Goal: Information Seeking & Learning: Learn about a topic

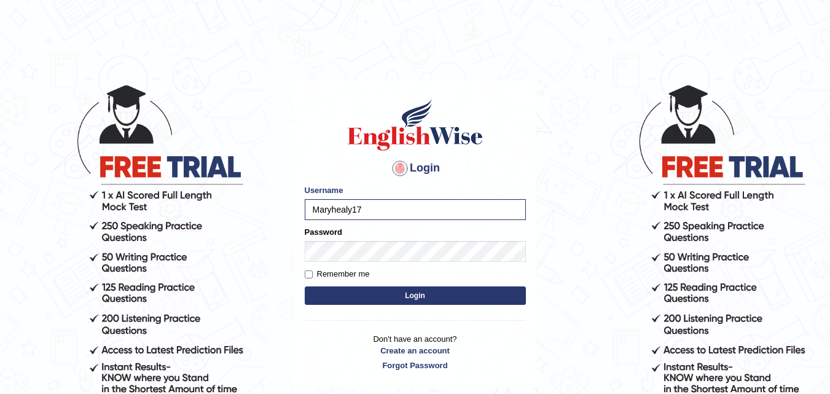
click at [305, 286] on button "Login" at bounding box center [415, 295] width 221 height 18
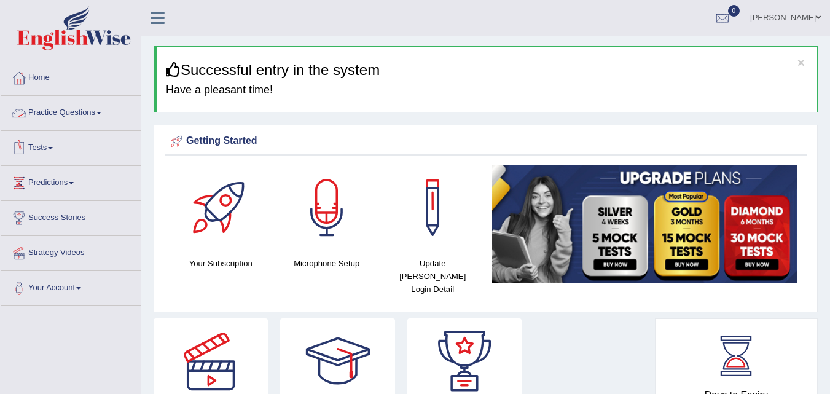
click at [106, 123] on link "Practice Questions" at bounding box center [71, 111] width 140 height 31
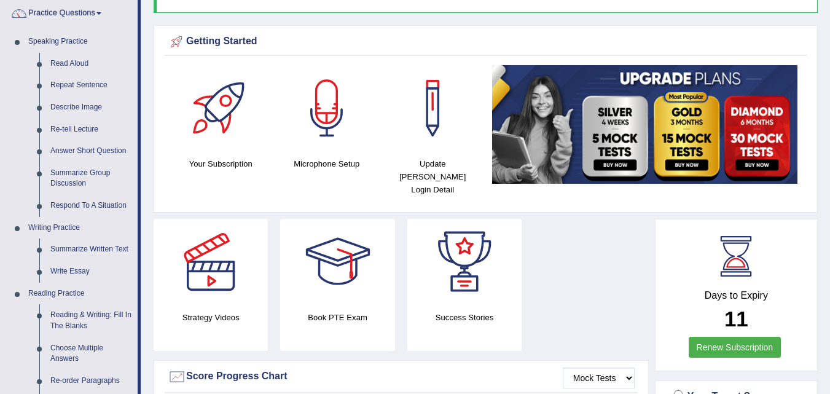
scroll to position [280, 0]
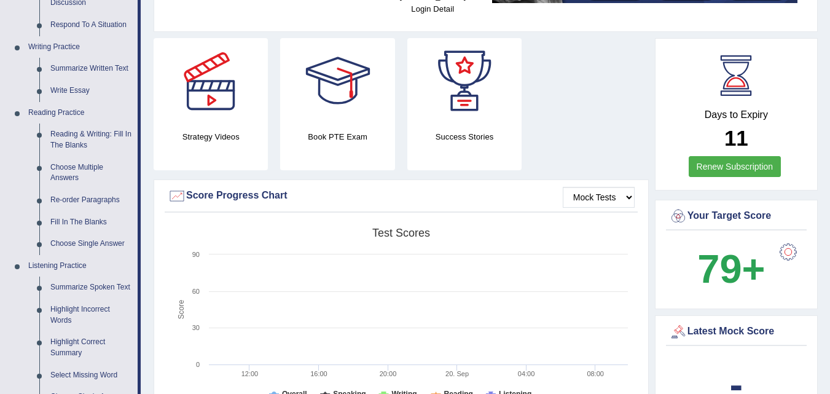
drag, startPoint x: 319, startPoint y: 321, endPoint x: 352, endPoint y: 322, distance: 33.2
click at [352, 322] on rect at bounding box center [401, 317] width 466 height 190
drag, startPoint x: 829, startPoint y: 130, endPoint x: 838, endPoint y: 171, distance: 42.2
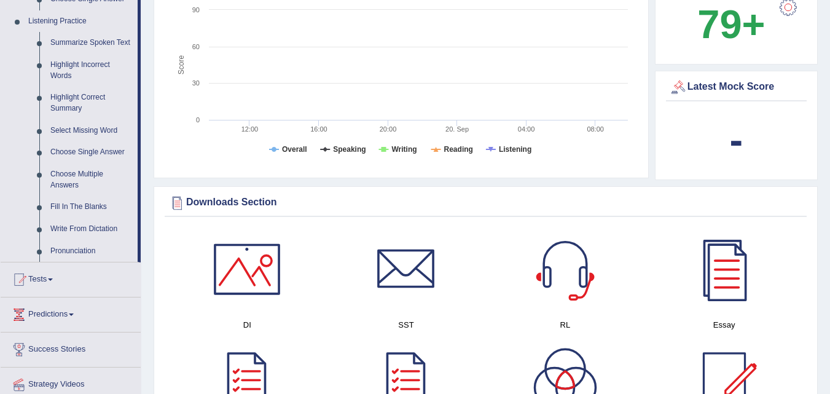
scroll to position [531, 0]
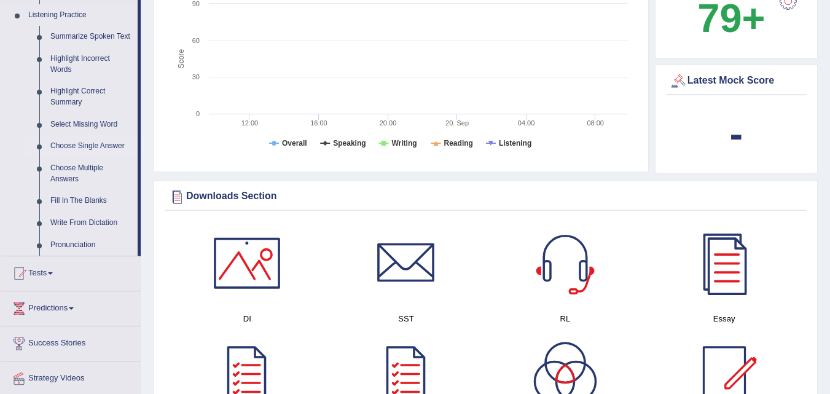
click at [72, 147] on link "Choose Single Answer" at bounding box center [91, 146] width 93 height 22
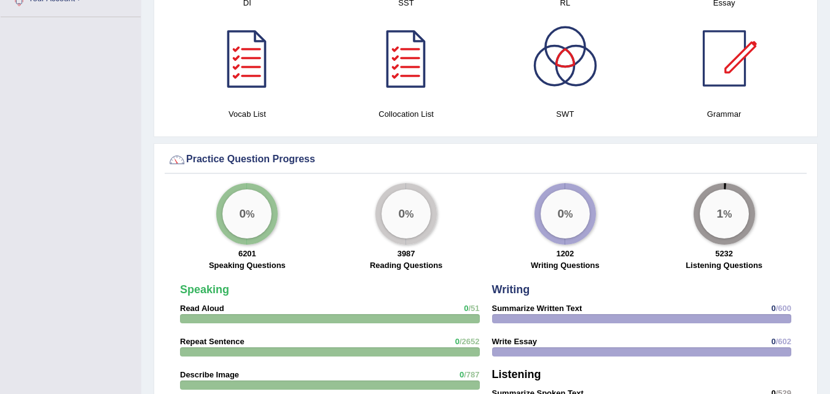
scroll to position [876, 0]
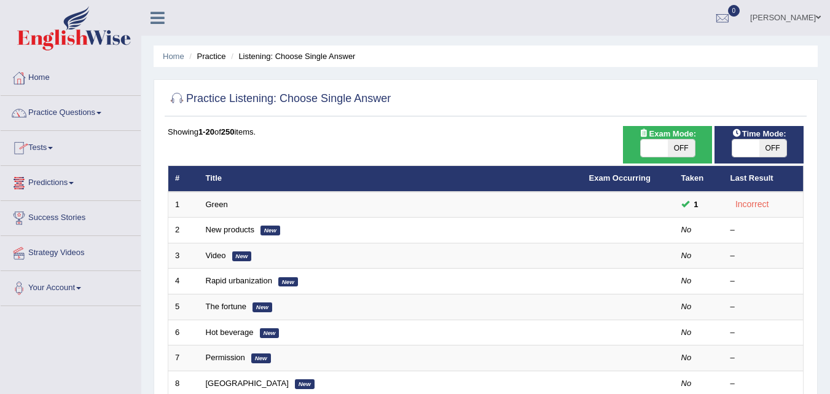
click at [67, 116] on link "Practice Questions" at bounding box center [71, 111] width 140 height 31
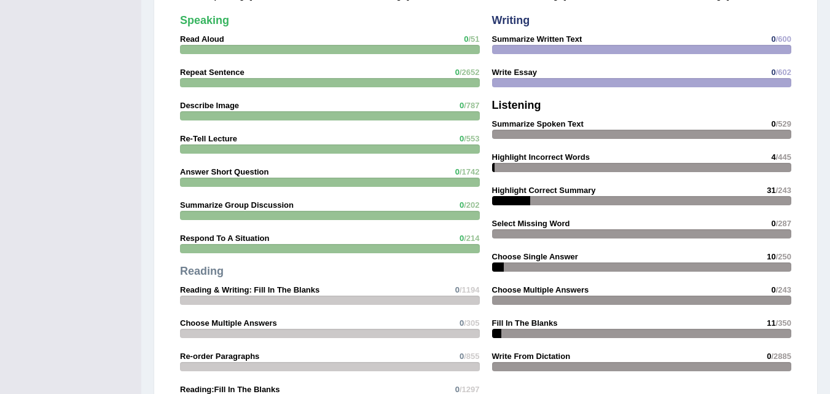
click at [537, 185] on strong "Highlight Correct Summary" at bounding box center [544, 189] width 104 height 9
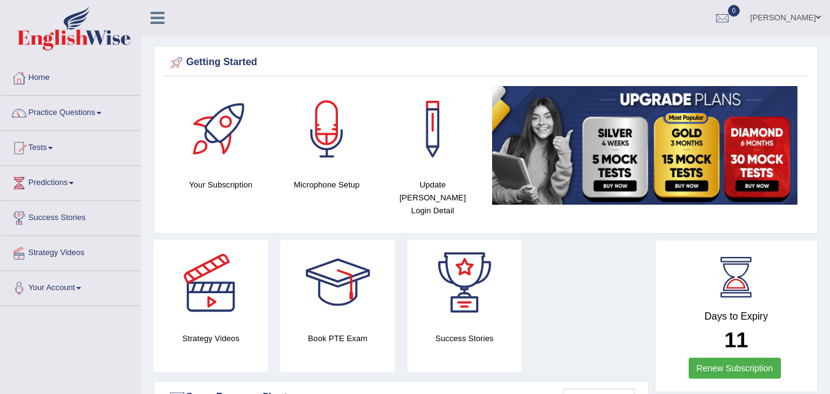
click at [45, 114] on link "Practice Questions" at bounding box center [71, 111] width 140 height 31
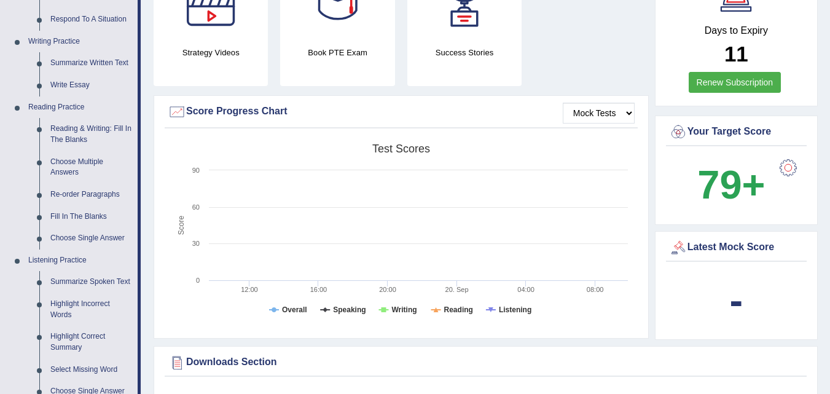
scroll to position [291, 0]
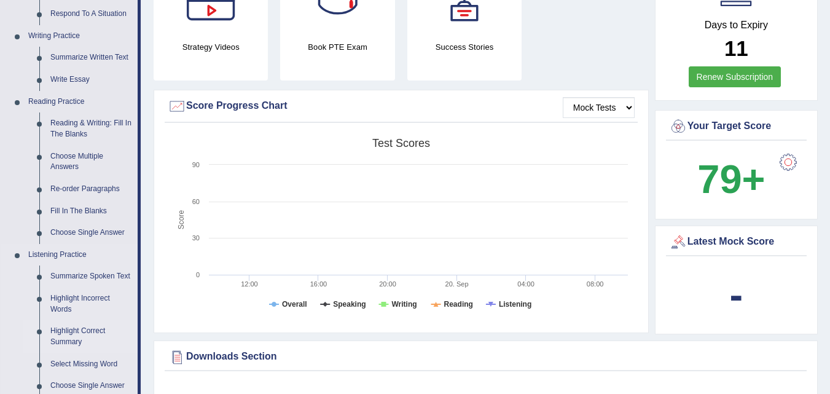
click at [85, 337] on link "Highlight Correct Summary" at bounding box center [91, 336] width 93 height 33
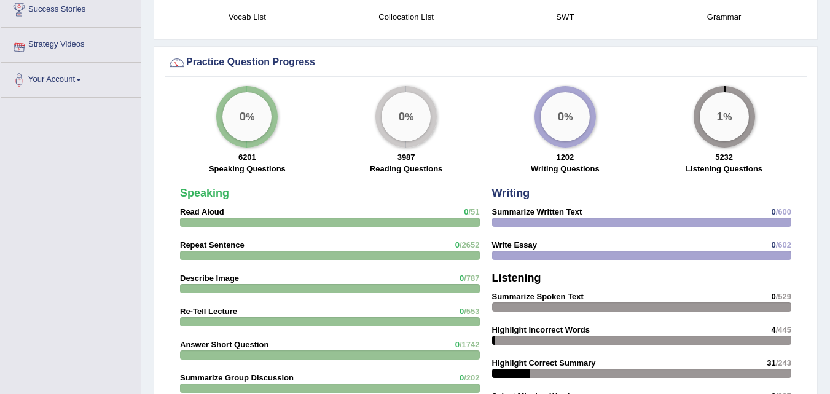
scroll to position [947, 0]
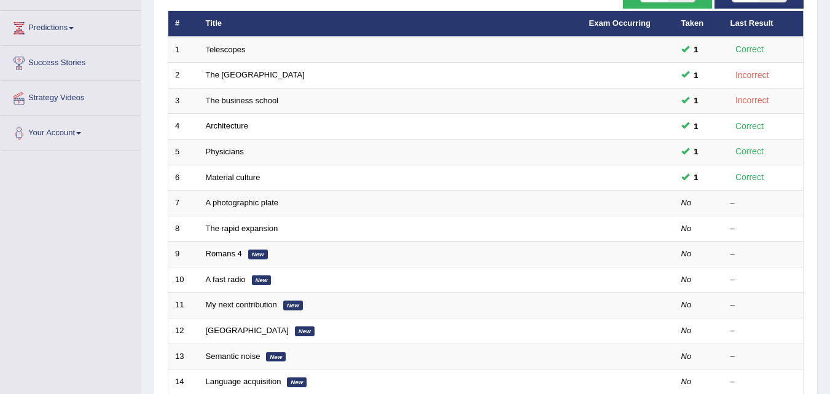
scroll to position [157, 0]
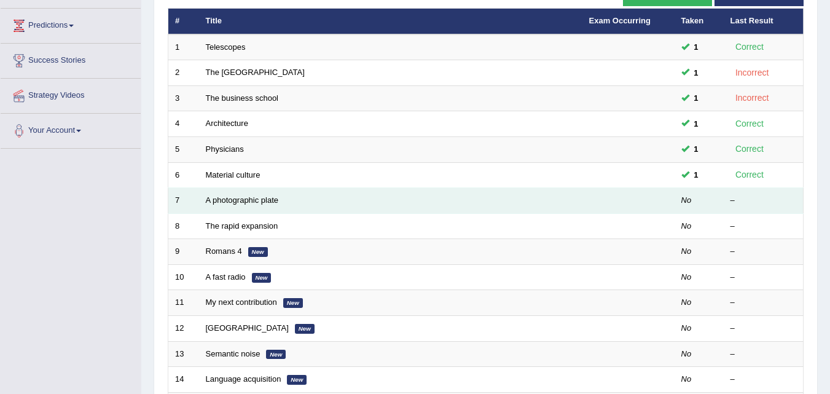
click at [281, 204] on td "A photographic plate" at bounding box center [390, 201] width 383 height 26
click at [214, 201] on link "A photographic plate" at bounding box center [242, 199] width 73 height 9
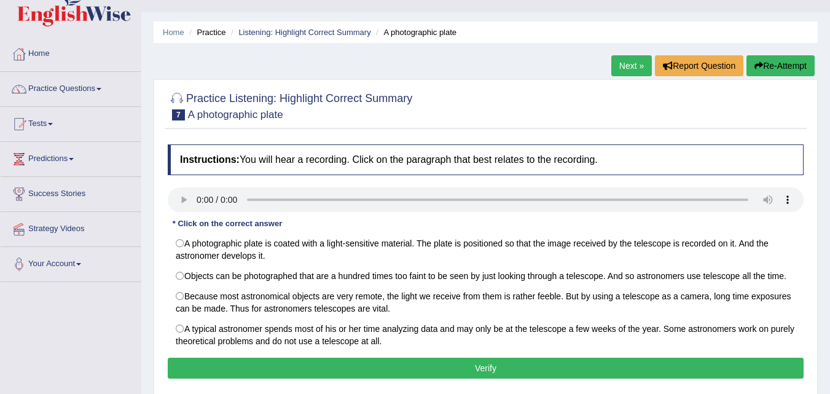
scroll to position [25, 0]
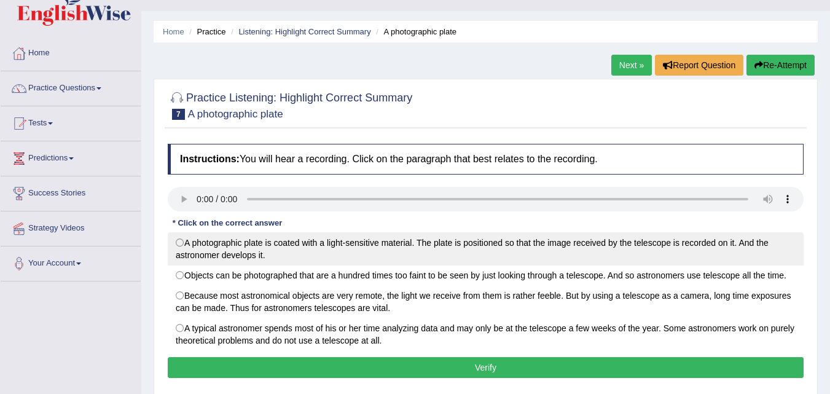
click at [187, 241] on label "A photographic plate is coated with a light-sensitive material. The plate is po…" at bounding box center [486, 248] width 636 height 33
radio input "true"
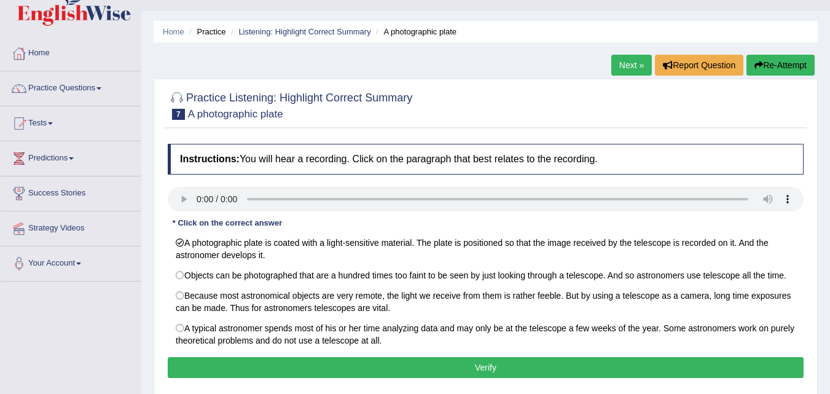
click at [311, 361] on button "Verify" at bounding box center [486, 367] width 636 height 21
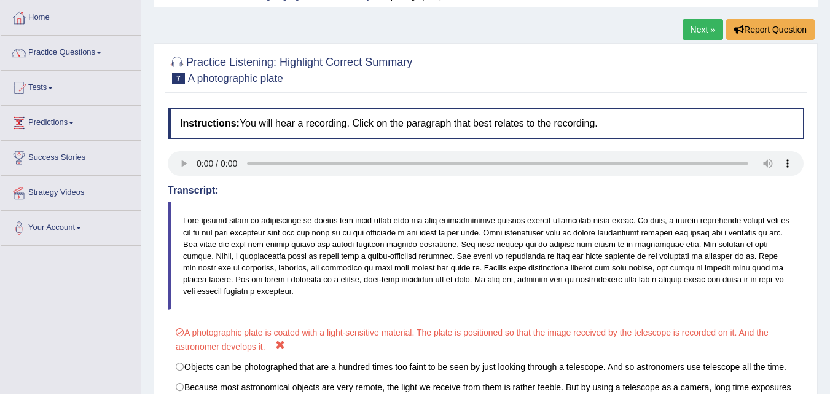
scroll to position [53, 0]
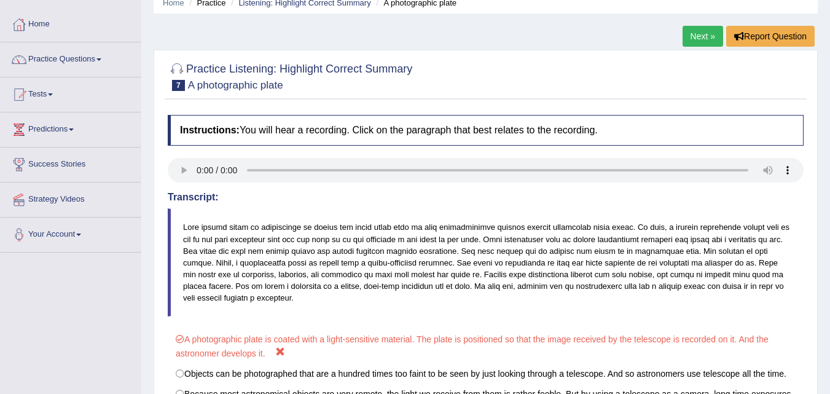
click at [683, 35] on link "Next »" at bounding box center [702, 36] width 41 height 21
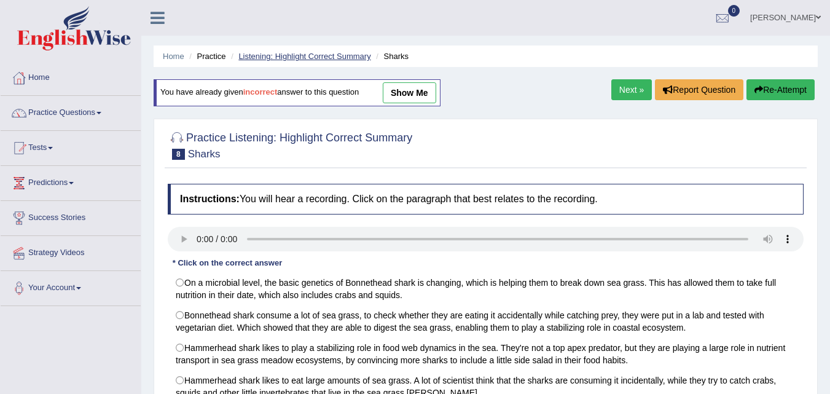
click at [257, 59] on link "Listening: Highlight Correct Summary" at bounding box center [304, 56] width 132 height 9
click at [256, 62] on li "Listening: Highlight Correct Summary" at bounding box center [299, 56] width 143 height 12
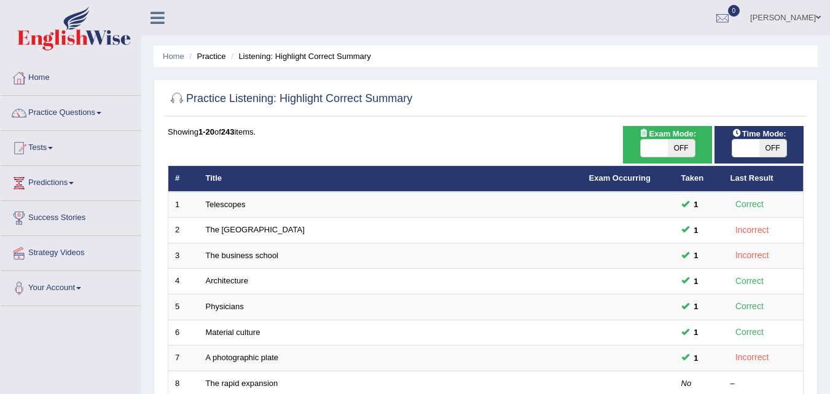
scroll to position [16, 0]
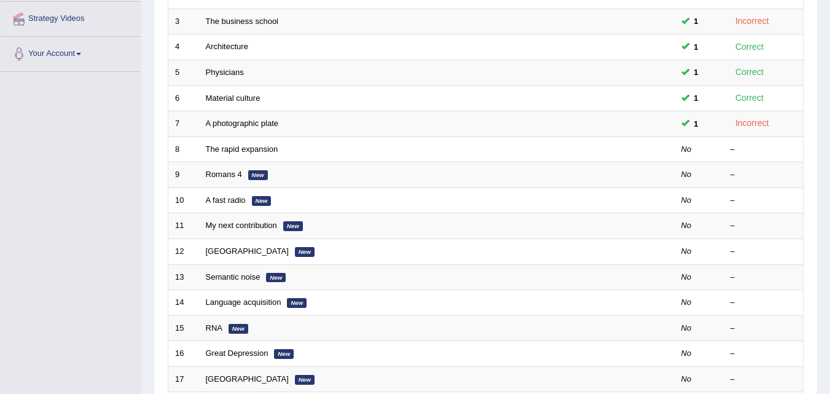
drag, startPoint x: 835, startPoint y: 125, endPoint x: 838, endPoint y: 234, distance: 109.4
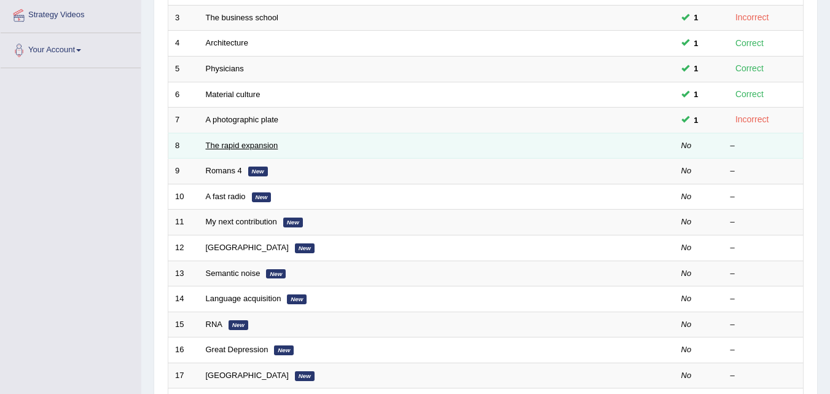
click at [239, 142] on link "The rapid expansion" at bounding box center [242, 145] width 72 height 9
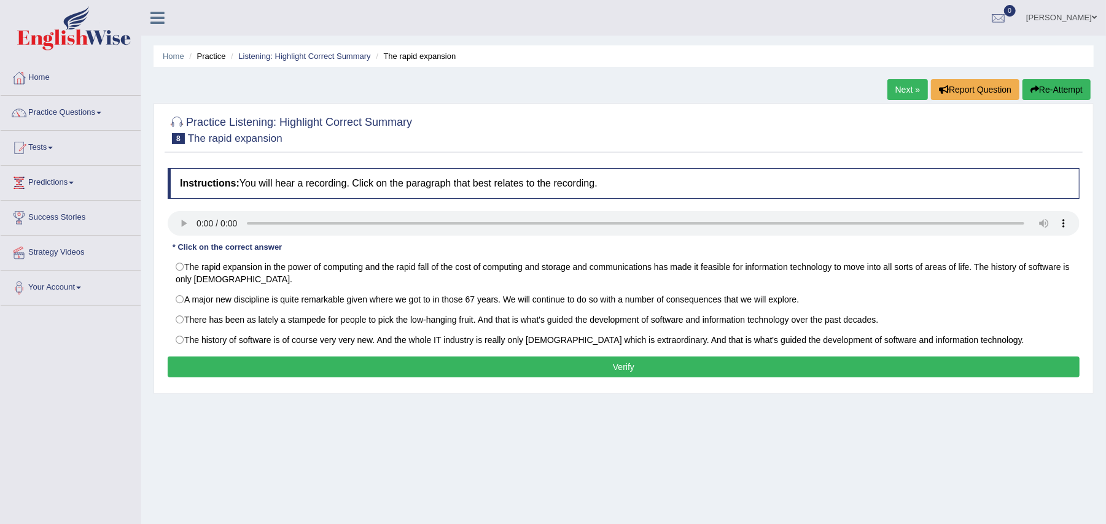
click at [829, 55] on ul "Home Practice Listening: Highlight Correct Summary The rapid expansion" at bounding box center [624, 55] width 940 height 21
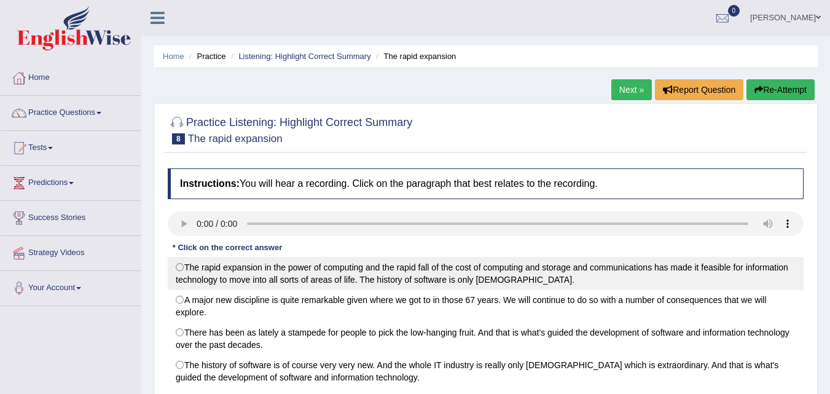
click at [179, 272] on label "The rapid expansion in the power of computing and the rapid fall of the cost of…" at bounding box center [486, 273] width 636 height 33
radio input "true"
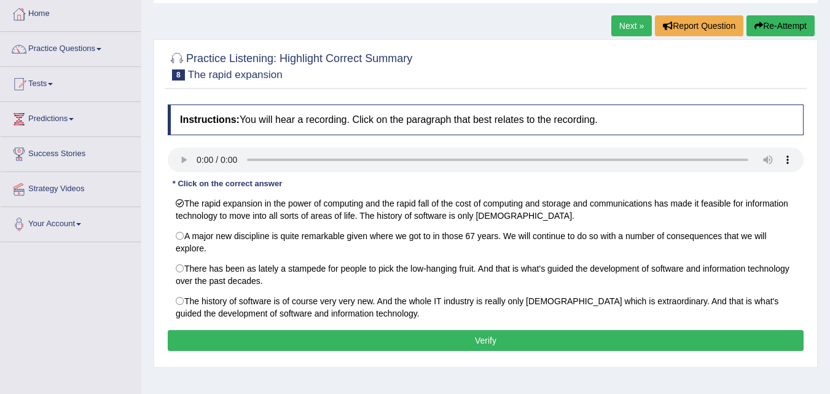
scroll to position [65, 0]
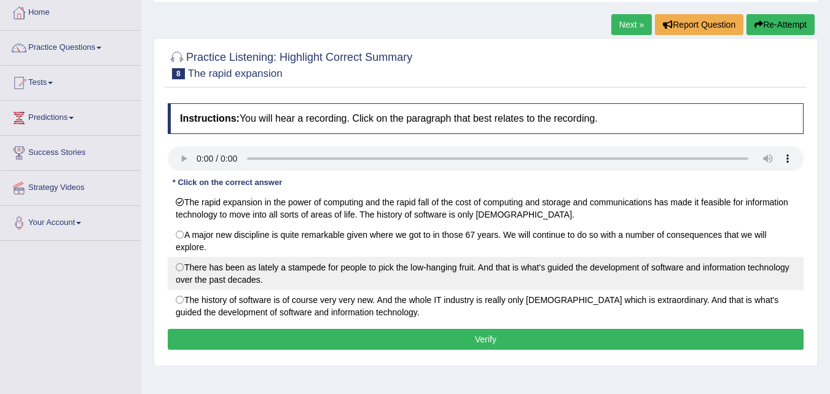
click at [327, 268] on label "There has been as lately a stampede for people to pick the low-hanging fruit. A…" at bounding box center [486, 273] width 636 height 33
radio input "true"
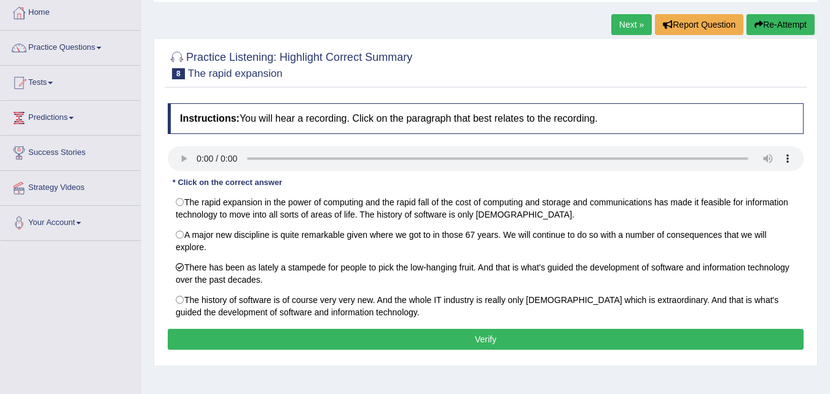
click at [327, 338] on button "Verify" at bounding box center [486, 339] width 636 height 21
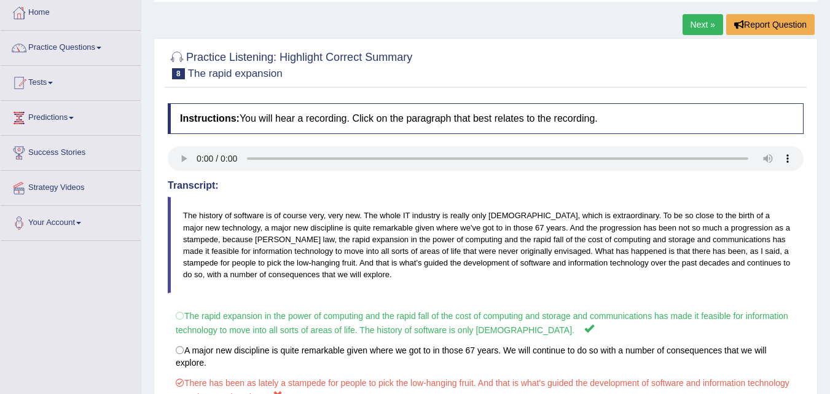
click at [699, 32] on link "Next »" at bounding box center [702, 24] width 41 height 21
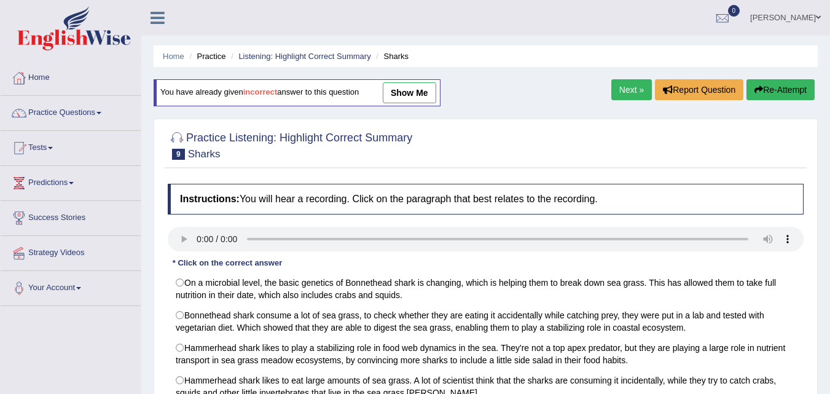
click at [289, 56] on link "Listening: Highlight Correct Summary" at bounding box center [304, 56] width 132 height 9
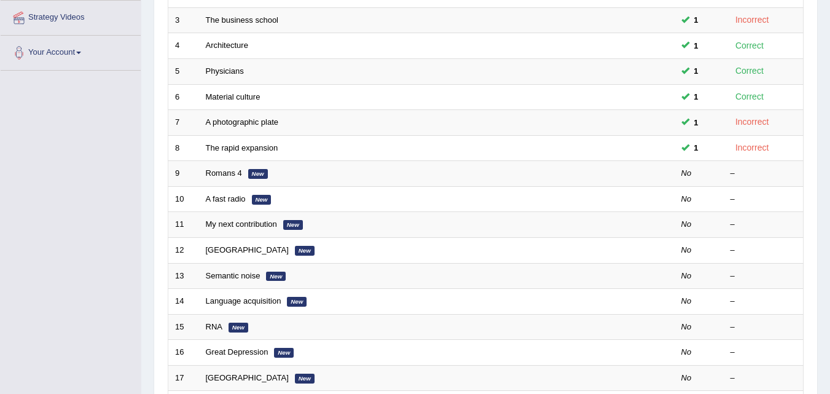
scroll to position [249, 0]
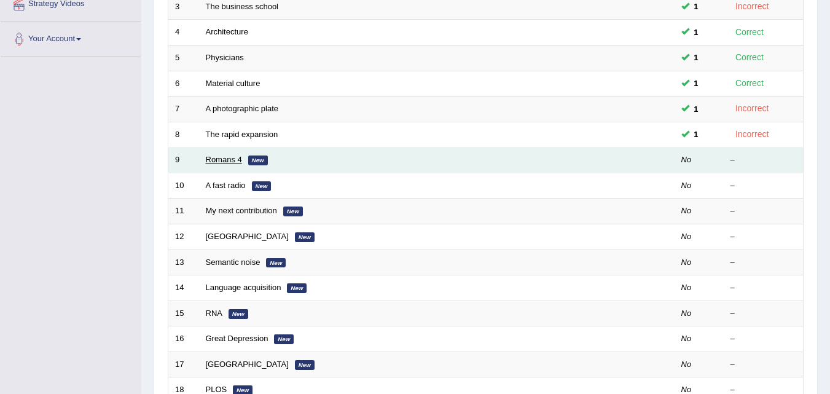
click at [226, 155] on link "Romans 4" at bounding box center [224, 159] width 36 height 9
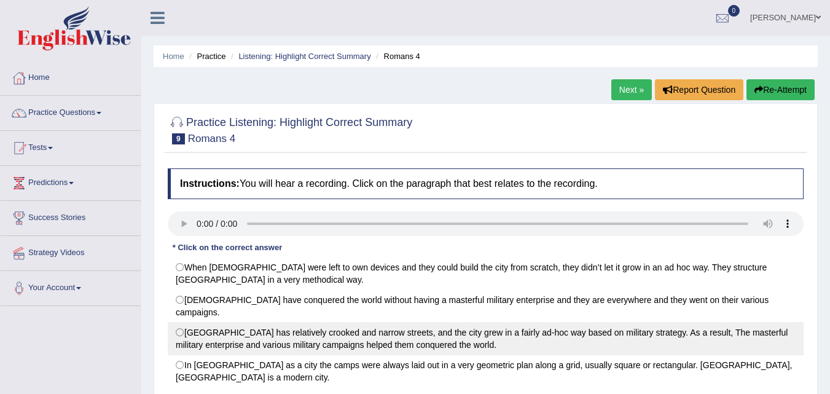
click at [192, 322] on label "Rome City has relatively crooked and narrow streets, and the city grew in a fai…" at bounding box center [486, 338] width 636 height 33
radio input "true"
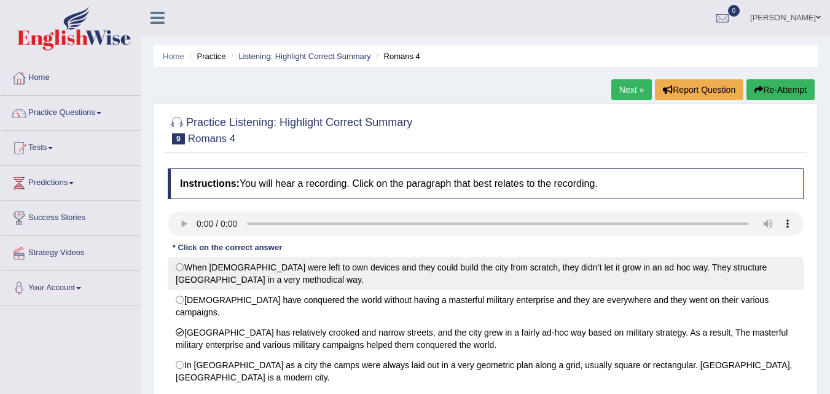
click at [306, 265] on label "When Romans were left to own devices and they could build the city from scratch…" at bounding box center [486, 273] width 636 height 33
radio input "true"
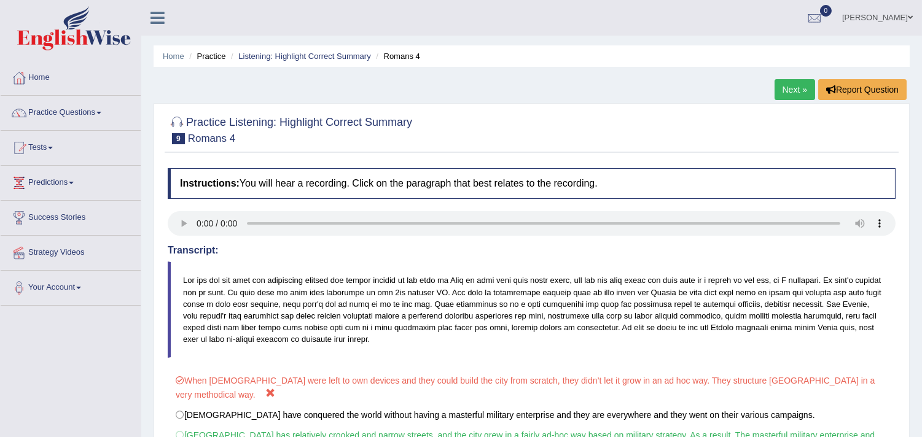
drag, startPoint x: 858, startPoint y: 246, endPoint x: 928, endPoint y: 243, distance: 69.5
click at [829, 243] on html "Toggle navigation Home Practice Questions Speaking Practice Read Aloud Repeat S…" at bounding box center [461, 218] width 922 height 437
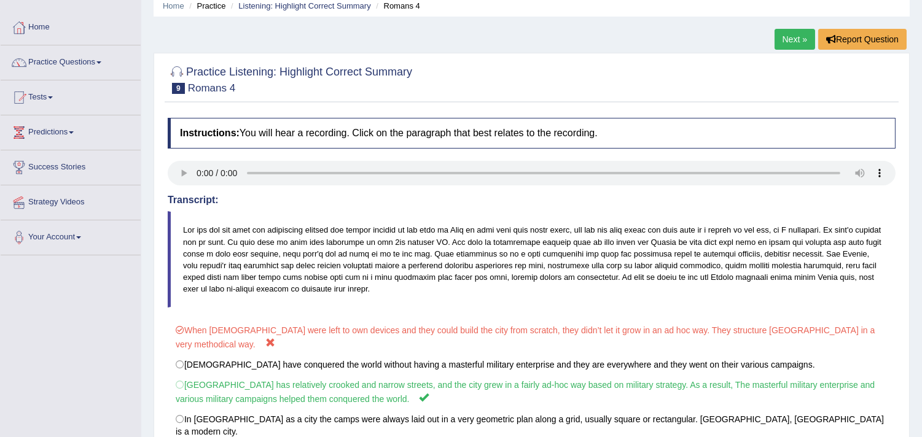
scroll to position [49, 0]
click at [788, 39] on link "Next »" at bounding box center [794, 40] width 41 height 21
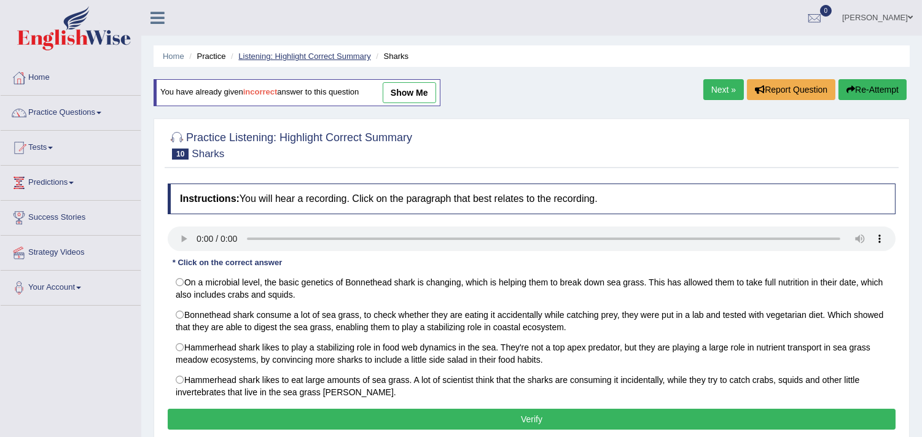
click at [313, 58] on link "Listening: Highlight Correct Summary" at bounding box center [304, 56] width 132 height 9
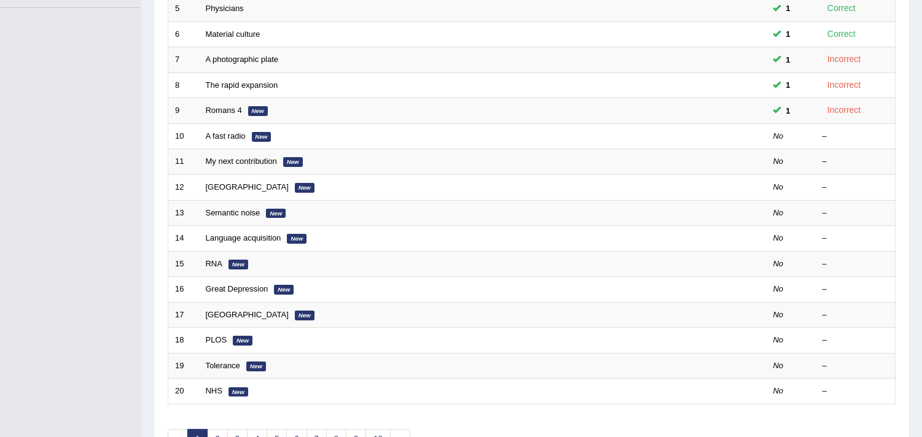
scroll to position [308, 0]
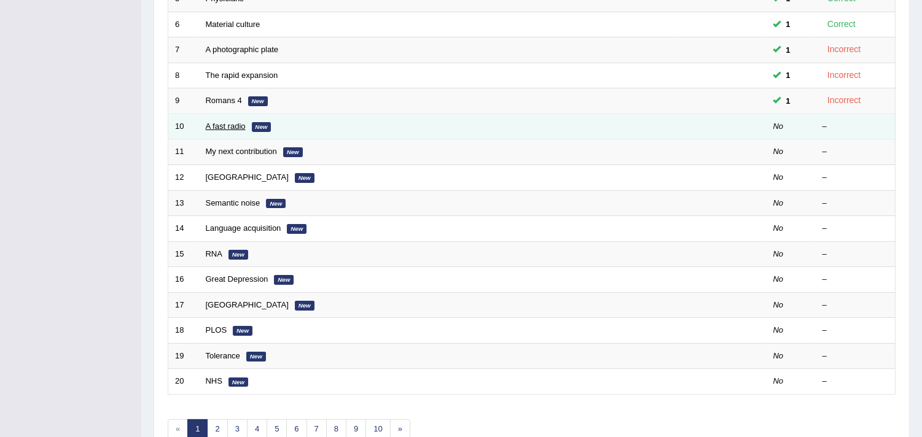
click at [237, 126] on link "A fast radio" at bounding box center [226, 126] width 40 height 9
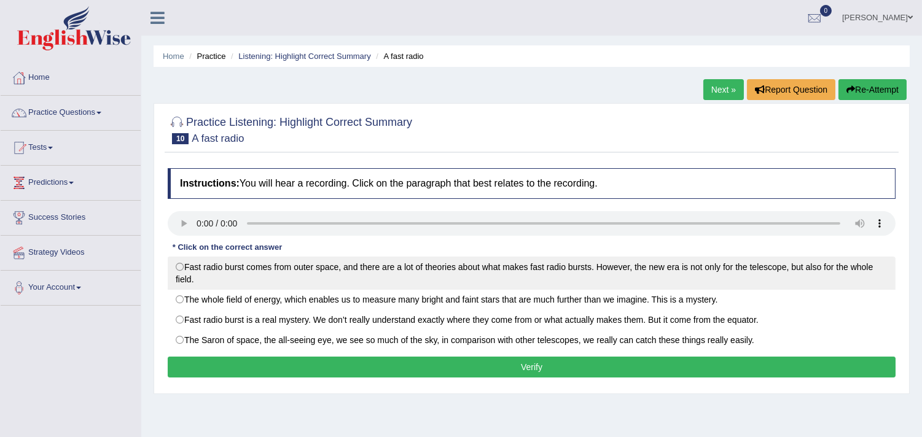
click at [228, 262] on label "Fast radio burst comes from outer space, and there are a lot of theories about …" at bounding box center [532, 273] width 728 height 33
radio input "true"
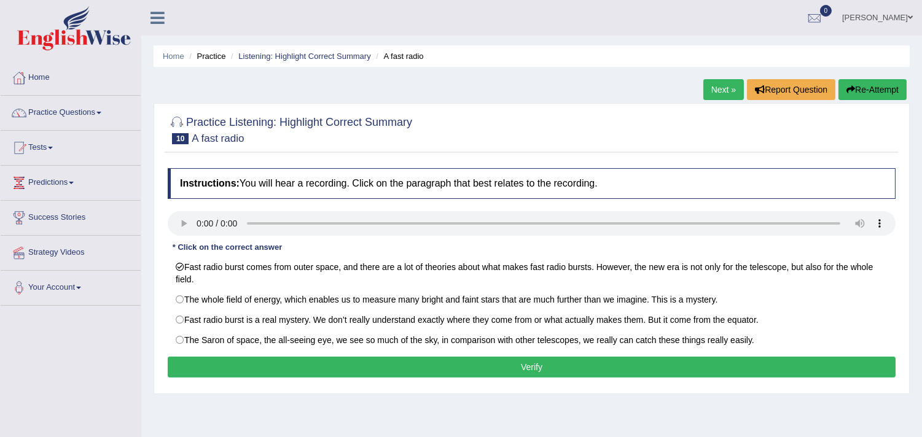
click at [219, 362] on button "Verify" at bounding box center [532, 367] width 728 height 21
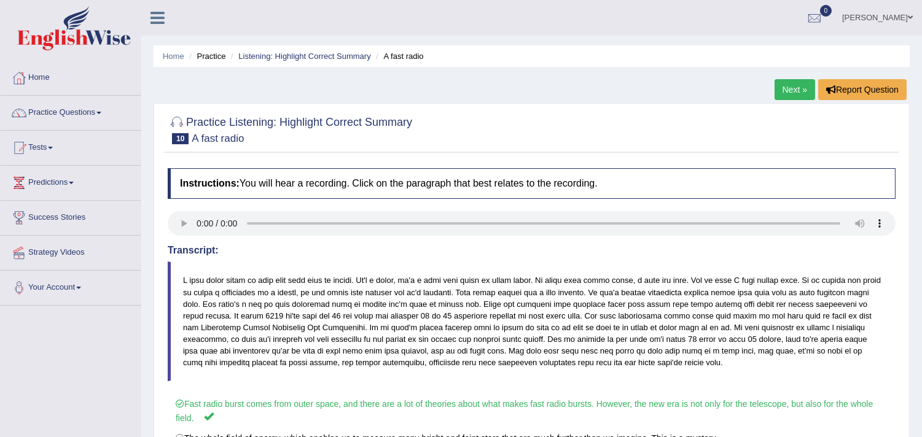
click at [784, 90] on link "Next »" at bounding box center [794, 89] width 41 height 21
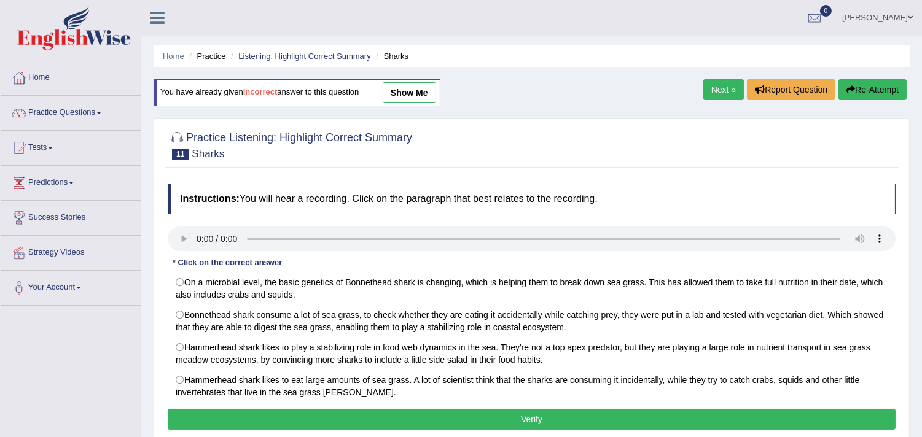
click at [294, 53] on link "Listening: Highlight Correct Summary" at bounding box center [304, 56] width 132 height 9
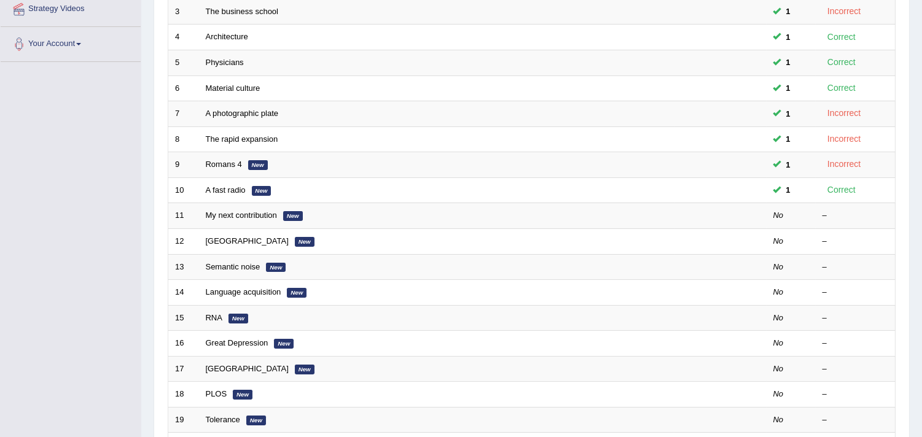
scroll to position [243, 0]
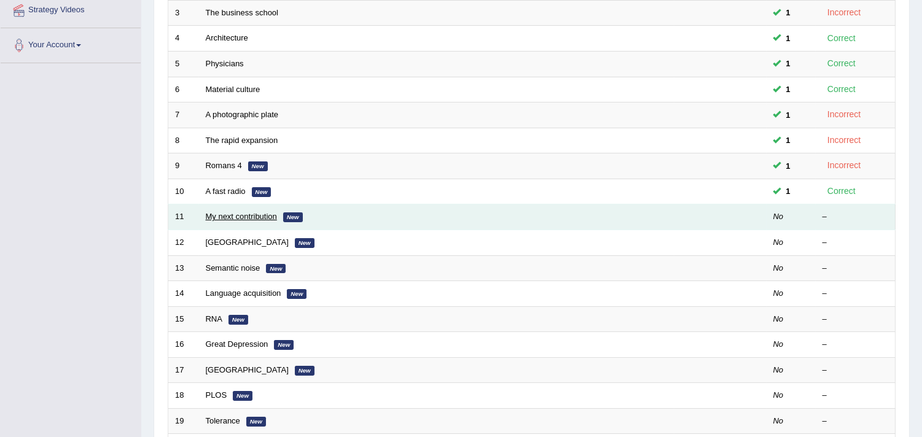
click at [228, 219] on link "My next contribution" at bounding box center [241, 216] width 71 height 9
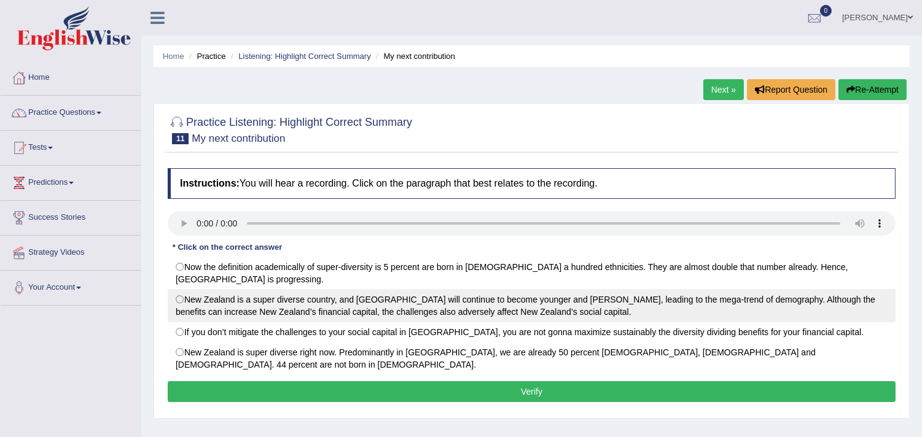
click at [287, 298] on label "New Zealand is a super diverse country, and [GEOGRAPHIC_DATA] will continue to …" at bounding box center [532, 305] width 728 height 33
radio input "true"
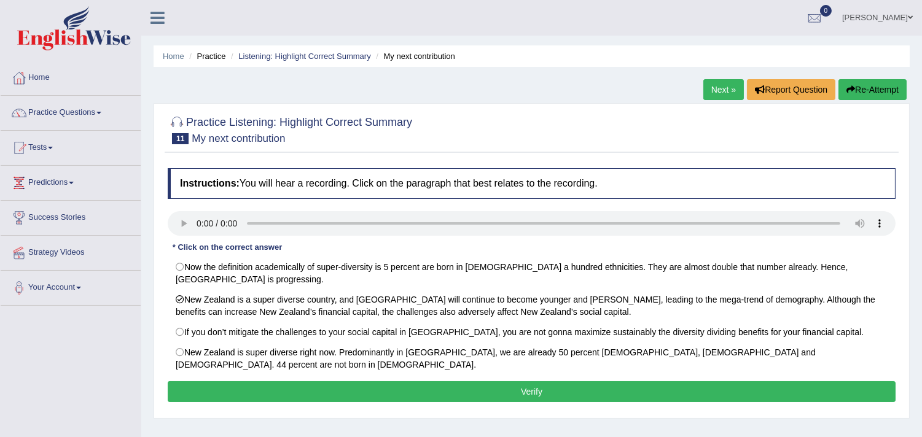
click at [340, 381] on button "Verify" at bounding box center [532, 391] width 728 height 21
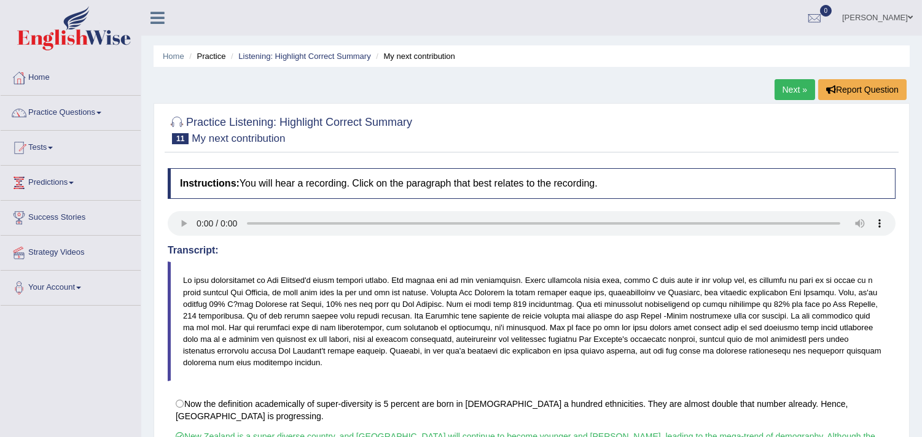
click at [800, 82] on link "Next »" at bounding box center [794, 89] width 41 height 21
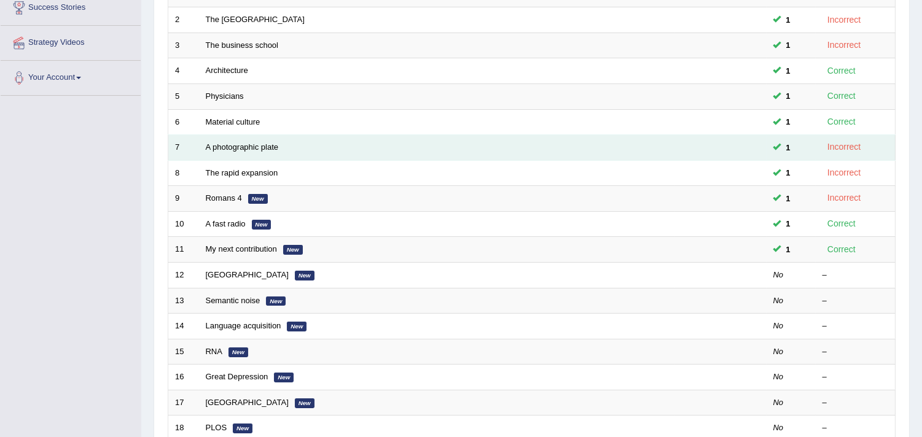
scroll to position [218, 0]
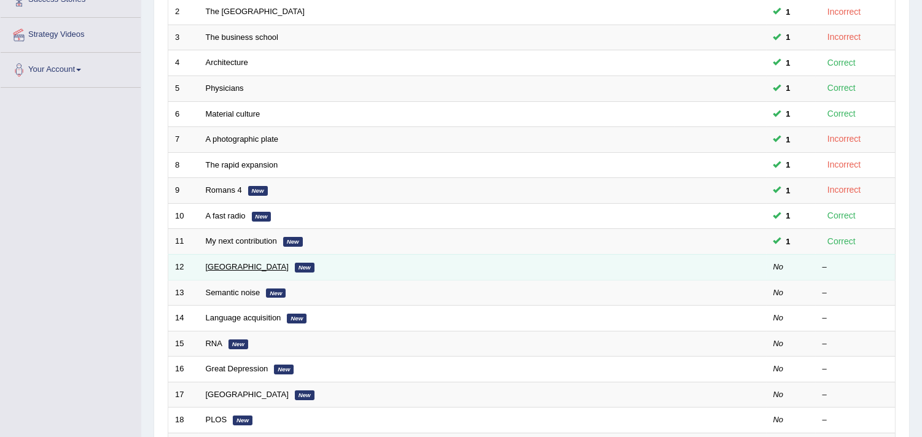
click at [222, 263] on link "[GEOGRAPHIC_DATA]" at bounding box center [247, 266] width 83 height 9
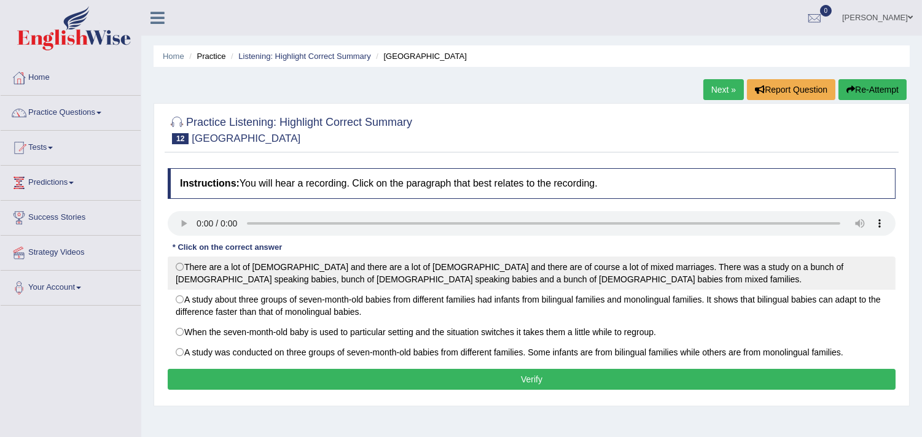
click at [204, 267] on label "There are a lot of [DEMOGRAPHIC_DATA] and there are a lot of [DEMOGRAPHIC_DATA]…" at bounding box center [532, 273] width 728 height 33
radio input "true"
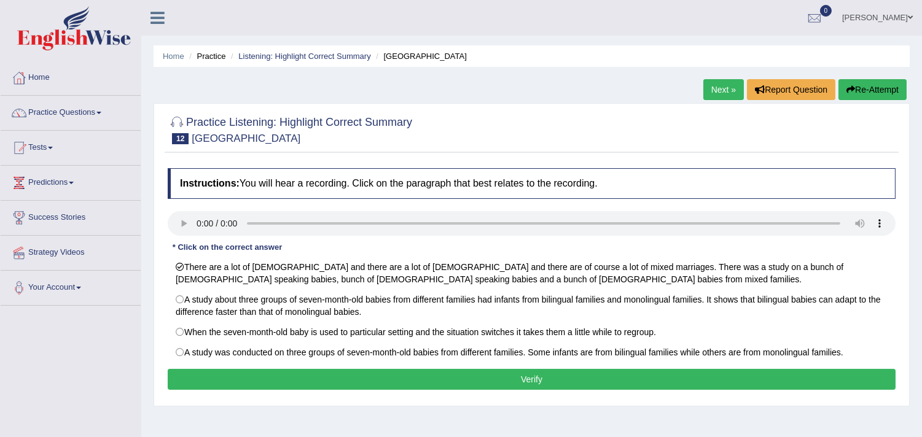
click at [314, 376] on button "Verify" at bounding box center [532, 379] width 728 height 21
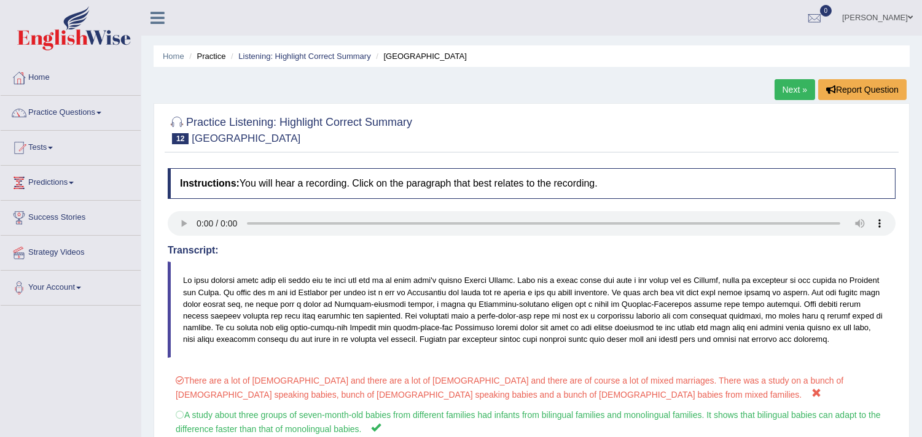
click at [788, 90] on link "Next »" at bounding box center [794, 89] width 41 height 21
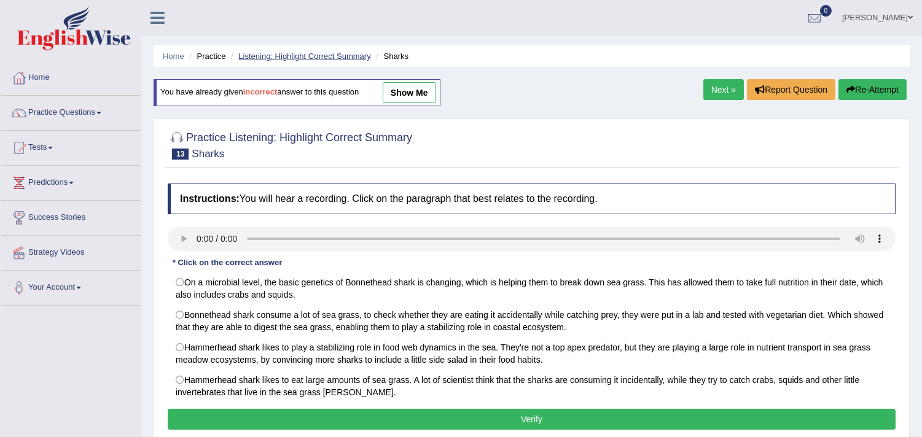
click at [345, 52] on link "Listening: Highlight Correct Summary" at bounding box center [304, 56] width 132 height 9
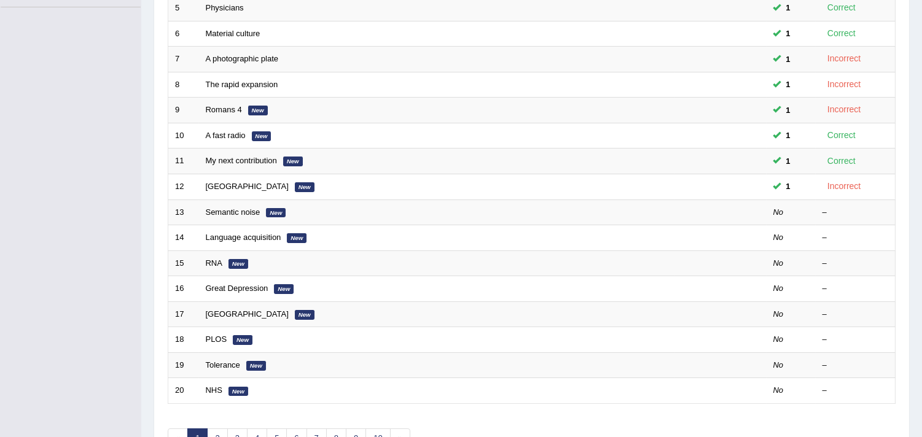
scroll to position [300, 0]
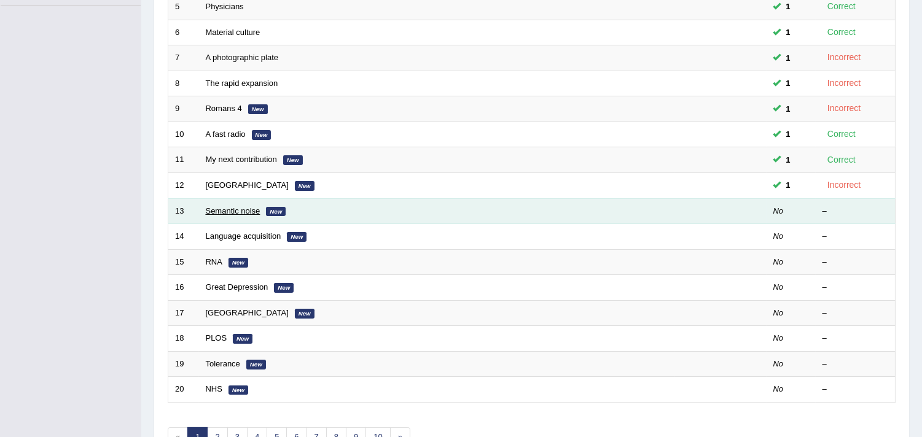
click at [238, 211] on link "Semantic noise" at bounding box center [233, 210] width 55 height 9
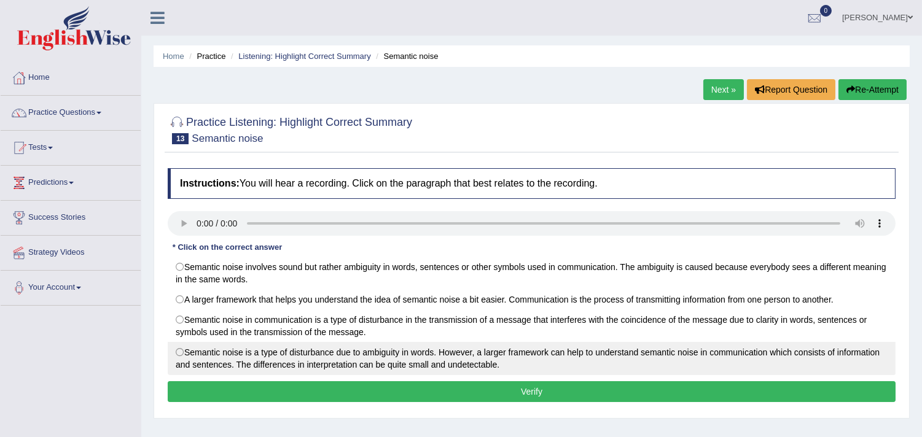
click at [275, 352] on label "Semantic noise is a type of disturbance due to ambiguity in words. However, a l…" at bounding box center [532, 358] width 728 height 33
radio input "true"
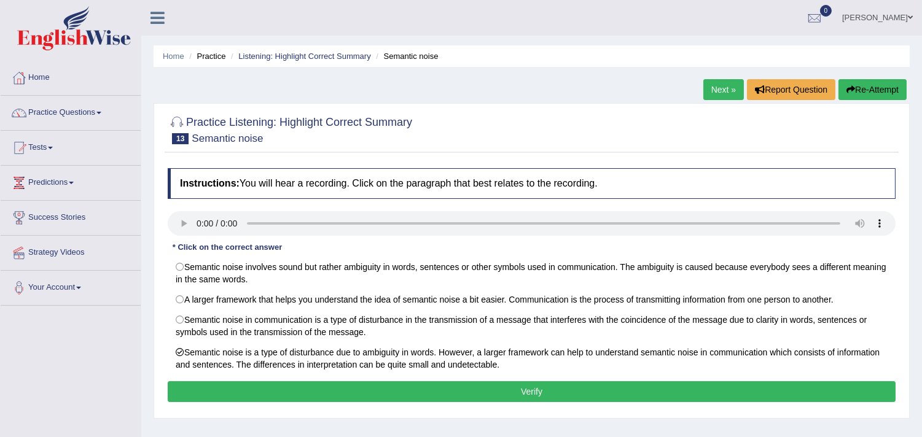
click at [303, 395] on button "Verify" at bounding box center [532, 391] width 728 height 21
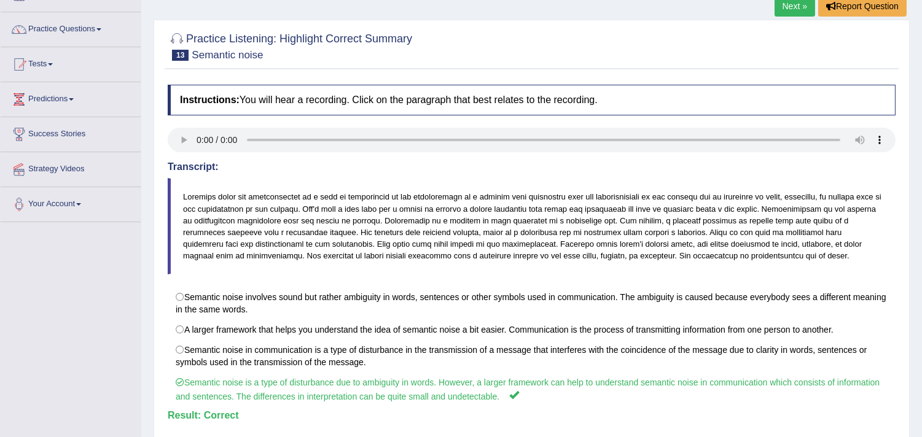
scroll to position [88, 0]
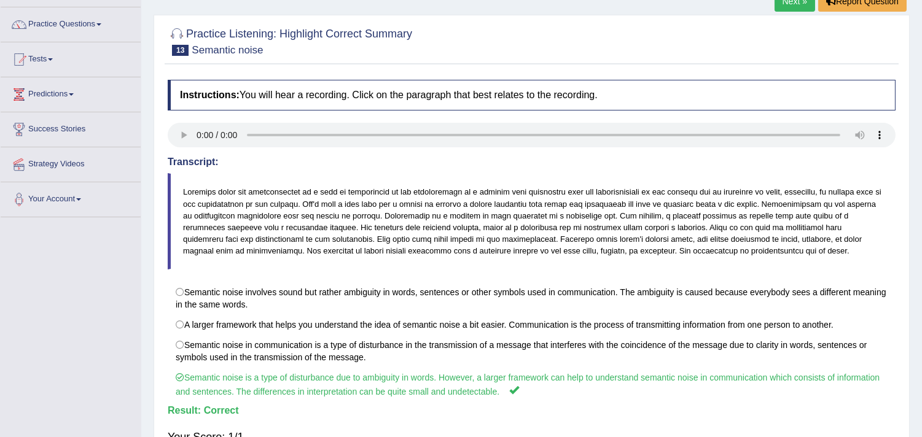
click at [787, 3] on link "Next »" at bounding box center [794, 1] width 41 height 21
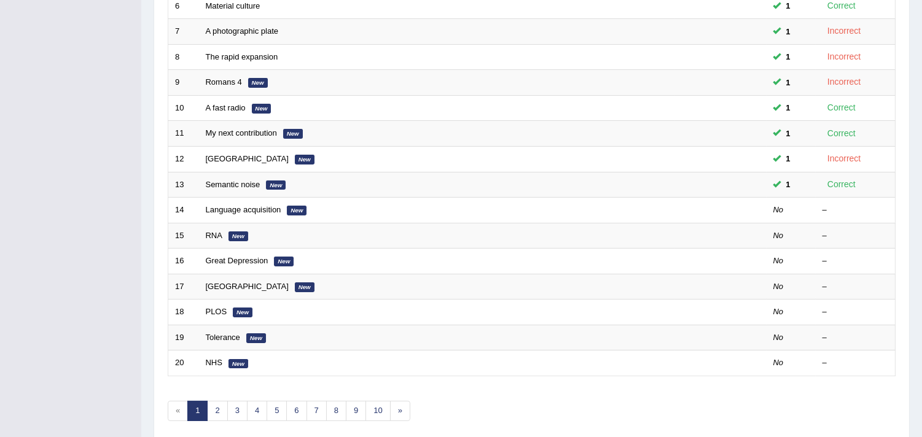
scroll to position [376, 0]
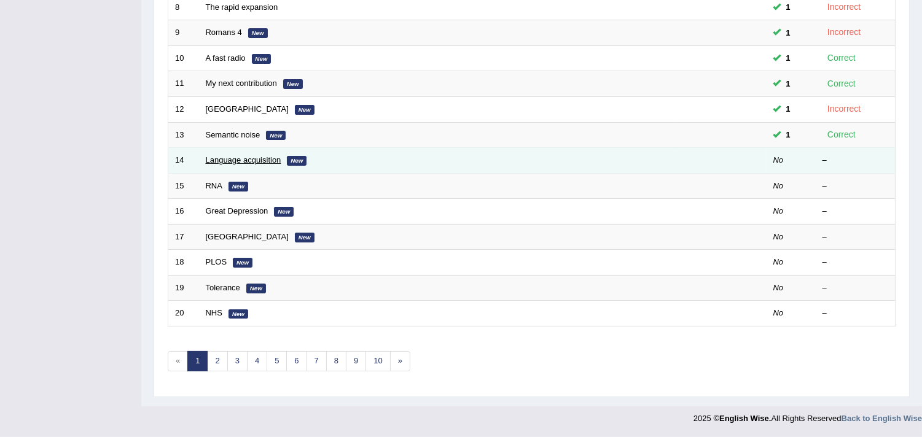
click at [247, 162] on link "Language acquisition" at bounding box center [244, 159] width 76 height 9
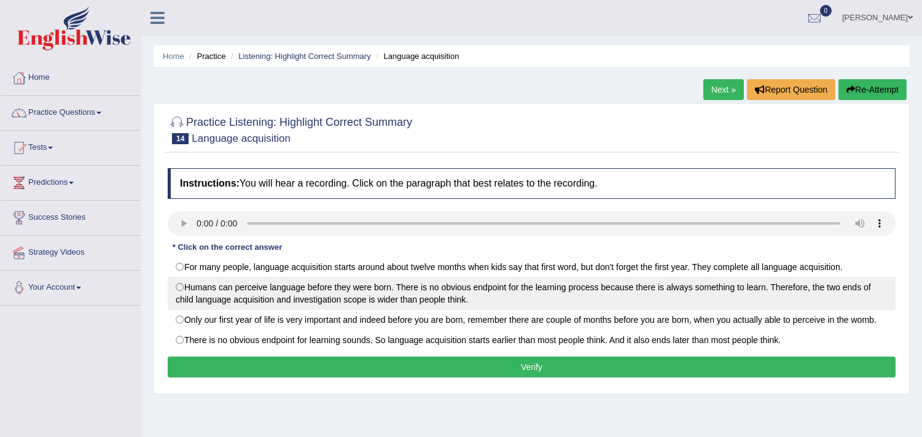
click at [268, 298] on label "Humans can perceive language before they were born. There is no obvious endpoin…" at bounding box center [532, 293] width 728 height 33
radio input "true"
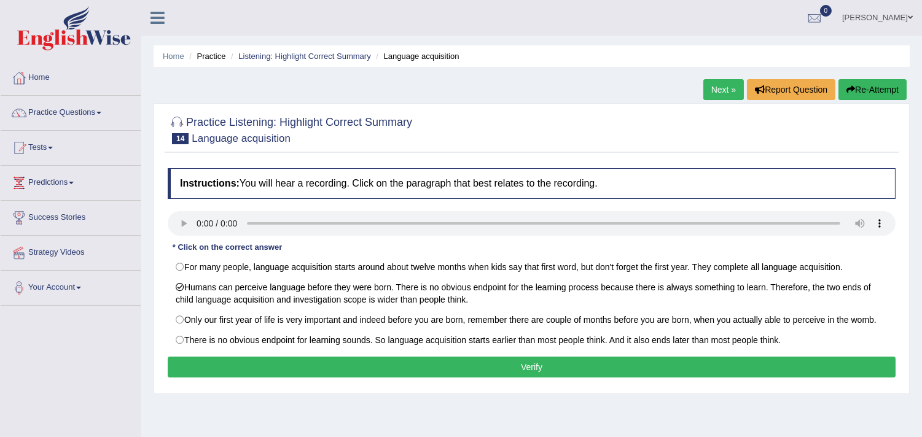
click at [294, 367] on button "Verify" at bounding box center [532, 367] width 728 height 21
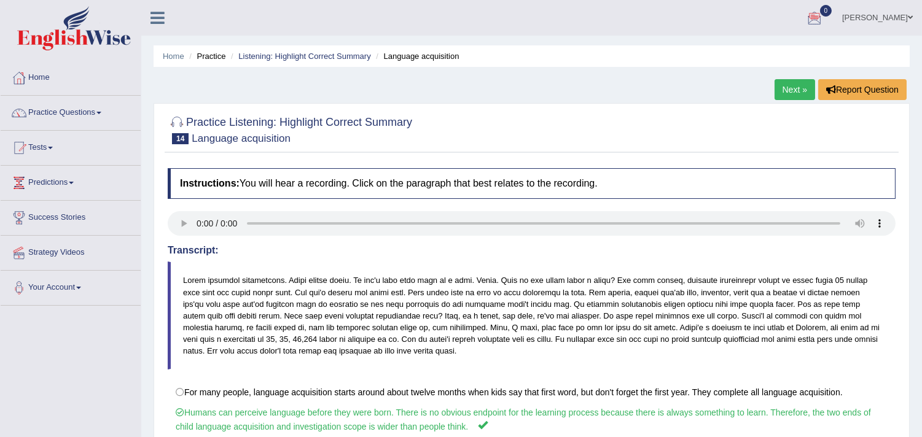
click at [790, 88] on link "Next »" at bounding box center [794, 89] width 41 height 21
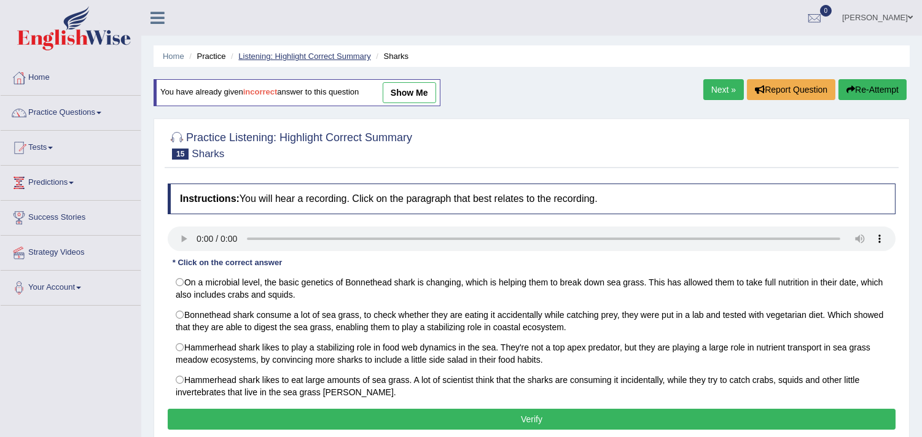
click at [314, 53] on link "Listening: Highlight Correct Summary" at bounding box center [304, 56] width 132 height 9
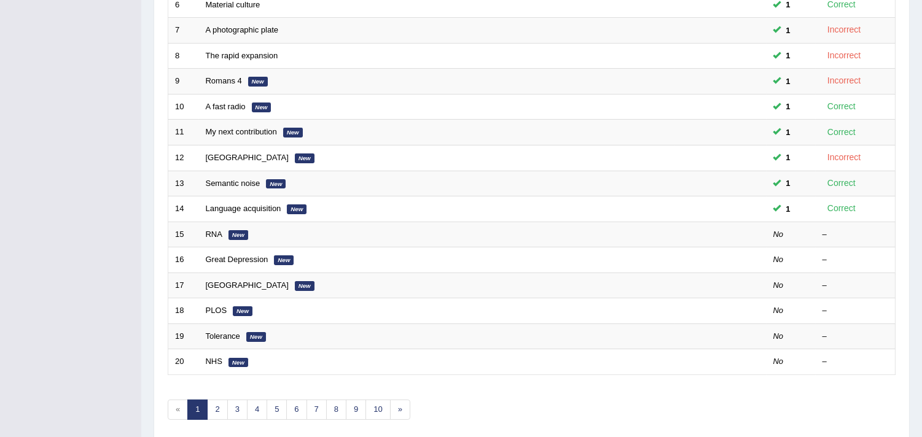
scroll to position [376, 0]
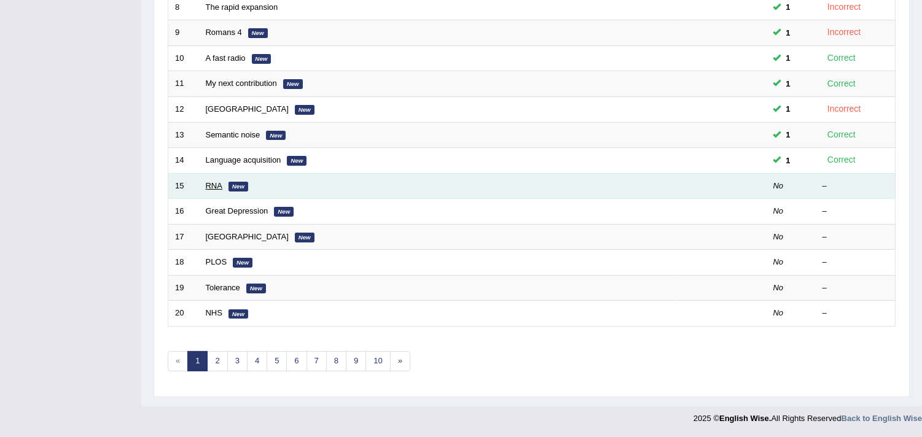
click at [209, 183] on link "RNA" at bounding box center [214, 185] width 17 height 9
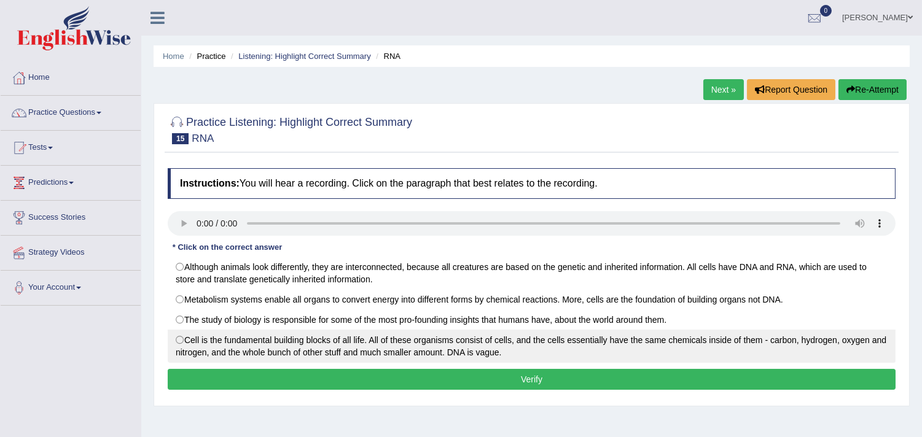
click at [311, 346] on label "Cell is the fundamental building blocks of all life. All of these organisms con…" at bounding box center [532, 346] width 728 height 33
radio input "true"
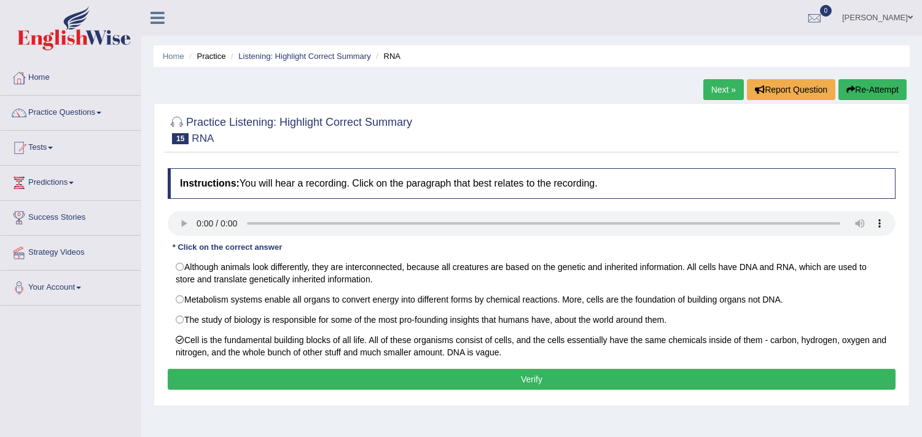
click at [324, 378] on button "Verify" at bounding box center [532, 379] width 728 height 21
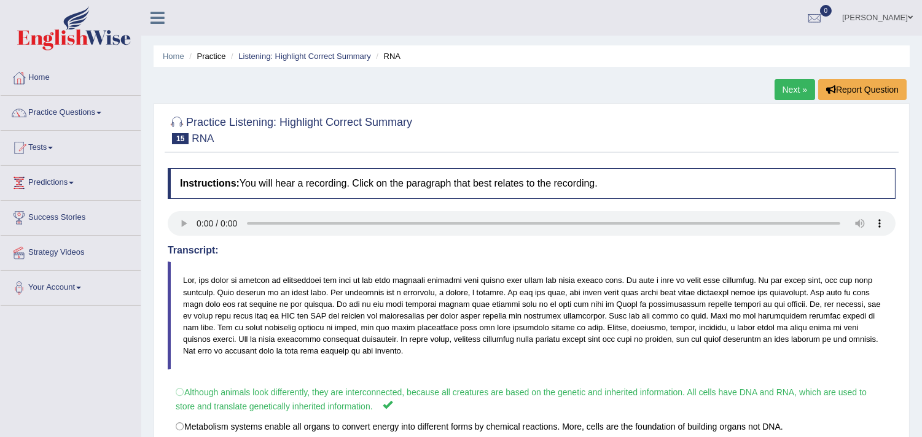
click at [789, 92] on link "Next »" at bounding box center [794, 89] width 41 height 21
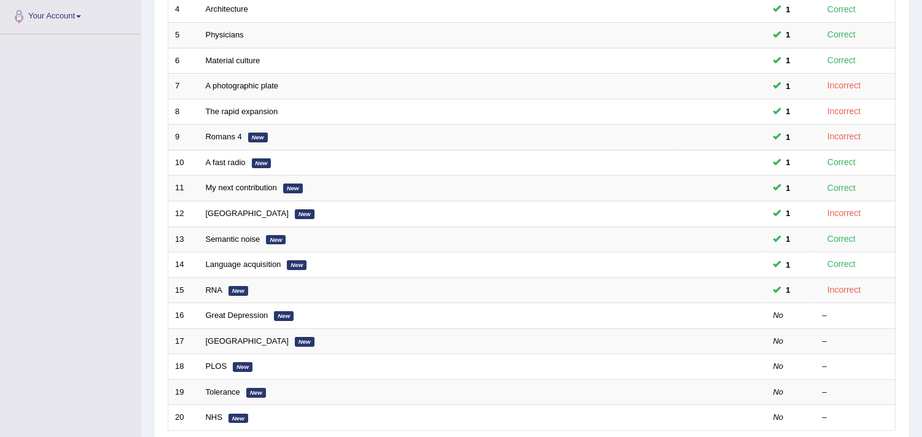
scroll to position [273, 0]
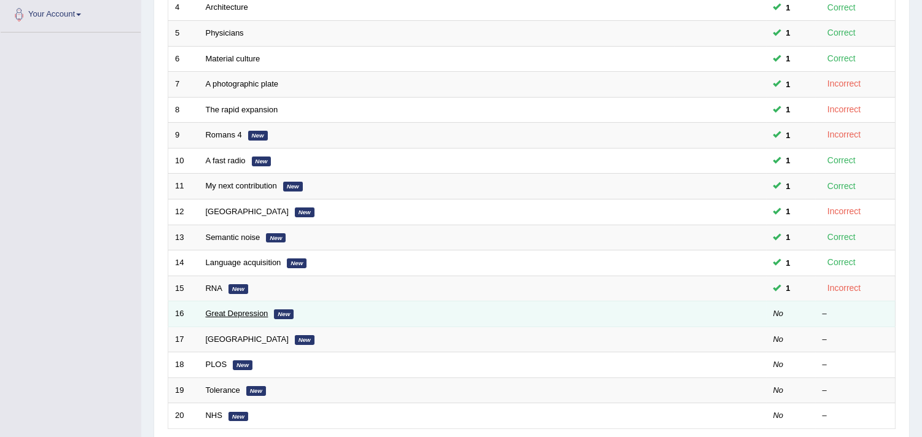
click at [225, 311] on link "Great Depression" at bounding box center [237, 313] width 63 height 9
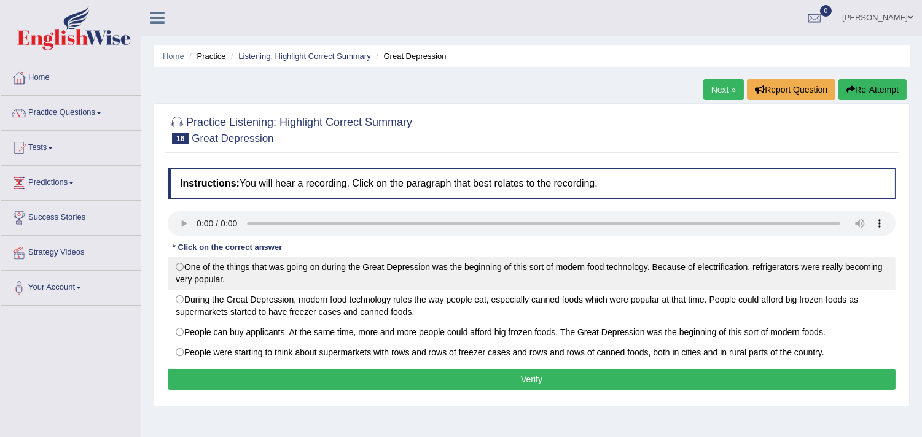
click at [345, 279] on label "One of the things that was going on during the Great Depression was the beginni…" at bounding box center [532, 273] width 728 height 33
radio input "true"
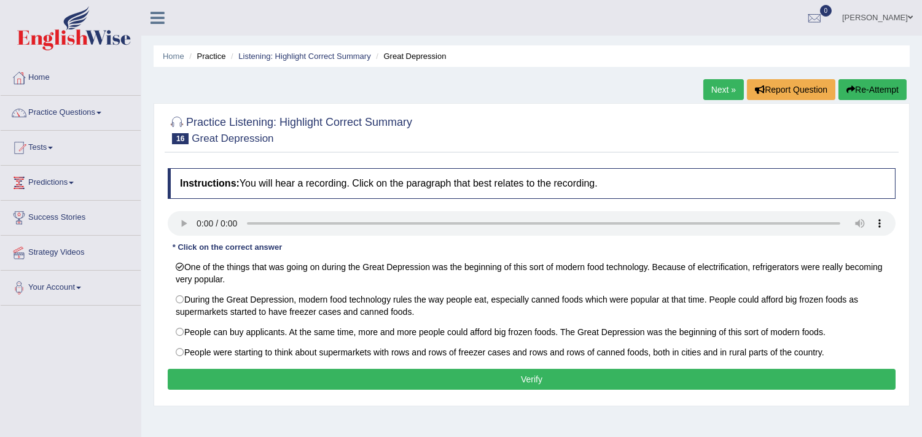
click at [370, 373] on button "Verify" at bounding box center [532, 379] width 728 height 21
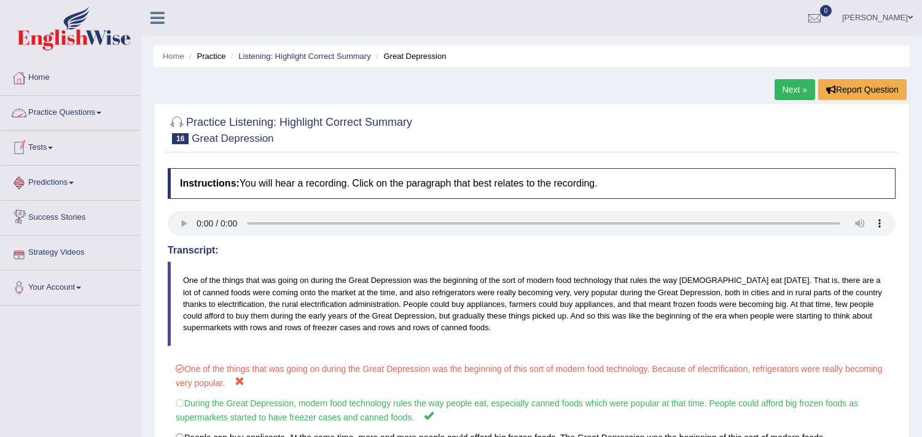
click at [87, 114] on link "Practice Questions" at bounding box center [71, 111] width 140 height 31
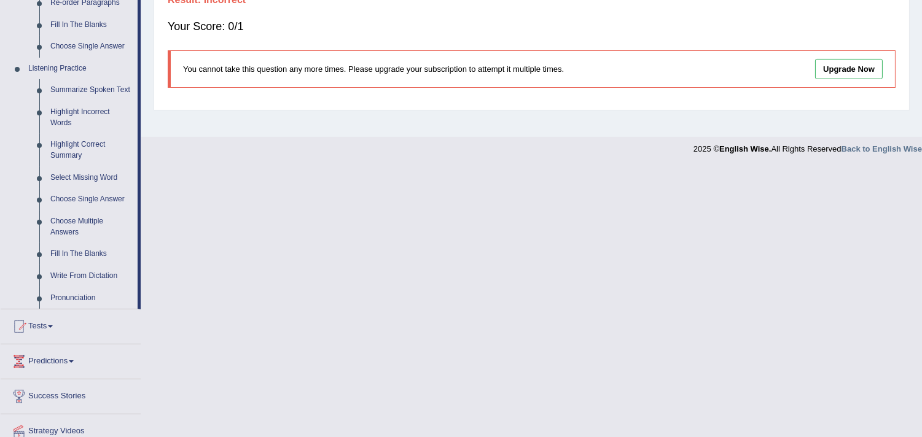
scroll to position [476, 0]
click at [102, 260] on link "Fill In The Blanks" at bounding box center [91, 255] width 93 height 22
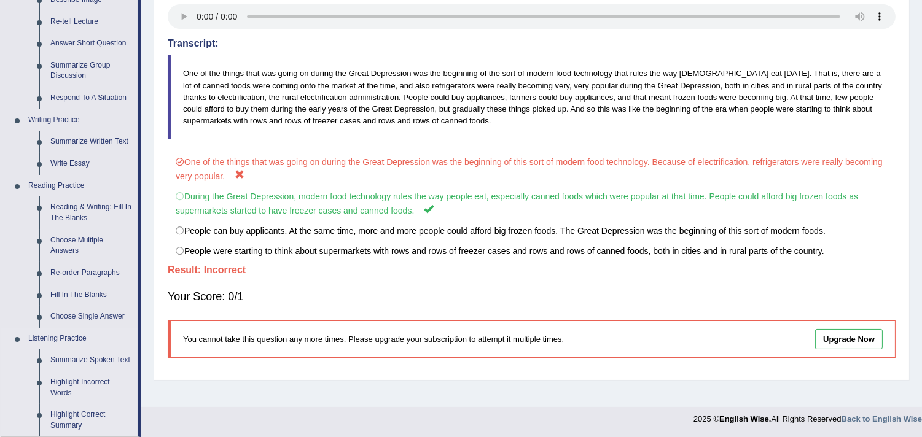
scroll to position [383, 0]
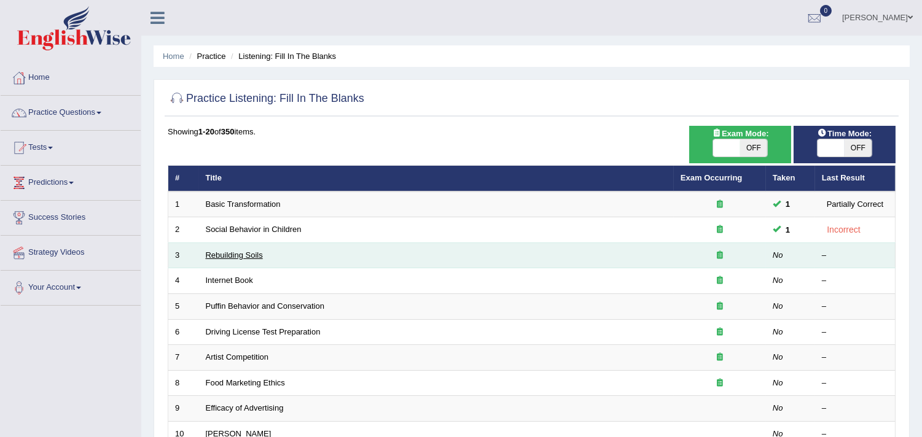
click at [236, 251] on link "Rebuilding Soils" at bounding box center [234, 255] width 57 height 9
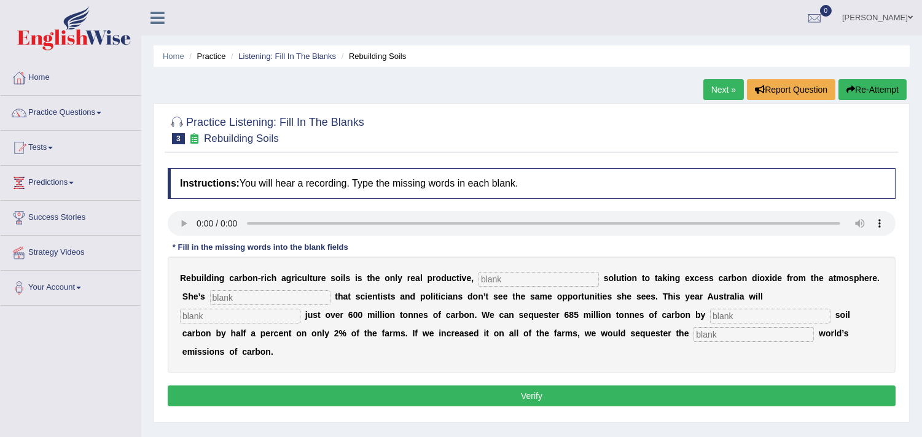
click at [520, 279] on input "text" at bounding box center [538, 279] width 120 height 15
type input "permant"
click at [292, 297] on input "text" at bounding box center [270, 297] width 120 height 15
type input "frustraced"
click at [260, 316] on input "text" at bounding box center [240, 316] width 120 height 15
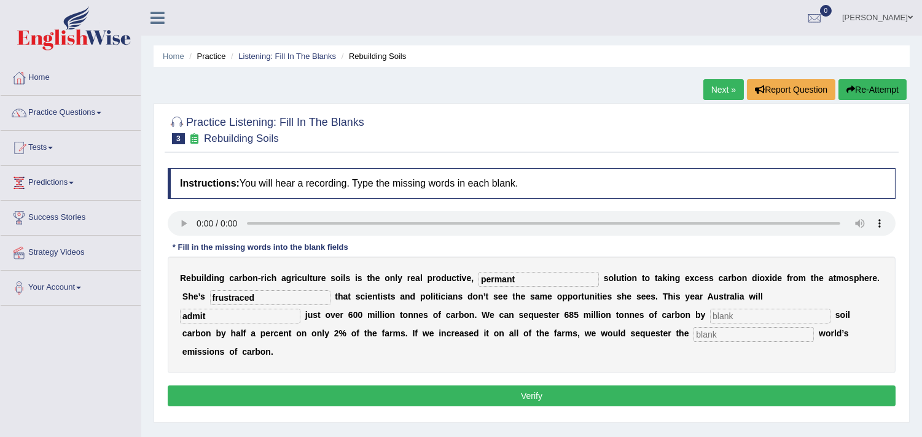
type input "admit"
click at [741, 320] on input "text" at bounding box center [770, 316] width 120 height 15
type input "increasing"
click at [729, 335] on input "text" at bounding box center [753, 334] width 120 height 15
click at [693, 330] on input "text" at bounding box center [753, 334] width 120 height 15
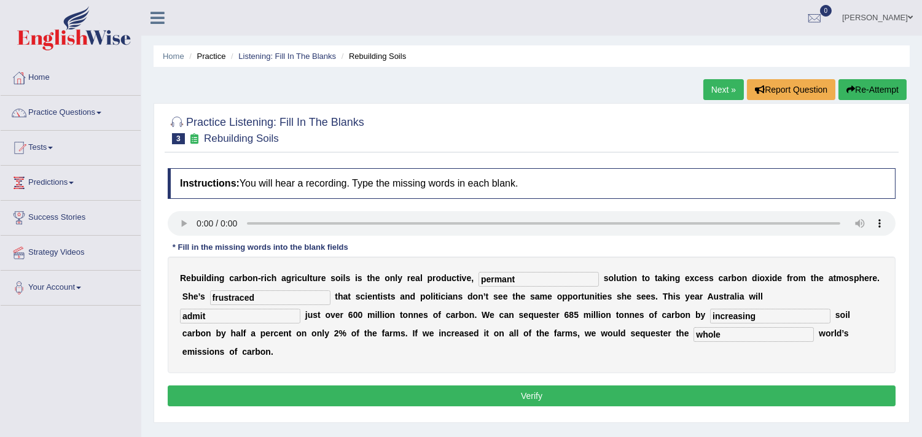
type input "whole"
click at [553, 278] on input "permant" at bounding box center [538, 279] width 120 height 15
type input "permanent"
click at [265, 295] on input "frustraced" at bounding box center [270, 297] width 120 height 15
type input "frustrated"
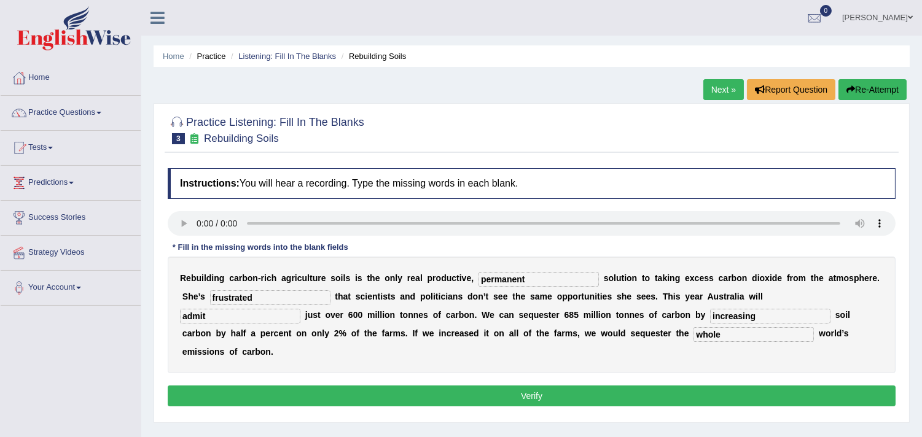
click at [547, 281] on input "permanent" at bounding box center [538, 279] width 120 height 15
click at [529, 387] on button "Verify" at bounding box center [532, 396] width 728 height 21
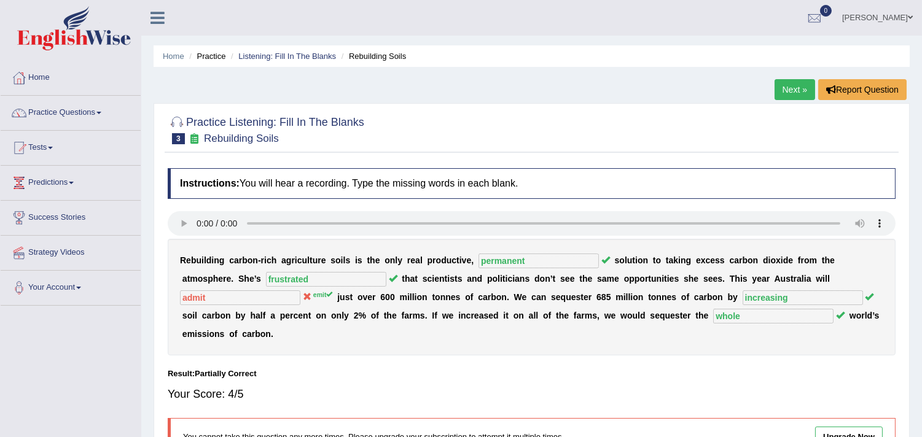
click at [787, 90] on link "Next »" at bounding box center [794, 89] width 41 height 21
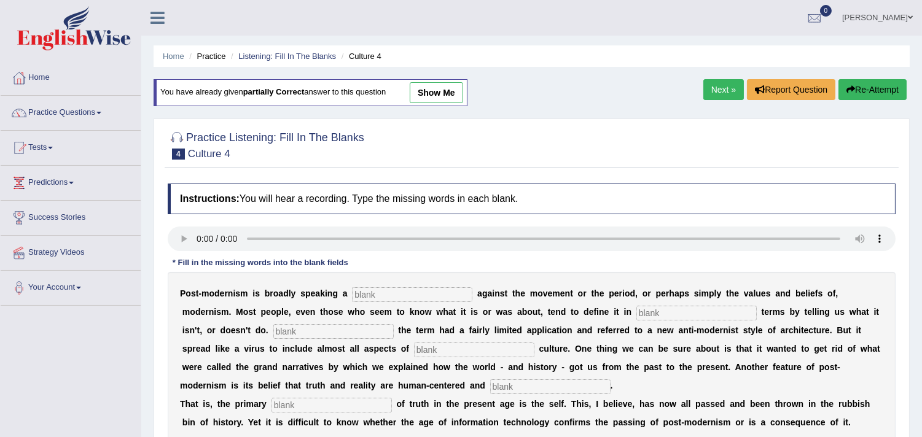
click at [389, 296] on input "text" at bounding box center [412, 294] width 120 height 15
click at [457, 297] on input "text" at bounding box center [412, 294] width 120 height 15
type input "reaction"
click at [653, 314] on input "text" at bounding box center [696, 313] width 120 height 15
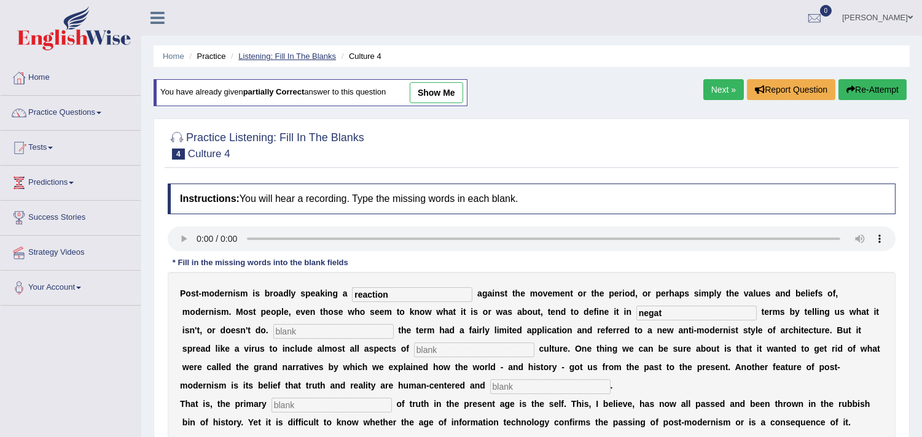
type input "negat"
click at [314, 52] on link "Listening: Fill In The Blanks" at bounding box center [287, 56] width 98 height 9
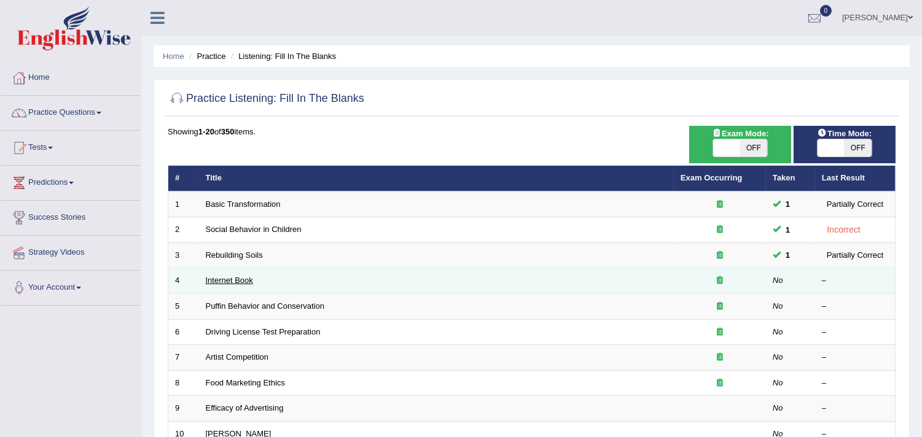
click at [219, 281] on link "Internet Book" at bounding box center [229, 280] width 47 height 9
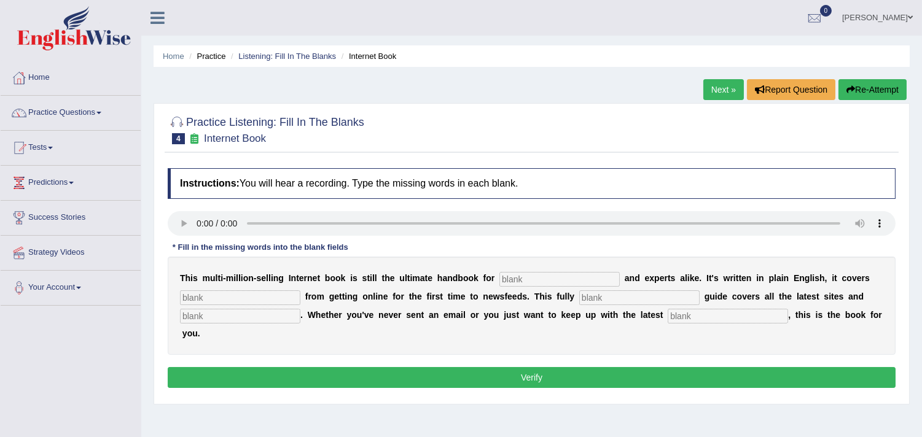
click at [519, 280] on input "text" at bounding box center [559, 279] width 120 height 15
type input "non"
click at [239, 291] on input "text" at bounding box center [240, 297] width 120 height 15
type input "everything"
click at [594, 274] on input "non" at bounding box center [559, 279] width 120 height 15
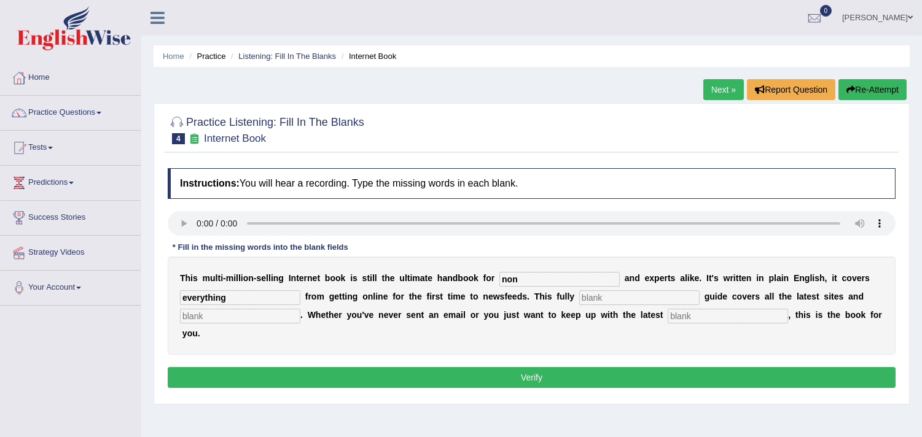
click at [626, 302] on input "text" at bounding box center [639, 297] width 120 height 15
type input "revised"
click at [729, 311] on input "text" at bounding box center [728, 316] width 120 height 15
type input "developments"
click at [605, 277] on input "non" at bounding box center [559, 279] width 120 height 15
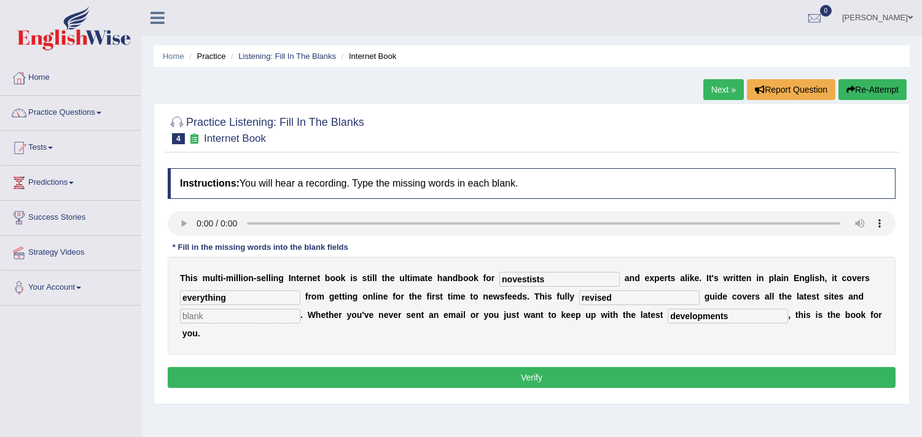
type input "novestists"
click at [205, 314] on input "text" at bounding box center [240, 316] width 120 height 15
type input "crazes"
click at [256, 367] on button "Verify" at bounding box center [532, 377] width 728 height 21
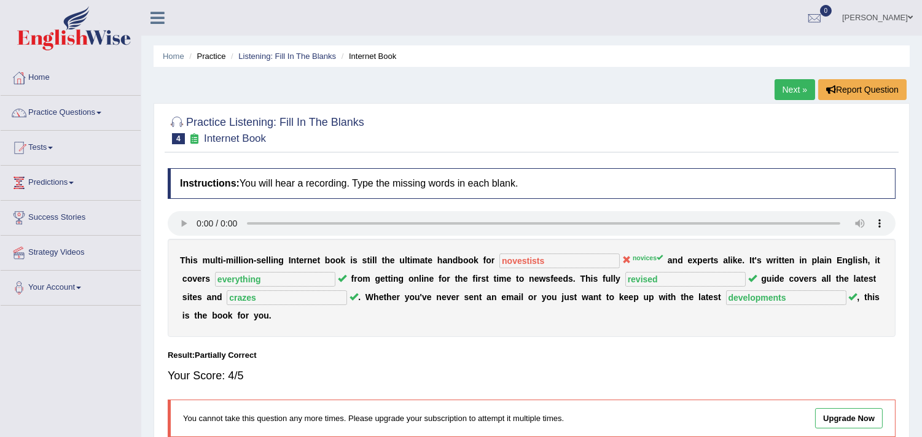
click at [805, 87] on link "Next »" at bounding box center [794, 89] width 41 height 21
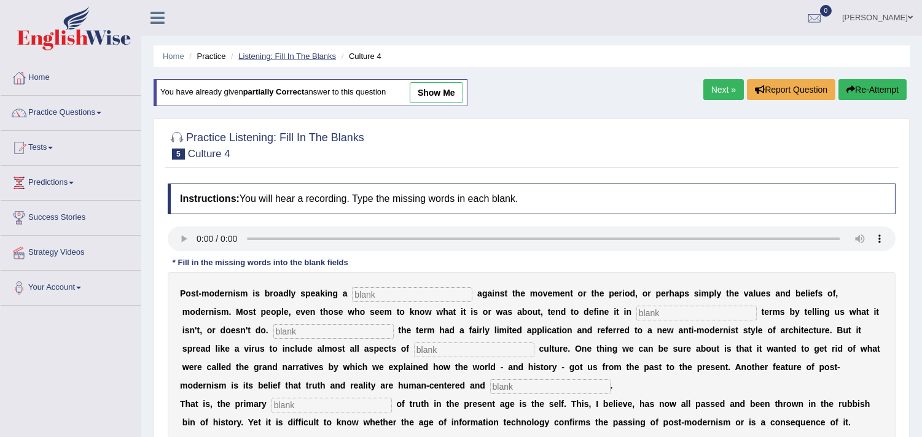
click at [299, 55] on link "Listening: Fill In The Blanks" at bounding box center [287, 56] width 98 height 9
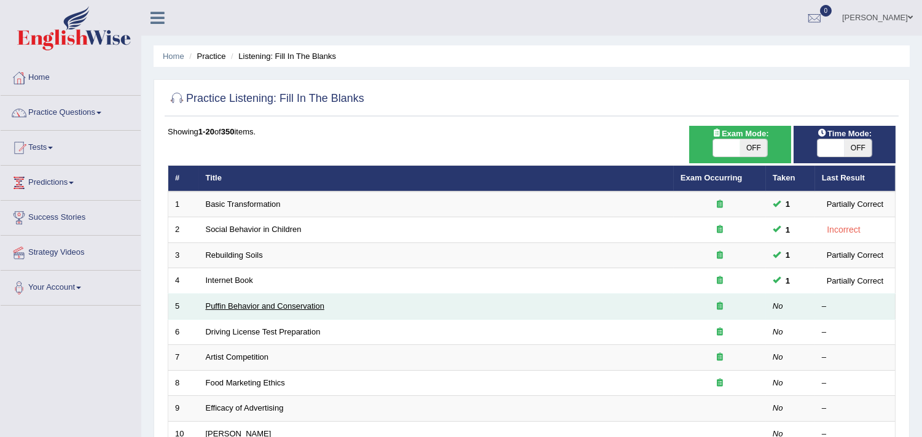
click at [264, 303] on link "Puffin Behavior and Conservation" at bounding box center [265, 306] width 119 height 9
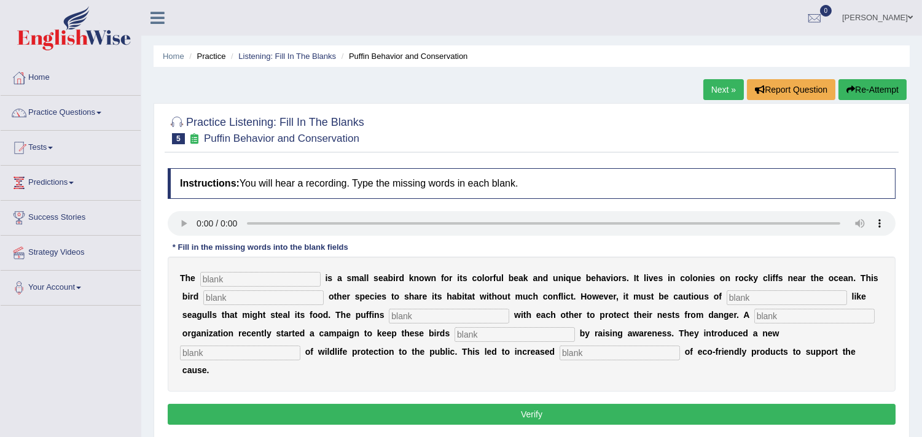
click at [268, 273] on input "text" at bounding box center [260, 279] width 120 height 15
type input "Puffin"
click at [267, 294] on input "text" at bounding box center [263, 297] width 120 height 15
type input "allows"
click at [755, 296] on input "text" at bounding box center [786, 297] width 120 height 15
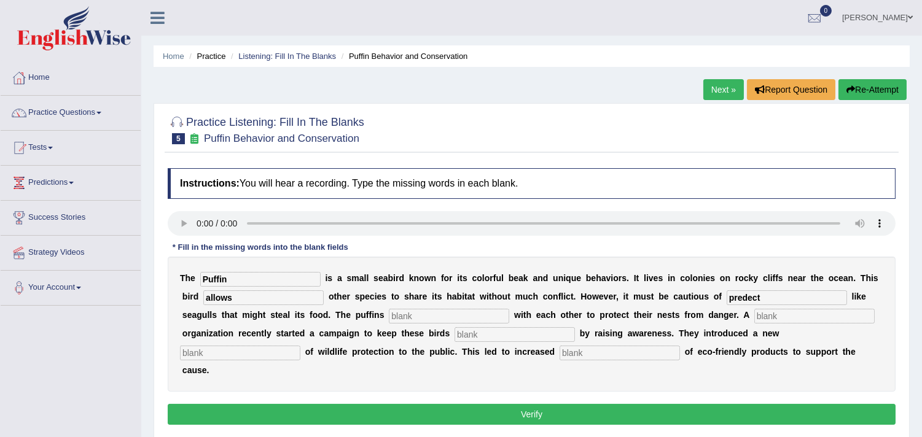
type input "predect"
click at [452, 322] on div "T h e Puffin i s a s m a l l s e a b i r d k n o w n f o r i t s c o l o r f u …" at bounding box center [532, 324] width 728 height 135
click at [454, 319] on input "text" at bounding box center [449, 316] width 120 height 15
type input "cooperate"
click at [784, 310] on input "text" at bounding box center [814, 316] width 120 height 15
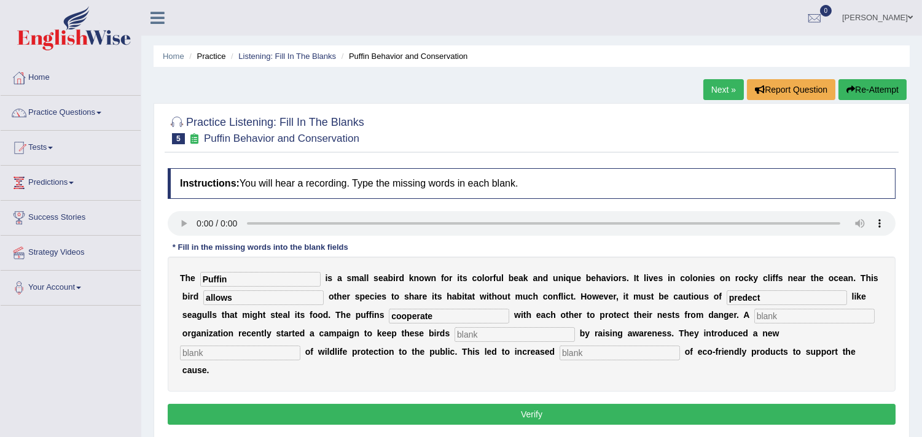
click at [543, 334] on input "text" at bounding box center [514, 334] width 120 height 15
type input "raising"
click at [269, 350] on input "text" at bounding box center [240, 353] width 120 height 15
type input "consception"
click at [572, 411] on button "Verify" at bounding box center [532, 414] width 728 height 21
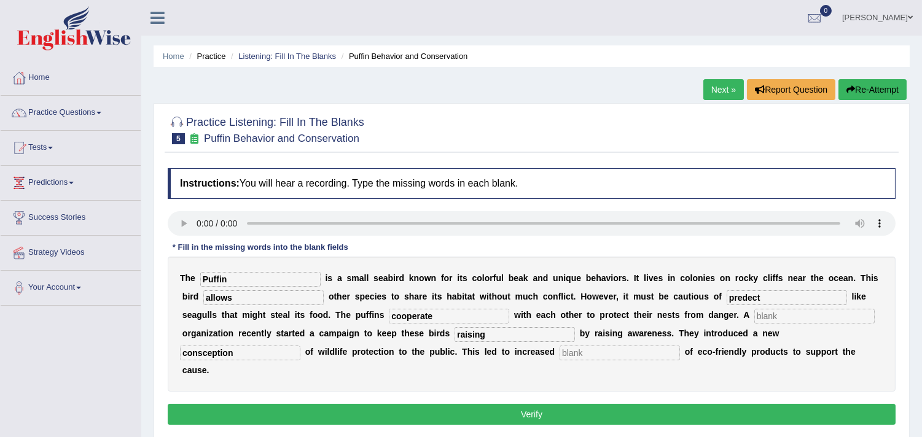
click at [611, 357] on input "text" at bounding box center [619, 353] width 120 height 15
type input "consumption"
click at [791, 297] on input "predect" at bounding box center [786, 297] width 120 height 15
type input "p"
click at [791, 297] on input "text" at bounding box center [786, 297] width 120 height 15
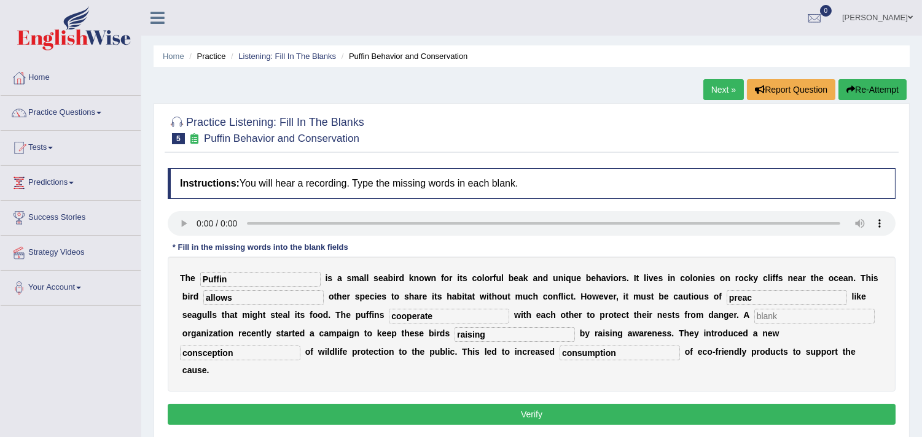
type input "preac"
click at [785, 314] on input "text" at bounding box center [814, 316] width 120 height 15
type input "c"
click at [683, 416] on button "Verify" at bounding box center [532, 414] width 728 height 21
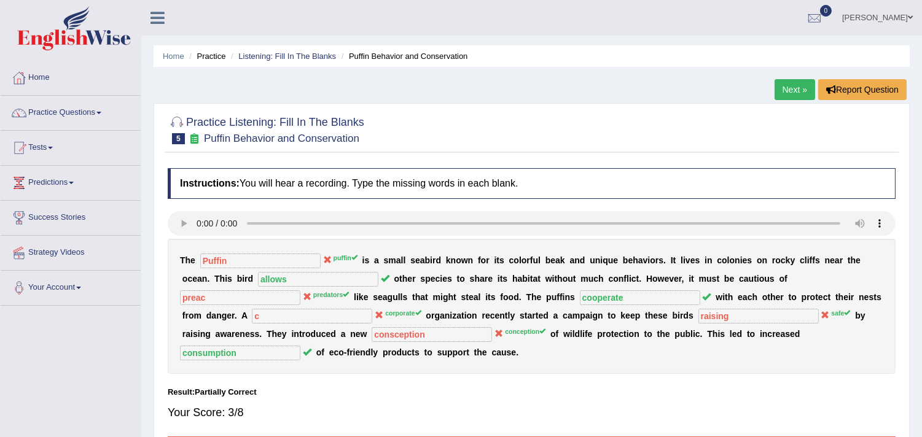
click at [310, 50] on li "Listening: Fill In The Blanks" at bounding box center [282, 56] width 108 height 12
click at [311, 58] on link "Listening: Fill In The Blanks" at bounding box center [287, 56] width 98 height 9
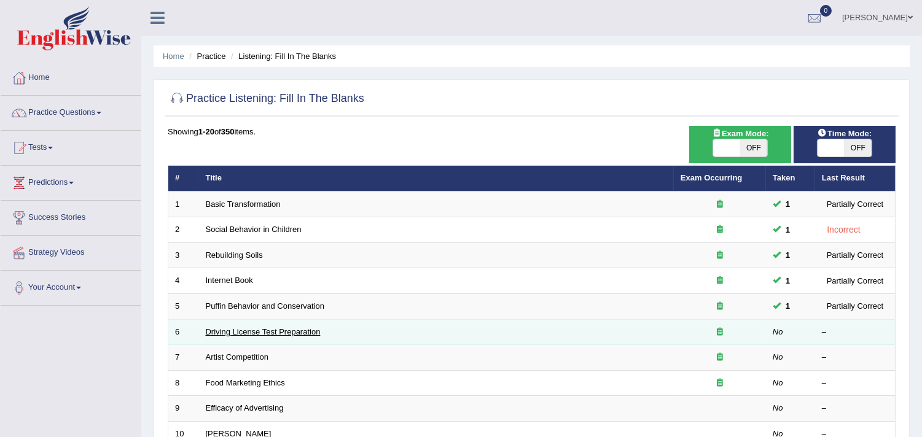
click at [292, 330] on link "Driving License Test Preparation" at bounding box center [263, 331] width 115 height 9
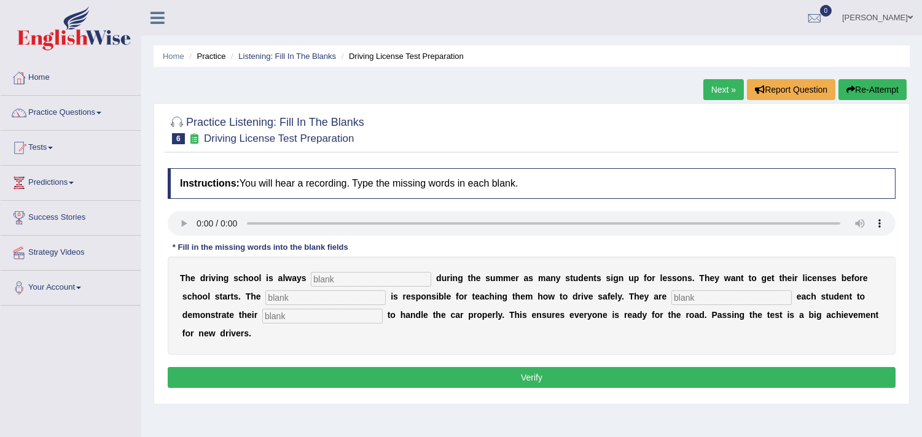
click at [338, 275] on input "text" at bounding box center [371, 279] width 120 height 15
type input "busy"
click at [305, 297] on input "text" at bounding box center [325, 297] width 120 height 15
type input "instuctor"
click at [675, 295] on input "text" at bounding box center [731, 297] width 120 height 15
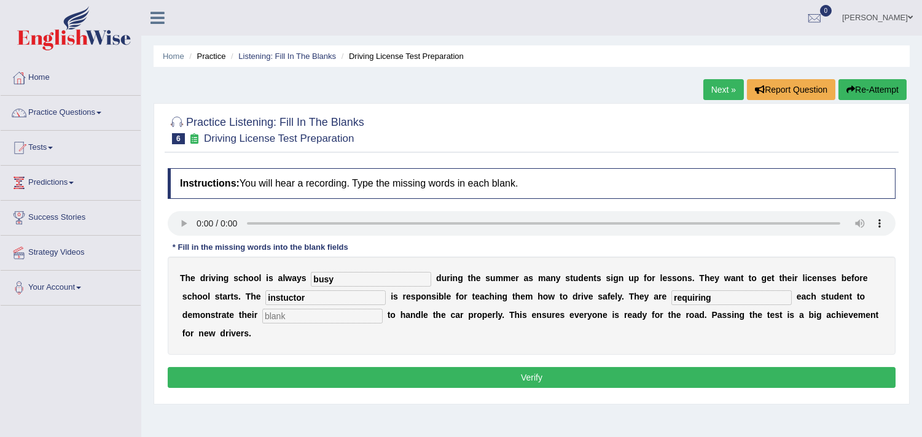
type input "requiring"
click at [329, 314] on input "text" at bounding box center [322, 316] width 120 height 15
type input "ability"
click at [740, 300] on input "requiring" at bounding box center [731, 297] width 120 height 15
type input "r"
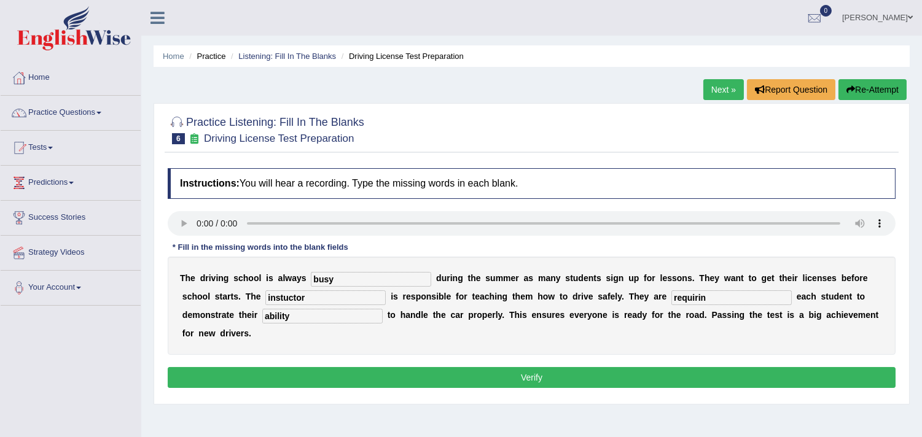
type input "requiring"
click at [634, 372] on button "Verify" at bounding box center [532, 377] width 728 height 21
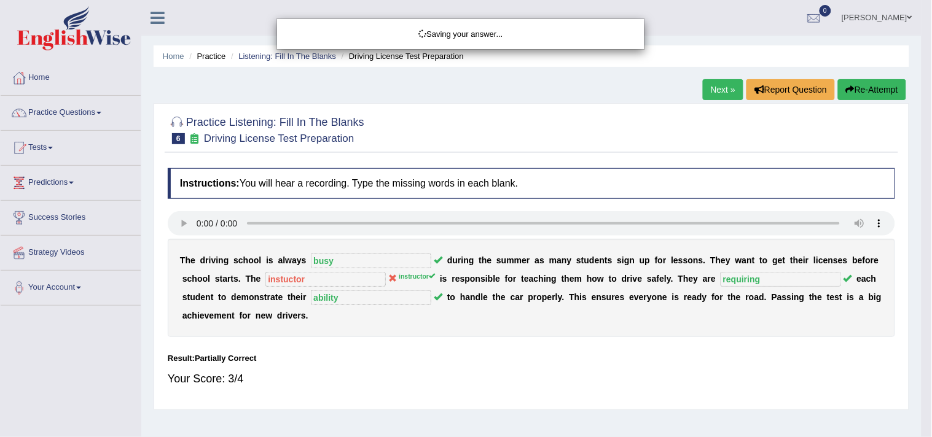
click at [634, 372] on div "Saving your answer..." at bounding box center [466, 218] width 932 height 437
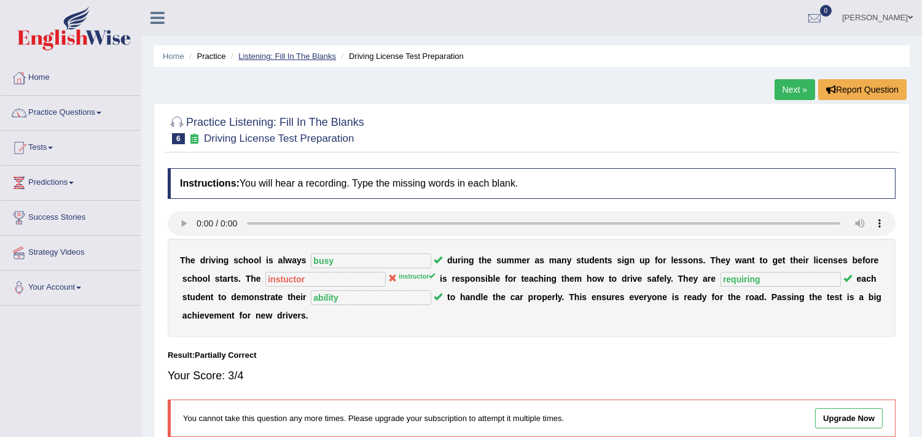
click at [317, 52] on link "Listening: Fill In The Blanks" at bounding box center [287, 56] width 98 height 9
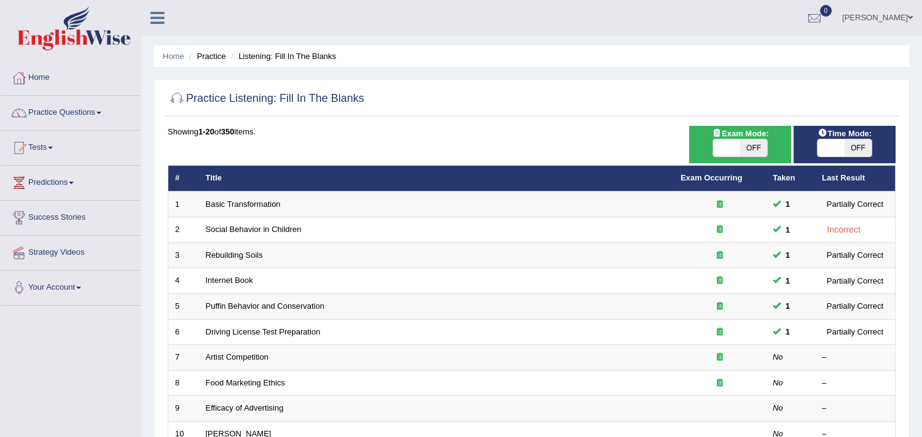
click at [252, 352] on link "Artist Competition" at bounding box center [237, 356] width 63 height 9
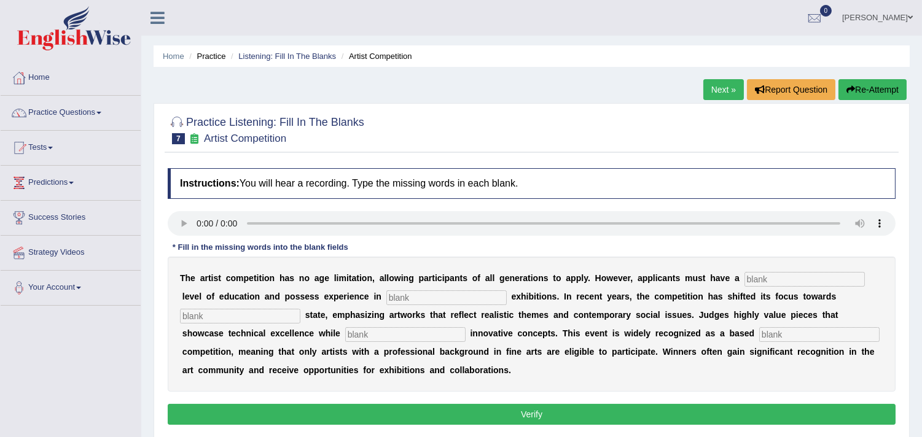
click at [774, 277] on input "text" at bounding box center [804, 279] width 120 height 15
type input "grauted"
click at [443, 303] on input "text" at bounding box center [446, 297] width 120 height 15
type input "sulture"
click at [238, 317] on input "text" at bounding box center [240, 316] width 120 height 15
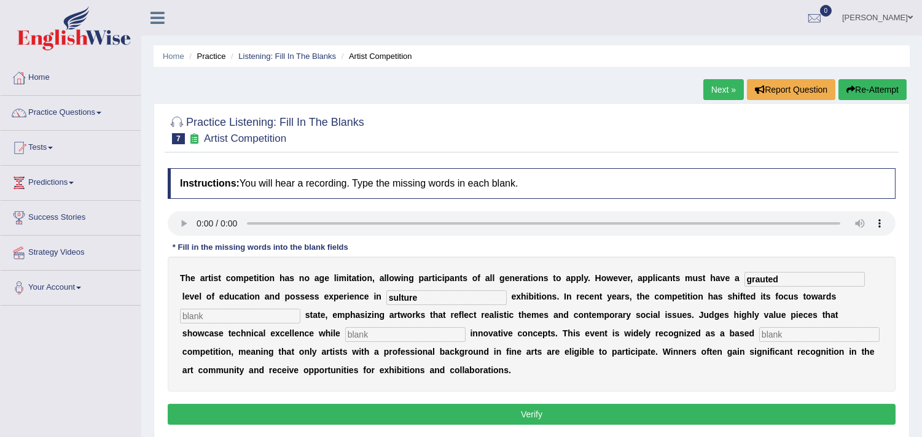
click at [763, 330] on input "text" at bounding box center [819, 334] width 120 height 15
click at [396, 330] on input "text" at bounding box center [405, 334] width 120 height 15
type input "incoperting"
click at [768, 340] on input "text" at bounding box center [819, 334] width 120 height 15
type input "profession"
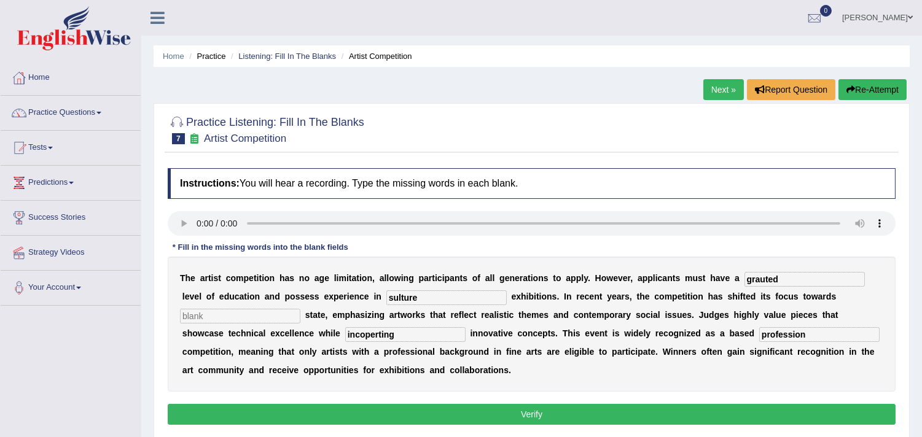
click at [794, 278] on input "grauted" at bounding box center [804, 279] width 120 height 15
type input "g"
type input "granated"
click at [212, 316] on input "text" at bounding box center [240, 316] width 120 height 15
type input "real"
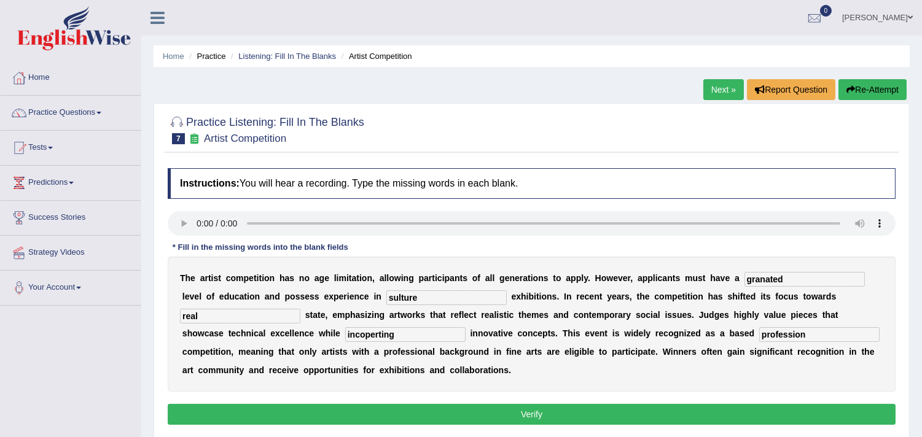
click at [276, 410] on button "Verify" at bounding box center [532, 414] width 728 height 21
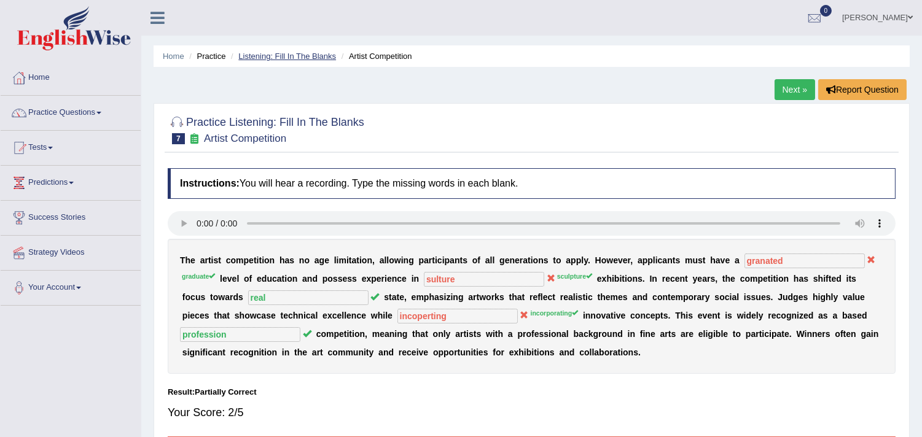
click at [283, 53] on link "Listening: Fill In The Blanks" at bounding box center [287, 56] width 98 height 9
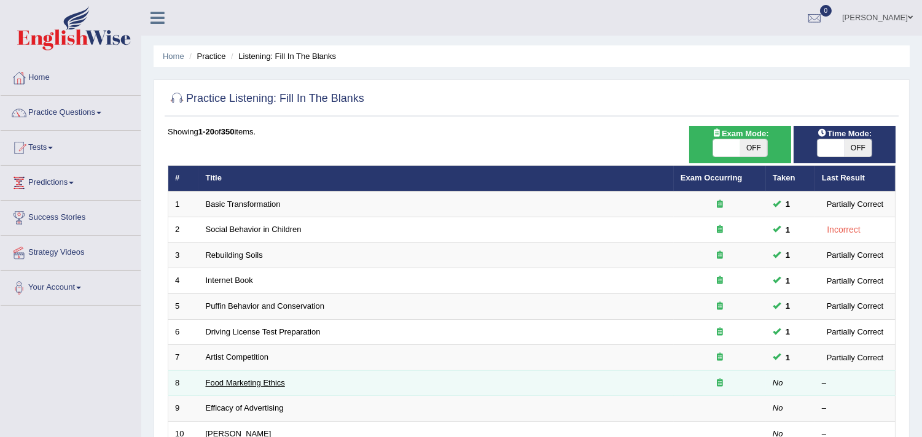
click at [246, 383] on link "Food Marketing Ethics" at bounding box center [245, 382] width 79 height 9
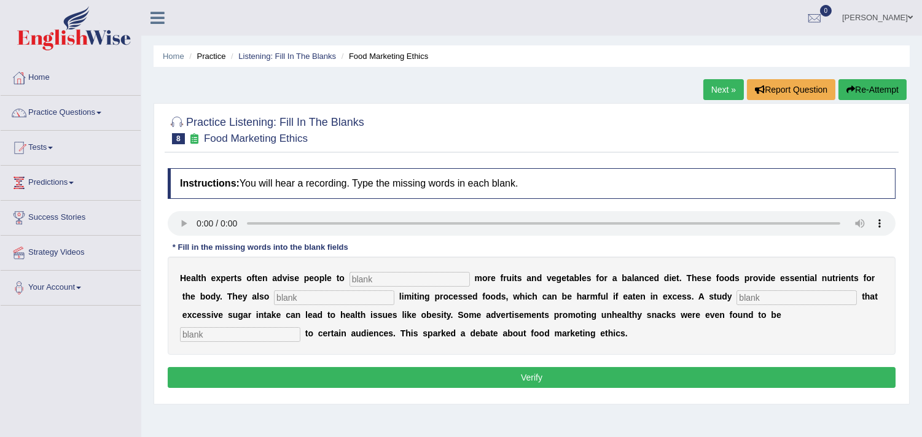
click at [403, 273] on input "text" at bounding box center [409, 279] width 120 height 15
type input "consume"
click at [758, 294] on input "text" at bounding box center [796, 297] width 120 height 15
click at [364, 292] on input "text" at bounding box center [334, 297] width 120 height 15
type input "recommenend"
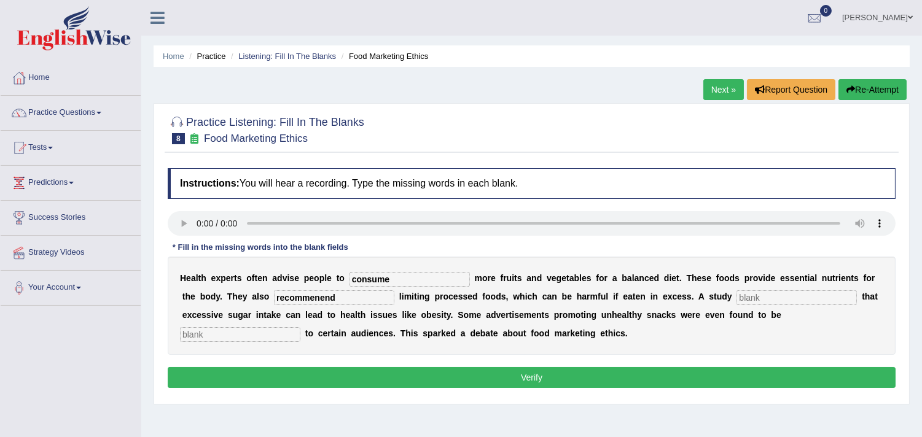
click at [760, 295] on input "text" at bounding box center [796, 297] width 120 height 15
type input "disnose"
click at [211, 332] on input "text" at bounding box center [240, 334] width 120 height 15
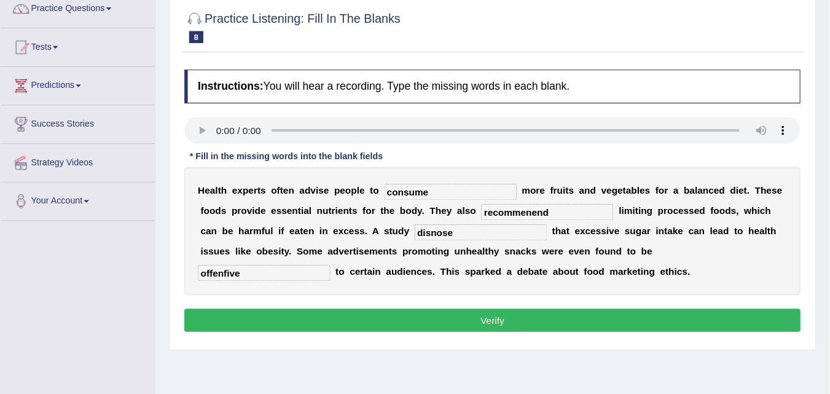
scroll to position [106, 0]
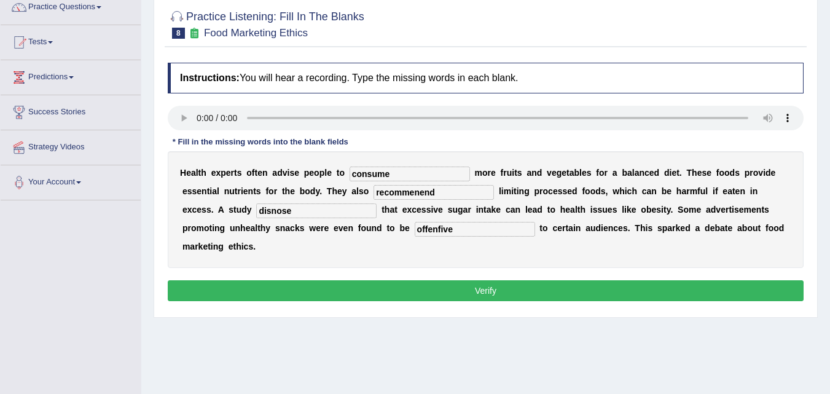
drag, startPoint x: 457, startPoint y: 0, endPoint x: 460, endPoint y: 228, distance: 227.8
click at [460, 228] on input "offenfive" at bounding box center [475, 229] width 120 height 15
type input "offisive"
click at [426, 287] on button "Verify" at bounding box center [486, 290] width 636 height 21
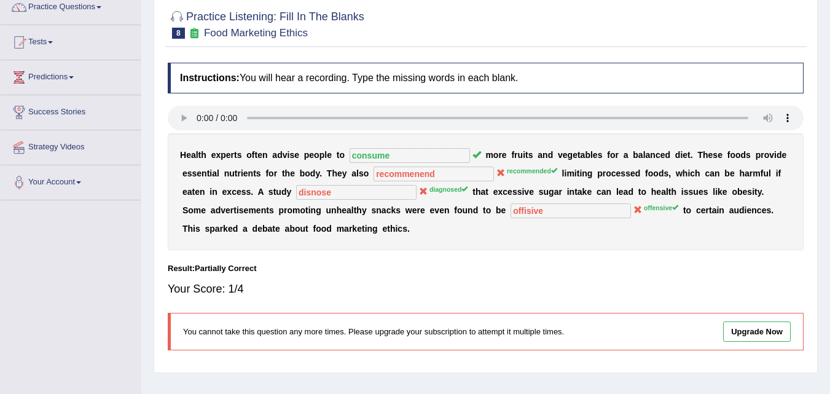
click at [263, 36] on small "Food Marketing Ethics" at bounding box center [256, 33] width 104 height 12
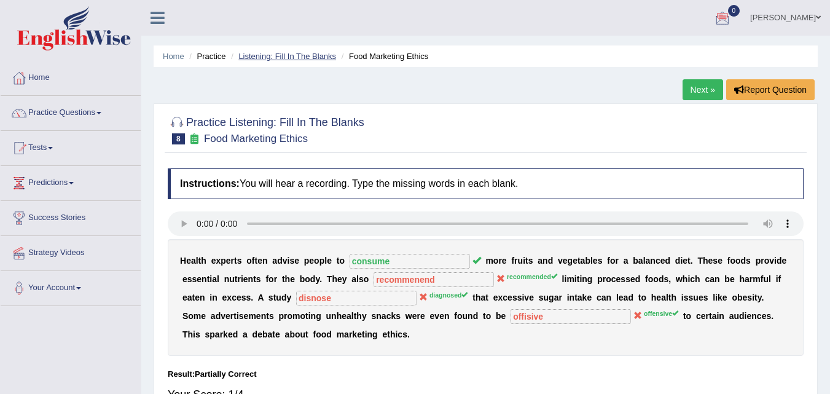
click at [292, 56] on link "Listening: Fill In The Blanks" at bounding box center [287, 56] width 98 height 9
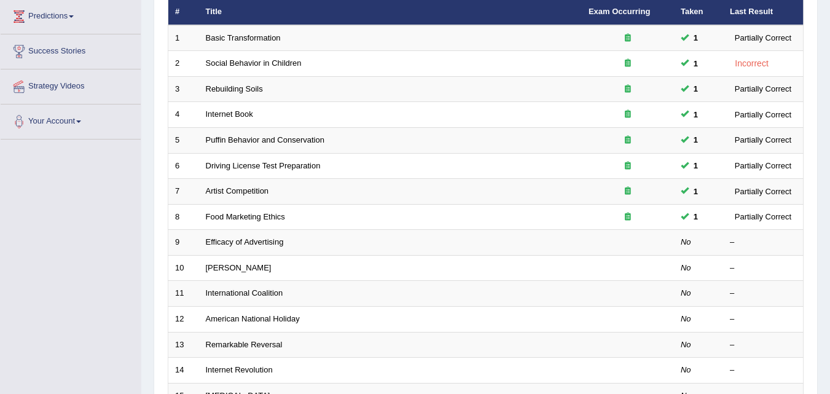
click at [829, 227] on html "Toggle navigation Home Practice Questions Speaking Practice Read Aloud Repeat S…" at bounding box center [415, 31] width 830 height 394
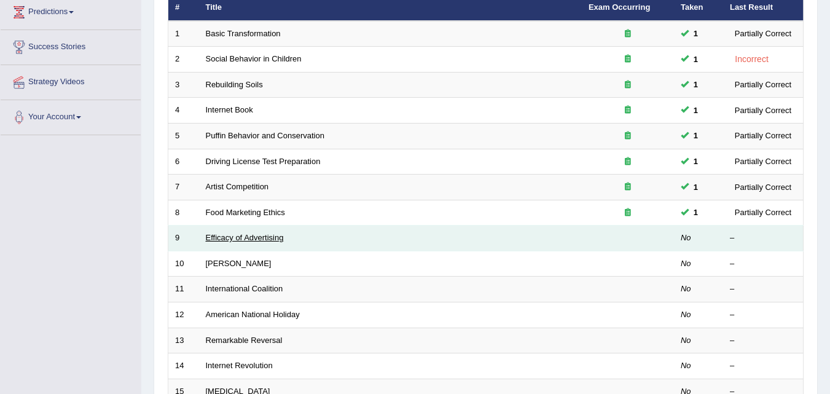
click at [247, 235] on link "Efficacy of Advertising" at bounding box center [245, 237] width 78 height 9
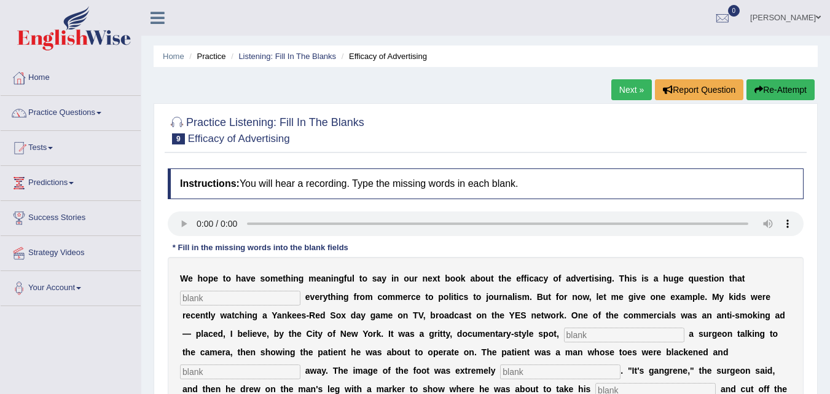
click at [282, 292] on input "text" at bounding box center [240, 297] width 120 height 15
type input "impacts"
click at [588, 333] on input "text" at bounding box center [624, 334] width 120 height 15
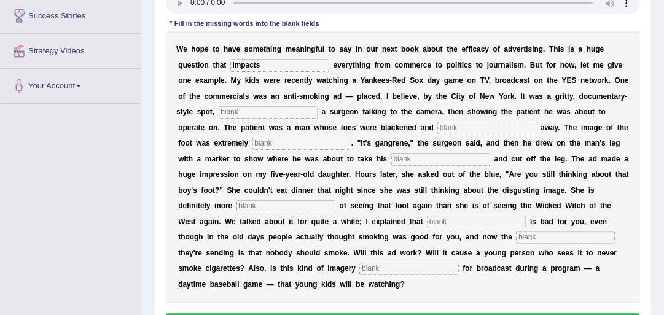
scroll to position [205, 0]
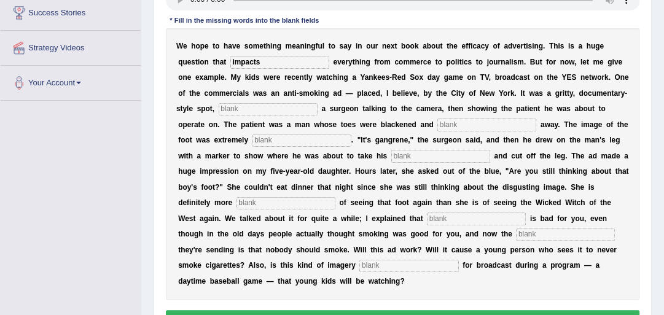
click at [246, 106] on input "text" at bounding box center [268, 109] width 99 height 12
type input "featuring"
click at [448, 121] on input "text" at bounding box center [486, 125] width 99 height 12
type input "t"
type input "rottening"
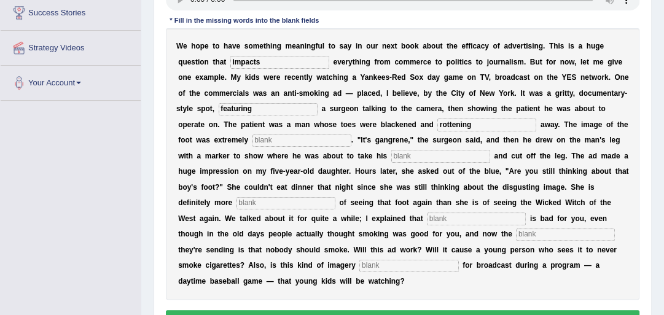
click at [346, 143] on input "text" at bounding box center [301, 140] width 99 height 12
type input "disgusting"
click at [457, 157] on input "text" at bounding box center [440, 156] width 99 height 12
type input "axe sow"
click at [291, 201] on input "text" at bounding box center [285, 203] width 99 height 12
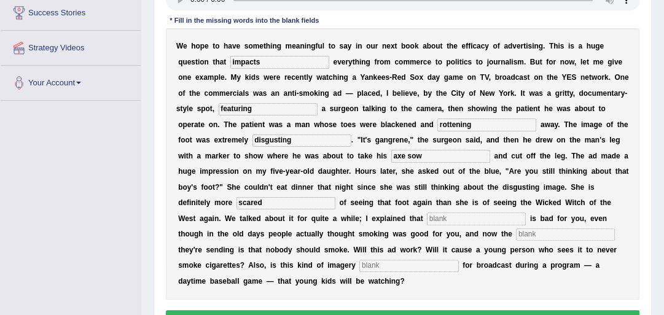
type input "scared"
click at [447, 224] on input "text" at bounding box center [476, 218] width 99 height 12
type input "smoking"
click at [548, 233] on input "text" at bounding box center [565, 234] width 99 height 12
type input "message"
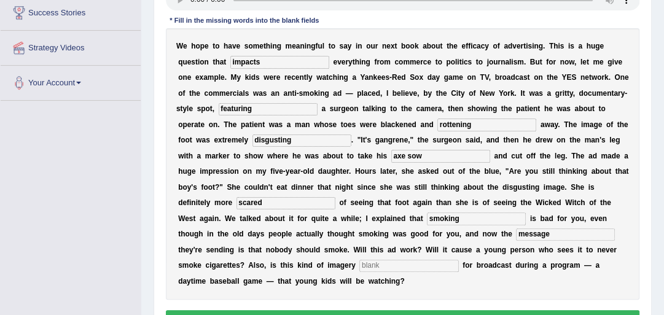
click at [407, 263] on input "text" at bounding box center [408, 266] width 99 height 12
click at [407, 263] on input "appr" at bounding box center [408, 266] width 99 height 12
type input "appropiately"
click at [462, 157] on input "axe sow" at bounding box center [440, 156] width 99 height 12
type input "a"
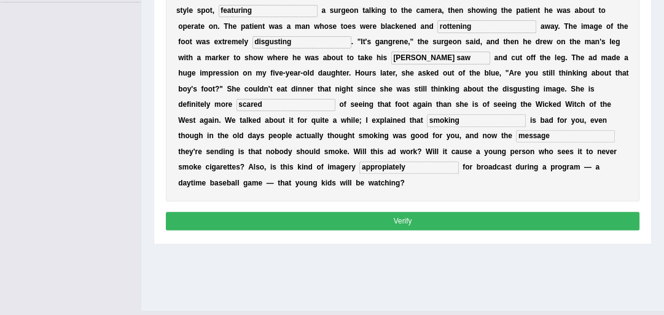
scroll to position [305, 0]
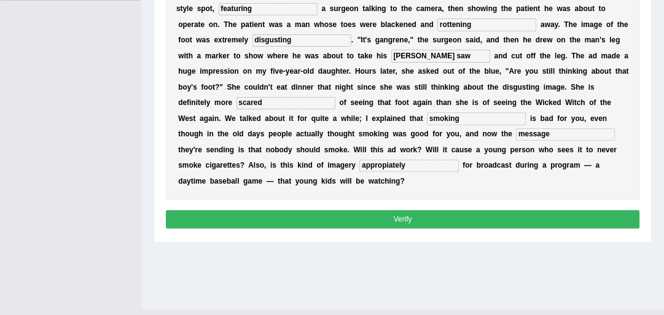
type input "axel saw"
click at [550, 211] on button "Verify" at bounding box center [403, 219] width 474 height 18
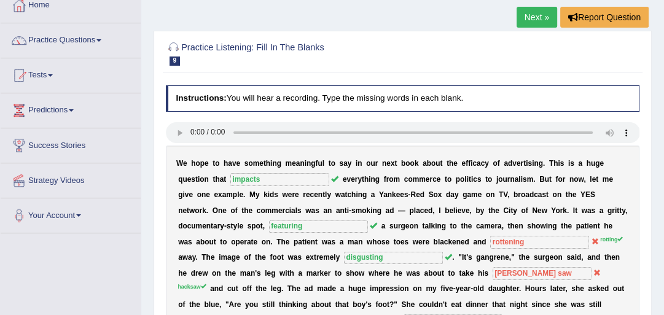
scroll to position [66, 0]
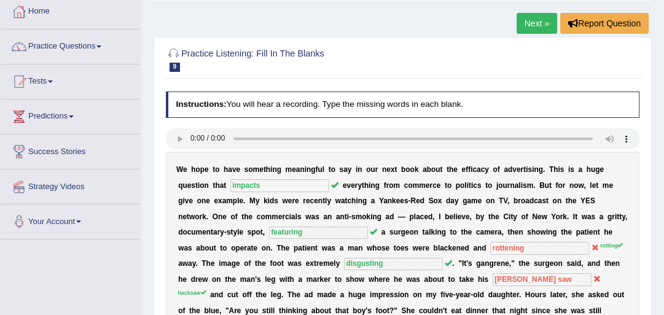
click at [520, 21] on link "Next »" at bounding box center [536, 23] width 41 height 21
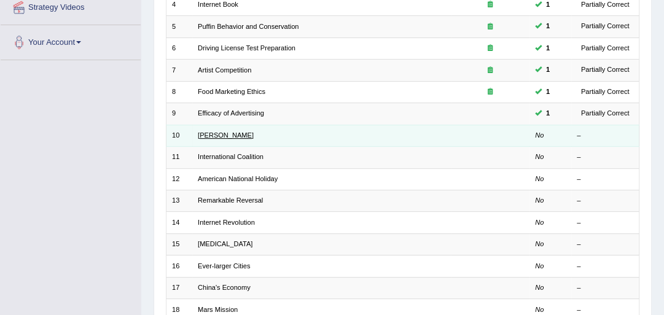
click at [207, 135] on link "[PERSON_NAME]" at bounding box center [226, 134] width 56 height 7
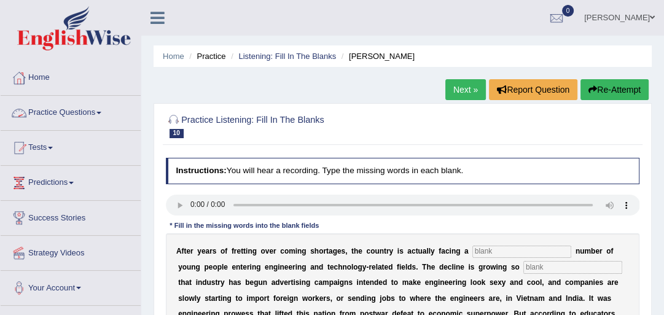
click at [106, 110] on link "Practice Questions" at bounding box center [71, 111] width 140 height 31
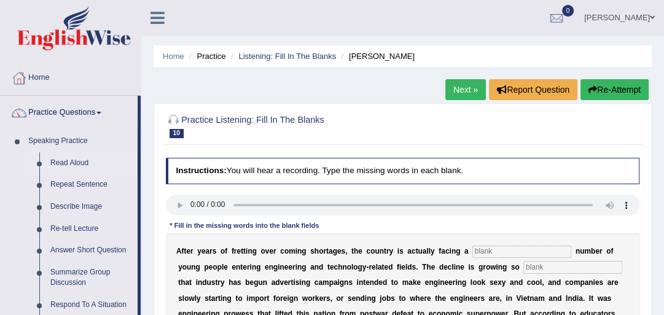
click at [69, 165] on link "Read Aloud" at bounding box center [91, 163] width 93 height 22
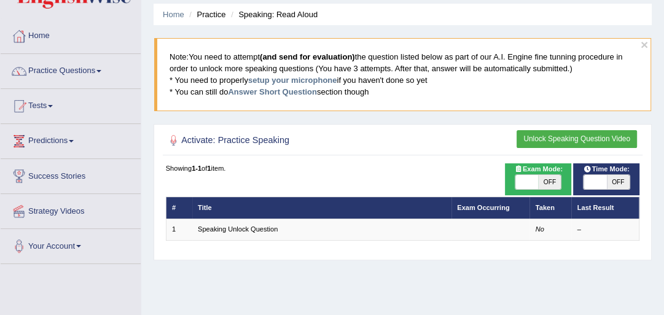
scroll to position [39, 0]
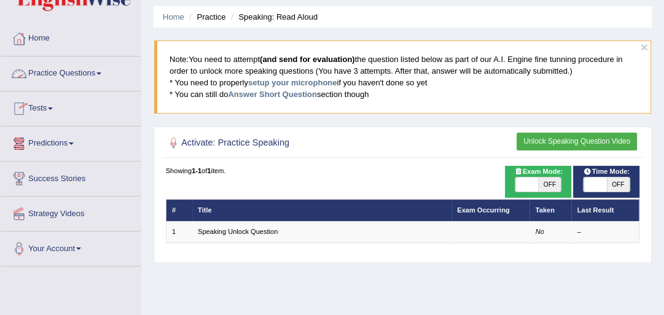
click at [76, 69] on link "Practice Questions" at bounding box center [71, 71] width 140 height 31
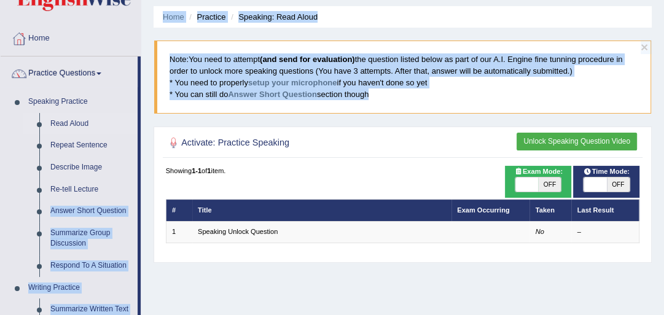
drag, startPoint x: 139, startPoint y: 190, endPoint x: 151, endPoint y: 233, distance: 45.3
click at [151, 233] on div "Toggle navigation Home Practice Questions Speaking Practice Read Aloud Repeat S…" at bounding box center [332, 280] width 664 height 639
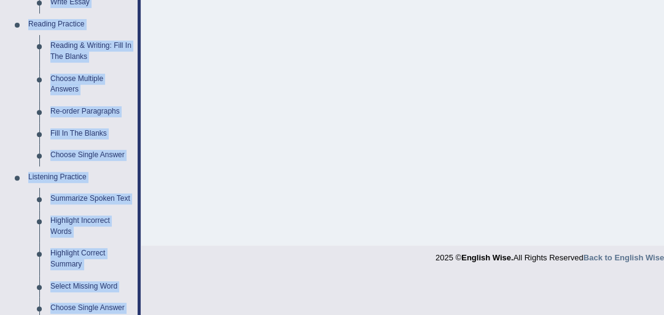
scroll to position [376, 0]
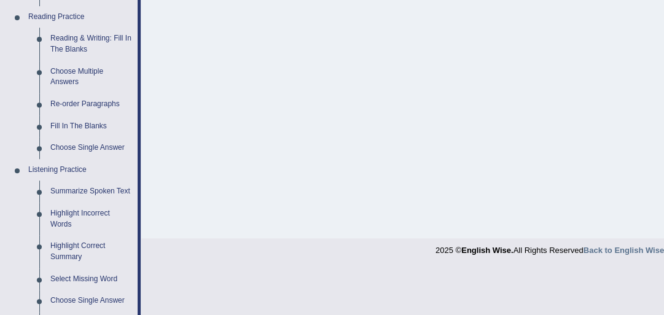
click at [99, 189] on link "Summarize Spoken Text" at bounding box center [91, 192] width 93 height 22
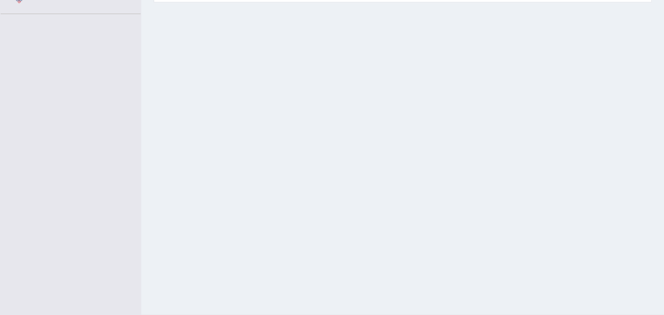
scroll to position [330, 0]
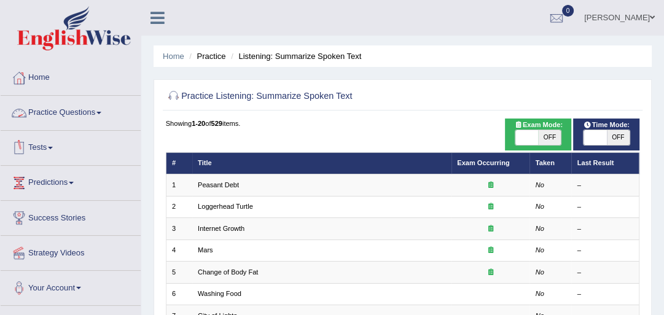
click at [74, 109] on link "Practice Questions" at bounding box center [71, 111] width 140 height 31
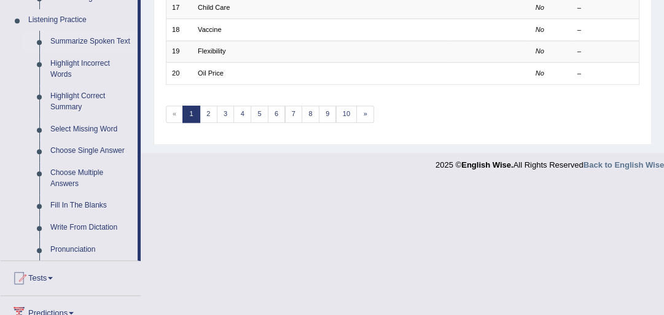
scroll to position [529, 0]
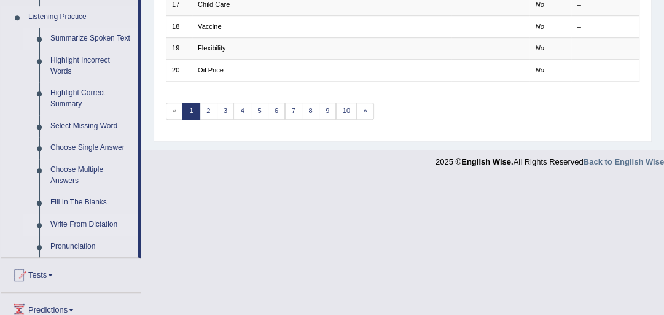
click at [90, 206] on link "Fill In The Blanks" at bounding box center [91, 203] width 93 height 22
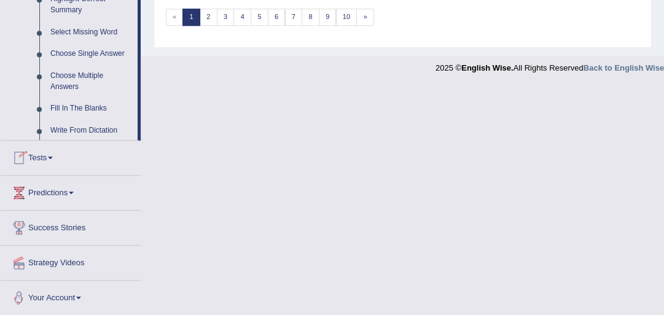
scroll to position [646, 0]
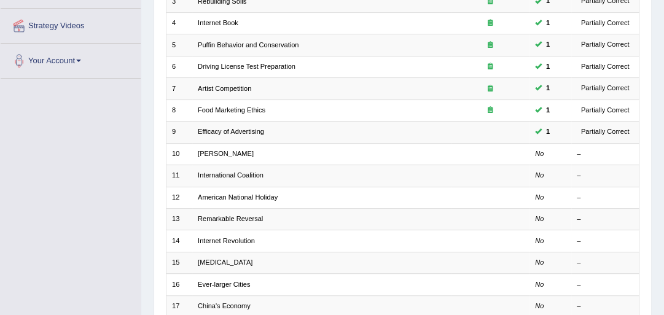
scroll to position [239, 0]
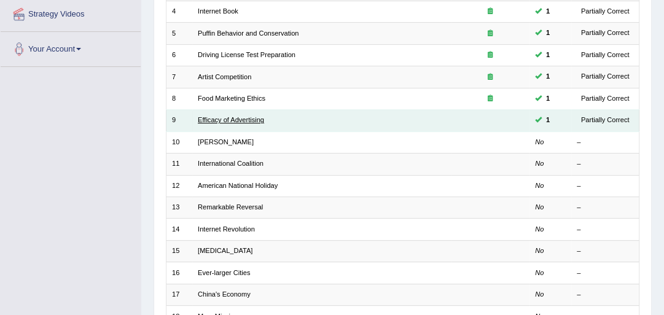
click at [257, 122] on link "Efficacy of Advertising" at bounding box center [231, 119] width 66 height 7
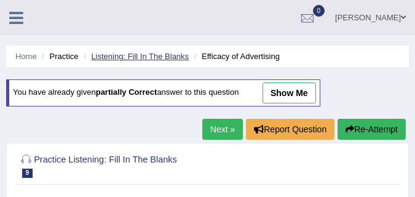
click at [149, 56] on link "Listening: Fill In The Blanks" at bounding box center [140, 56] width 98 height 9
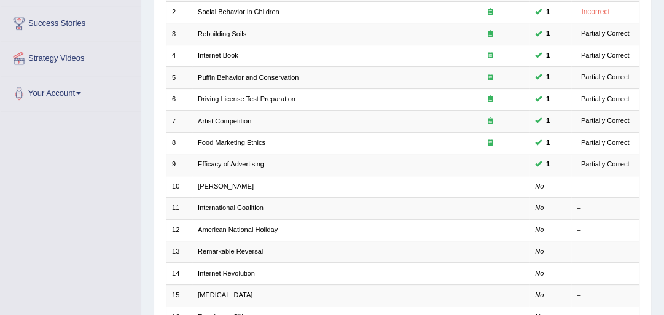
scroll to position [208, 0]
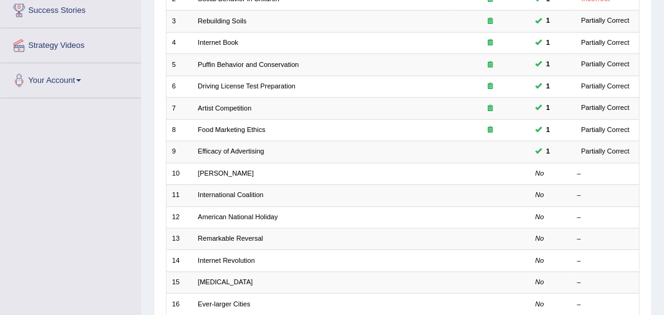
drag, startPoint x: 0, startPoint y: 0, endPoint x: 668, endPoint y: 115, distance: 678.0
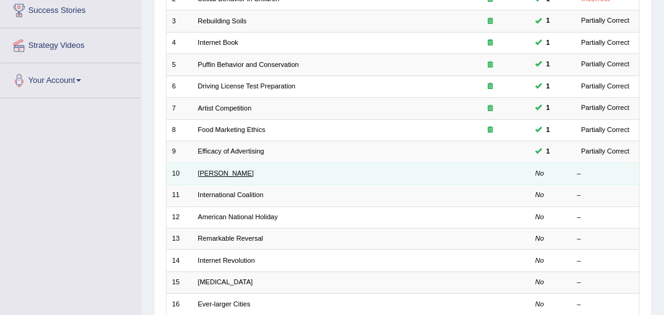
click at [204, 172] on link "[PERSON_NAME]" at bounding box center [226, 172] width 56 height 7
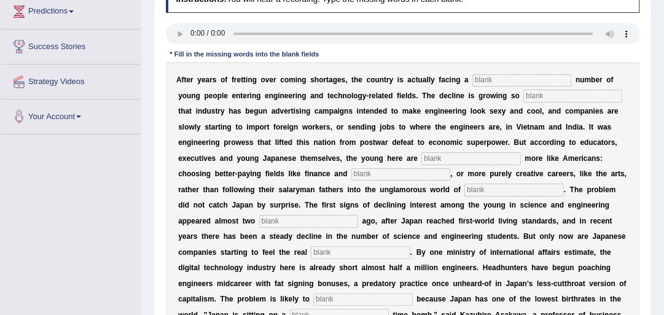
scroll to position [179, 0]
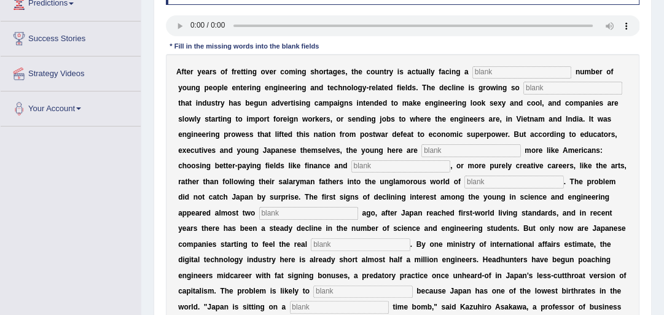
click at [481, 70] on input "text" at bounding box center [521, 72] width 99 height 12
type input "dewilling"
click at [537, 85] on input "text" at bounding box center [572, 88] width 99 height 12
click at [76, 34] on link "Success Stories" at bounding box center [71, 36] width 140 height 31
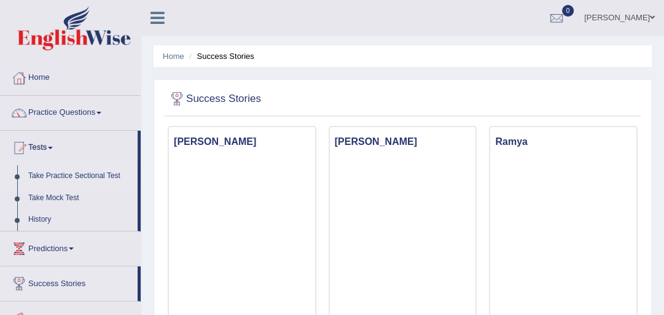
click at [81, 174] on link "Take Practice Sectional Test" at bounding box center [80, 176] width 115 height 22
click at [80, 174] on link "Take Practice Sectional Test" at bounding box center [80, 176] width 115 height 22
click at [98, 115] on link "Practice Questions" at bounding box center [71, 111] width 140 height 31
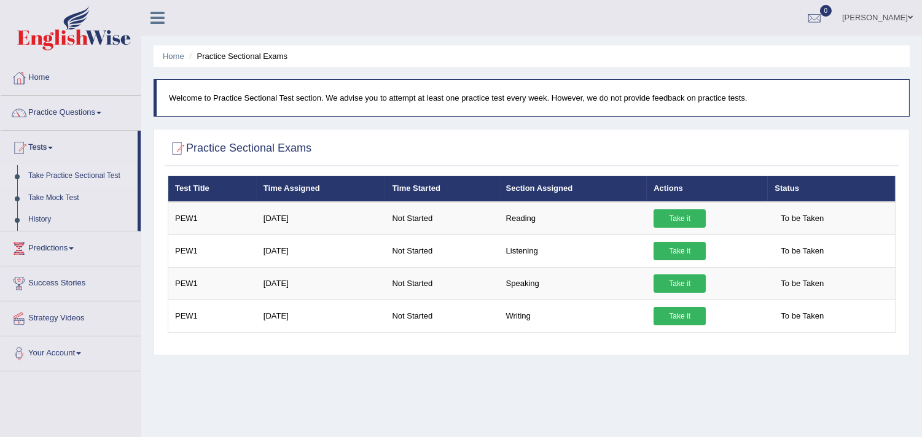
drag, startPoint x: 928, startPoint y: 77, endPoint x: 495, endPoint y: 380, distance: 527.9
click at [495, 314] on div "Home Practice Sectional Exams Welcome to Practice Sectional Test section. We ad…" at bounding box center [531, 307] width 781 height 614
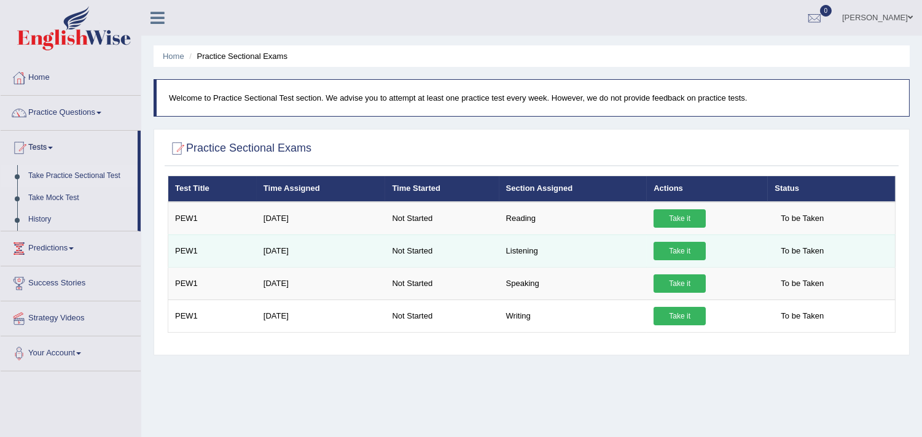
click at [661, 251] on link "Take it" at bounding box center [679, 251] width 52 height 18
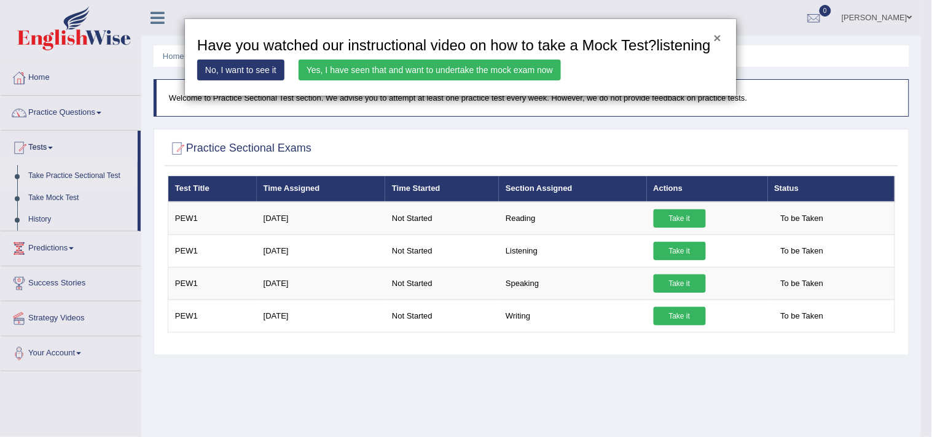
click at [663, 33] on button "×" at bounding box center [717, 37] width 7 height 13
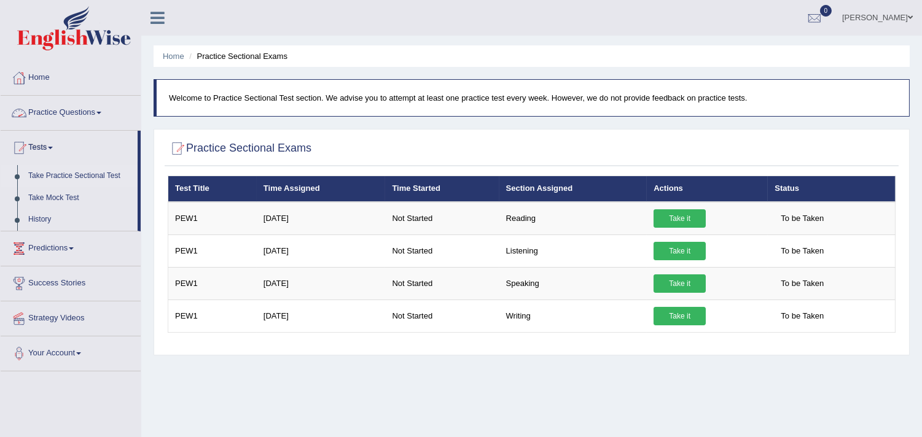
click at [99, 114] on link "Practice Questions" at bounding box center [71, 111] width 140 height 31
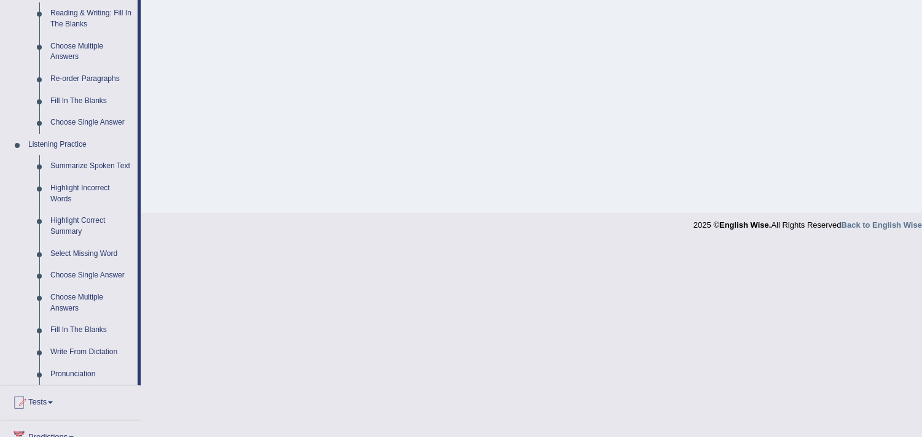
scroll to position [409, 0]
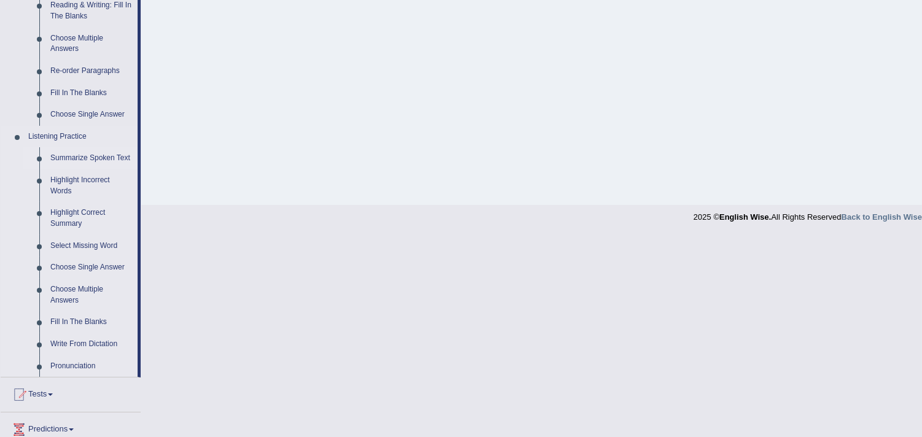
click at [95, 152] on link "Summarize Spoken Text" at bounding box center [91, 158] width 93 height 22
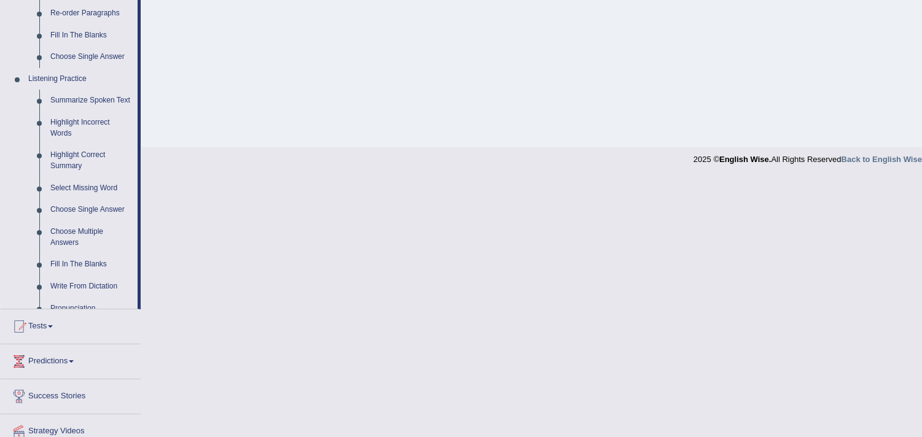
scroll to position [525, 0]
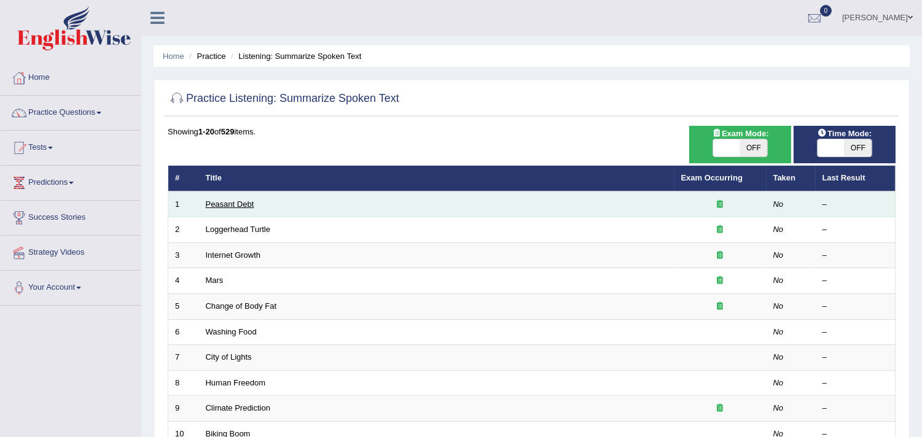
click at [224, 200] on link "Peasant Debt" at bounding box center [230, 204] width 49 height 9
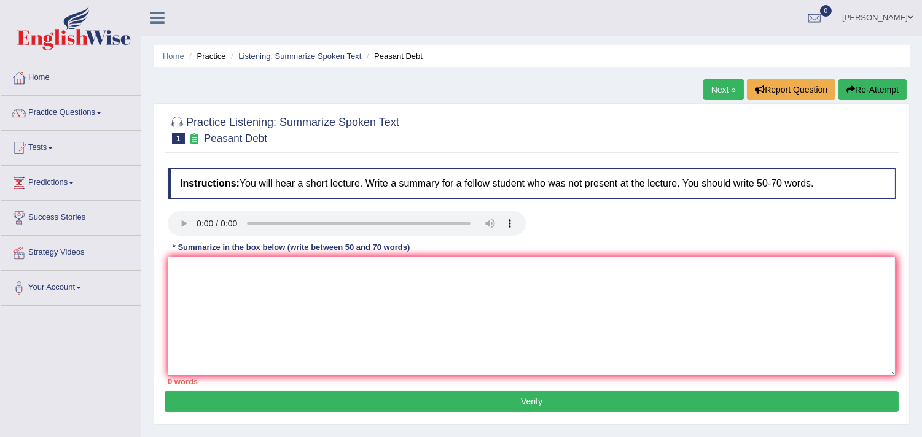
click at [269, 281] on textarea at bounding box center [532, 316] width 728 height 119
type textarea "T"
click at [206, 271] on textarea at bounding box center [532, 316] width 728 height 119
type textarea "1"
click at [310, 53] on link "Listening: Summarize Spoken Text" at bounding box center [299, 56] width 123 height 9
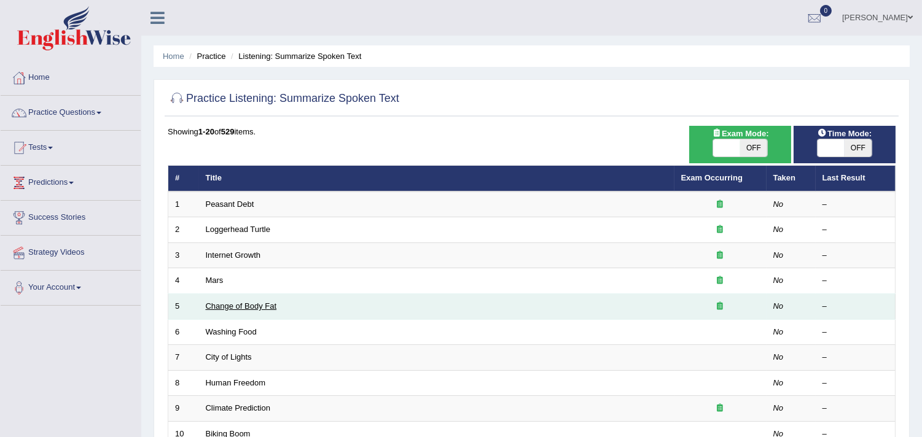
click at [230, 302] on link "Change of Body Fat" at bounding box center [241, 306] width 71 height 9
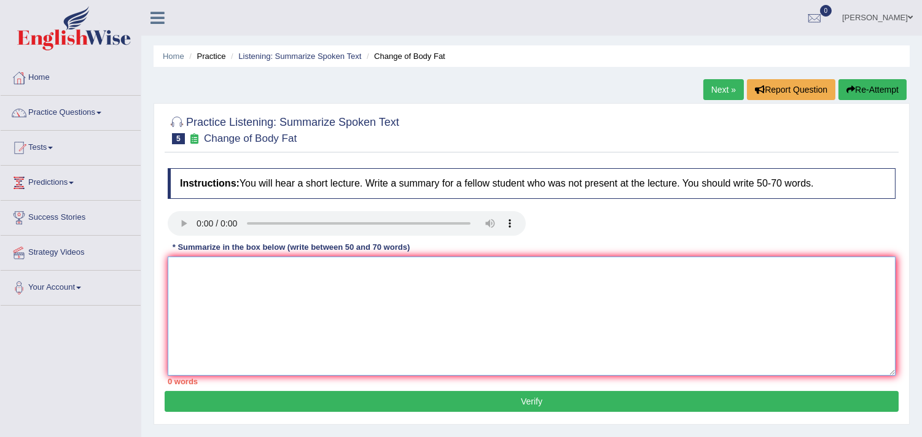
click at [222, 312] on textarea at bounding box center [532, 316] width 728 height 119
click at [231, 296] on textarea at bounding box center [532, 316] width 728 height 119
type textarea "r"
click at [645, 273] on textarea "The topic of this discussion is about the change of body fat. According to the …" at bounding box center [532, 316] width 728 height 119
click at [829, 267] on textarea "The topic of this discussion is about the change of body fat. According to the …" at bounding box center [532, 316] width 728 height 119
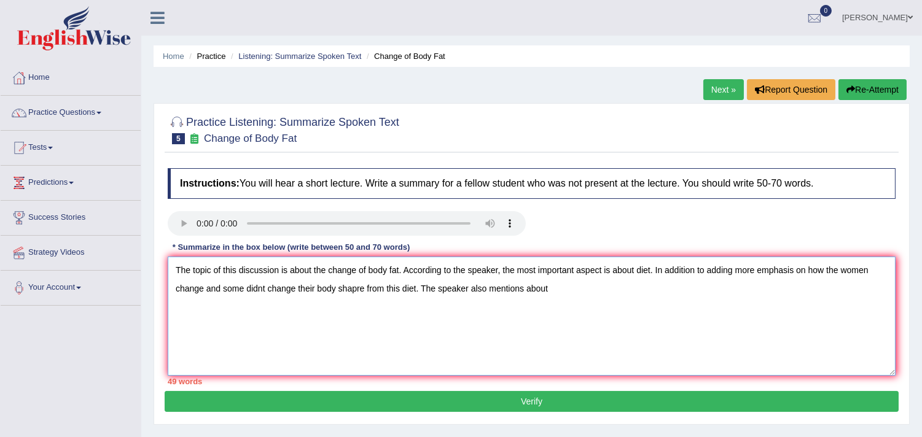
click at [563, 289] on textarea "The topic of this discussion is about the change of body fat. According to the …" at bounding box center [532, 316] width 728 height 119
click at [357, 289] on textarea "The topic of this discussion is about the change of body fat. According to the …" at bounding box center [532, 316] width 728 height 119
click at [414, 291] on textarea "The topic of this discussion is about the change of body fat. According to the …" at bounding box center [532, 316] width 728 height 119
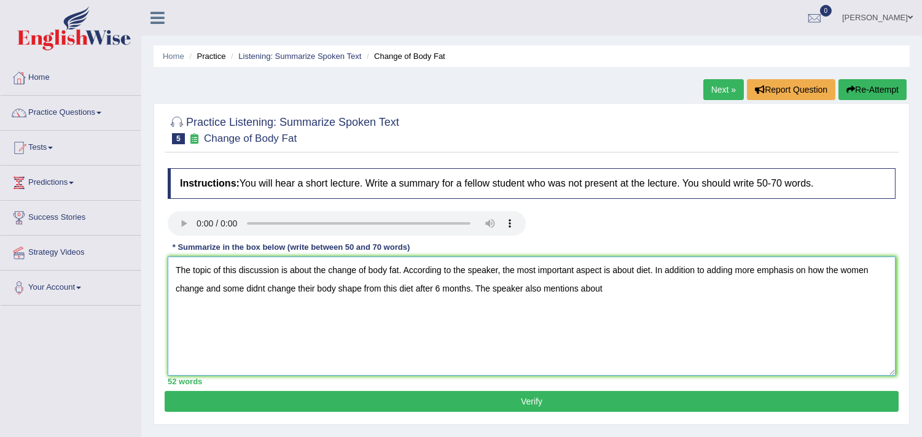
click at [640, 286] on textarea "The topic of this discussion is about the change of body fat. According to the …" at bounding box center [532, 316] width 728 height 119
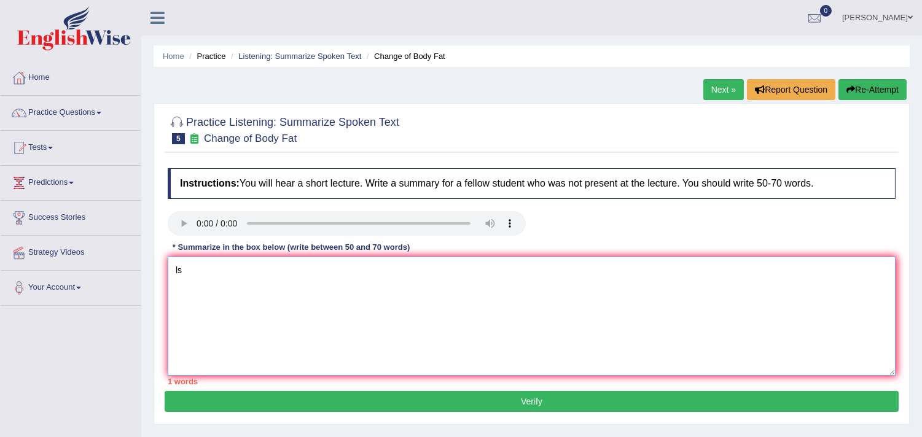
type textarea "l"
type textarea "t"
click at [599, 271] on textarea "This topic is about the change of body fat. According to the speaker, the most …" at bounding box center [532, 316] width 728 height 119
click at [549, 267] on textarea "This topic is about the change of body fat. According to the speaker, the most …" at bounding box center [532, 316] width 728 height 119
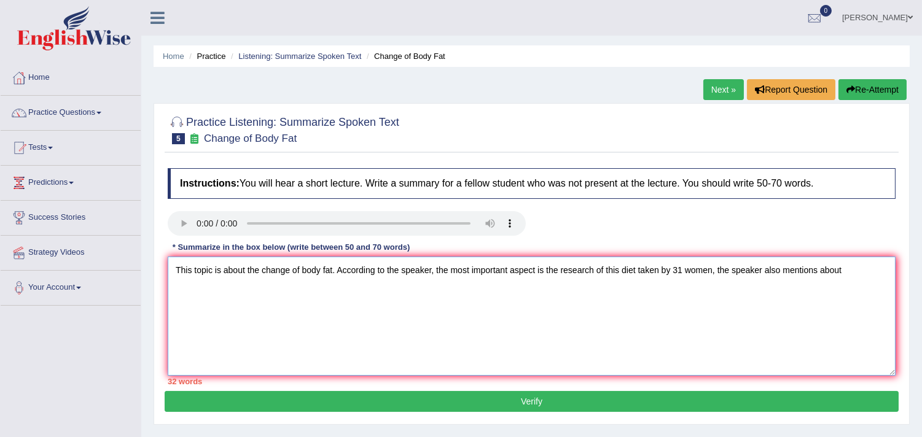
click at [875, 269] on textarea "This topic is about the change of body fat. According to the speaker, the most …" at bounding box center [532, 316] width 728 height 119
click at [875, 274] on textarea "This topic is about the change of body fat. According to the speaker, the most …" at bounding box center [532, 316] width 728 height 119
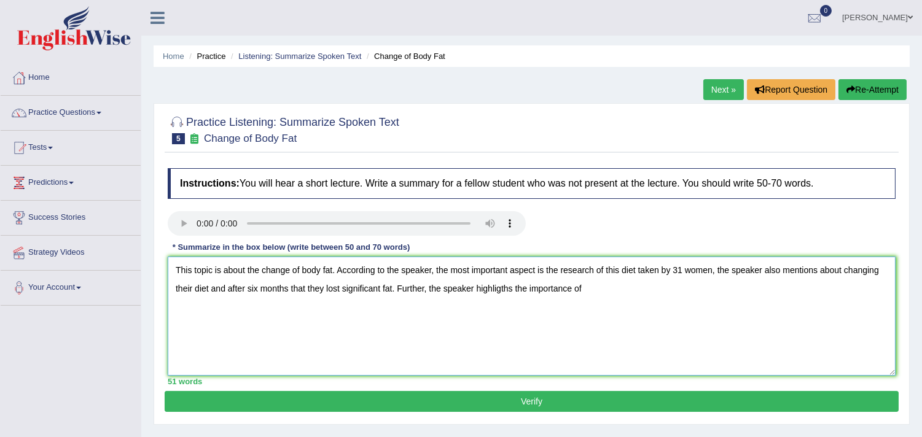
click at [623, 293] on textarea "This topic is about the change of body fat. According to the speaker, the most …" at bounding box center [532, 316] width 728 height 119
click at [697, 289] on textarea "This topic is about the change of body fat. According to the speaker, the most …" at bounding box center [532, 316] width 728 height 119
type textarea "This topic is about the change of body fat. According to the speaker, the most …"
click at [781, 303] on textarea "This topic is about the change of body fat. According to the speaker, the most …" at bounding box center [532, 316] width 728 height 119
click at [788, 297] on textarea "This topic is about the change of body fat. According to the speaker, the most …" at bounding box center [532, 316] width 728 height 119
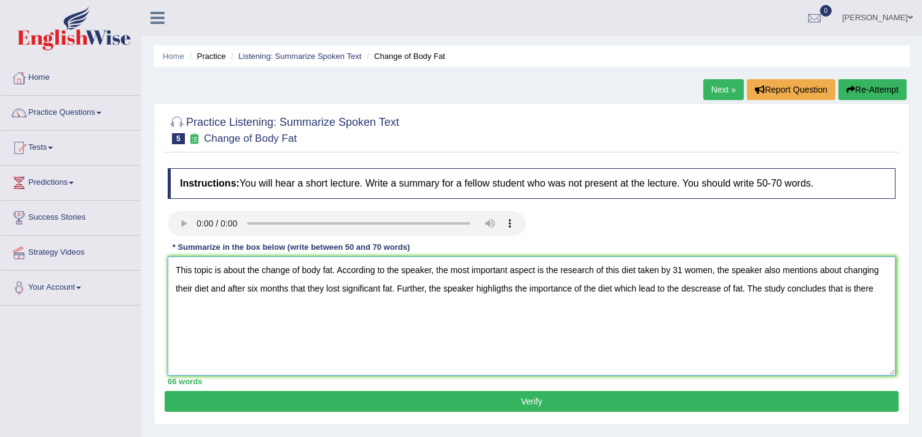
click at [880, 292] on textarea "This topic is about the change of body fat. According to the speaker, the most …" at bounding box center [532, 316] width 728 height 119
click at [257, 309] on textarea "This topic is about the change of body fat. According to the speaker, the most …" at bounding box center [532, 316] width 728 height 119
click at [298, 312] on textarea "This topic is about the change of body fat. According to the speaker, the most …" at bounding box center [532, 316] width 728 height 119
click at [195, 322] on textarea "This topic is about the change of body fat. According to the speaker, the most …" at bounding box center [532, 316] width 728 height 119
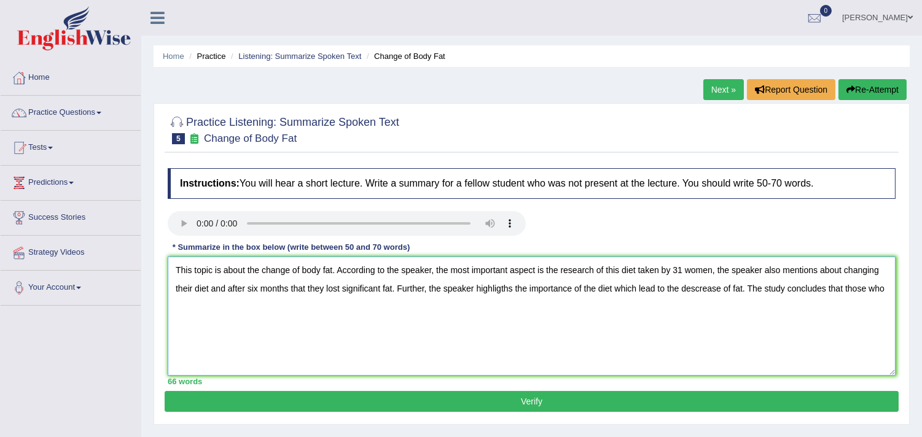
click at [884, 295] on textarea "This topic is about the change of body fat. According to the speaker, the most …" at bounding box center [532, 316] width 728 height 119
click at [892, 290] on textarea "This topic is about the change of body fat. According to the speaker, the most …" at bounding box center [532, 316] width 728 height 119
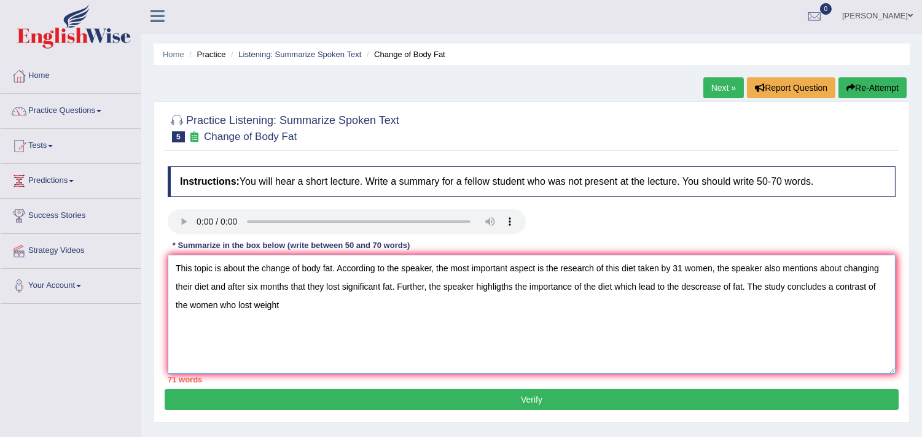
click at [227, 286] on textarea "This topic is about the change of body fat. According to the speaker, the most …" at bounding box center [532, 314] width 728 height 119
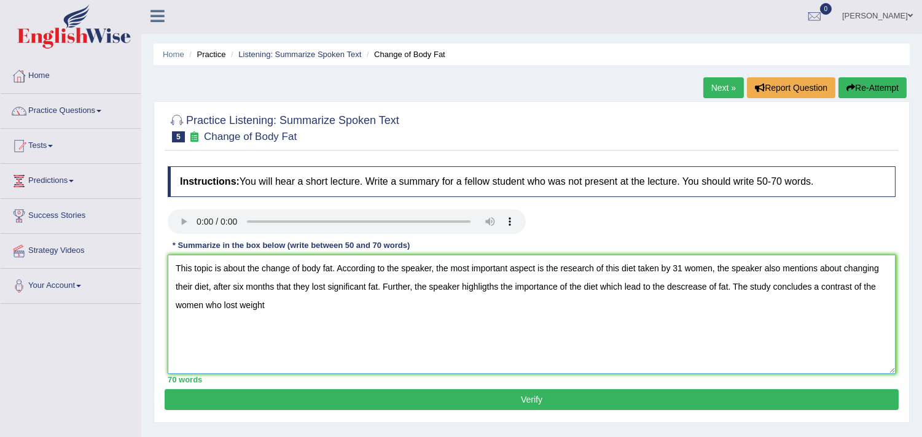
type textarea "This topic is about the change of body fat. According to the speaker, the most …"
click at [297, 394] on button "Verify" at bounding box center [532, 399] width 734 height 21
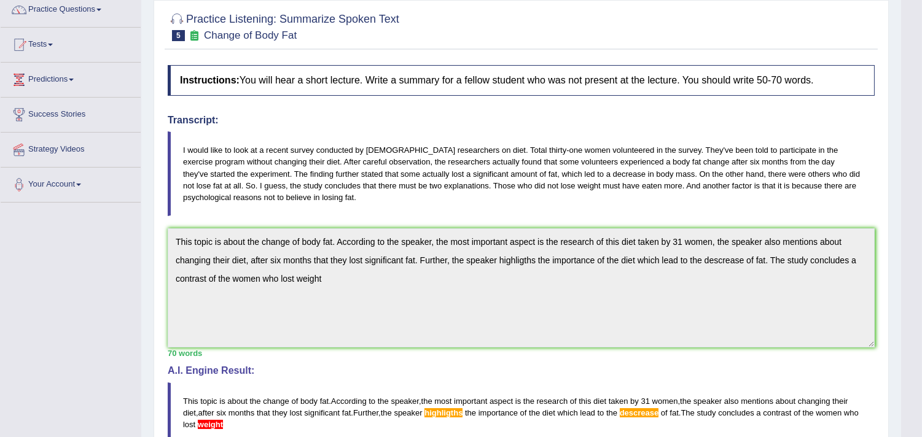
scroll to position [22, 0]
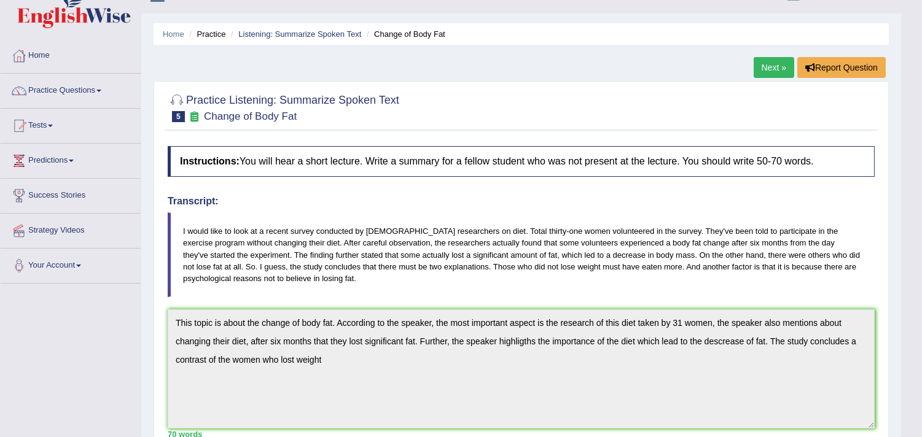
click at [759, 66] on link "Next »" at bounding box center [773, 67] width 41 height 21
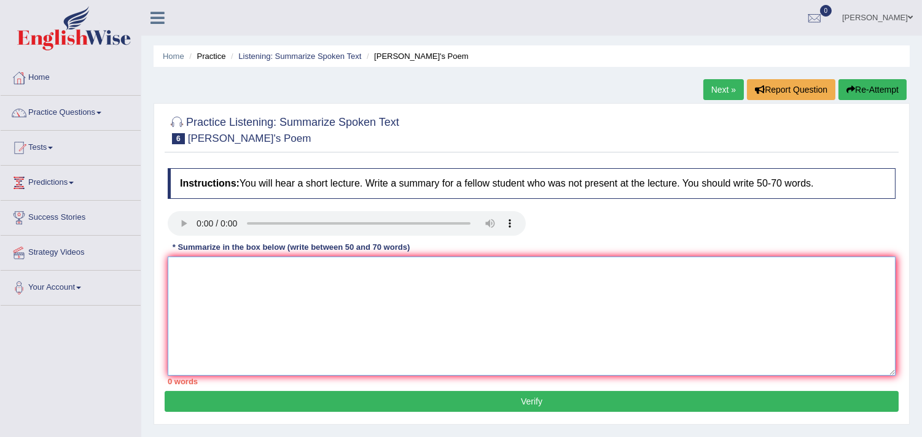
click at [421, 292] on textarea at bounding box center [532, 316] width 728 height 119
click at [215, 265] on textarea at bounding box center [532, 316] width 728 height 119
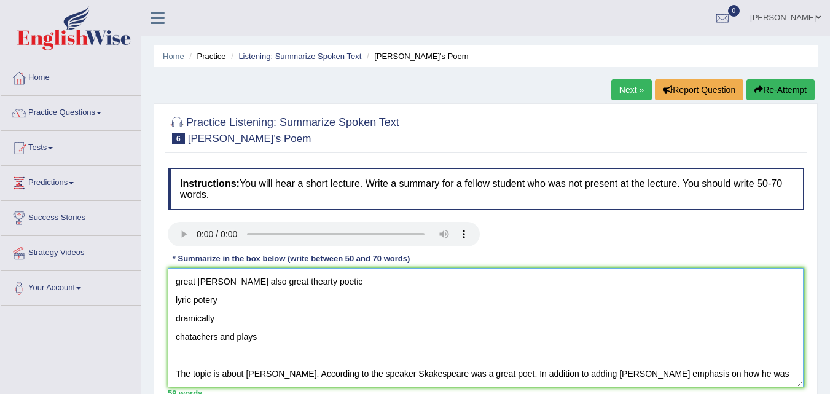
scroll to position [74, 0]
click at [777, 374] on textarea "[PERSON_NAME] about sk live [DATE] language who writing out of date for now see…" at bounding box center [486, 327] width 636 height 119
click at [776, 373] on textarea "ten things about sk live 400 years ago language who writing out of date for now…" at bounding box center [486, 327] width 636 height 119
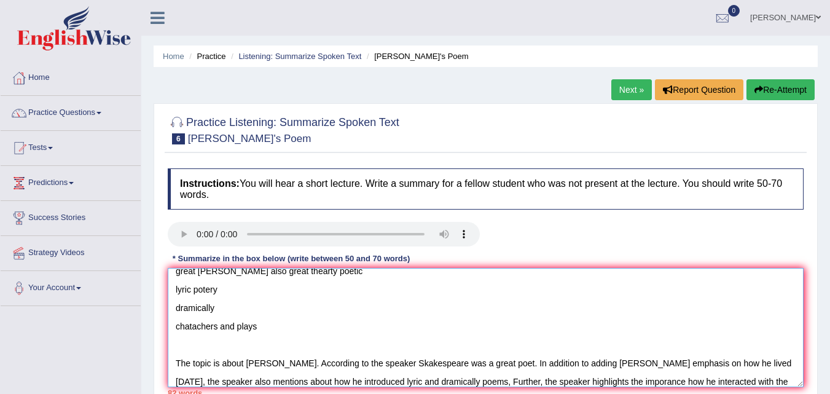
scroll to position [103, 0]
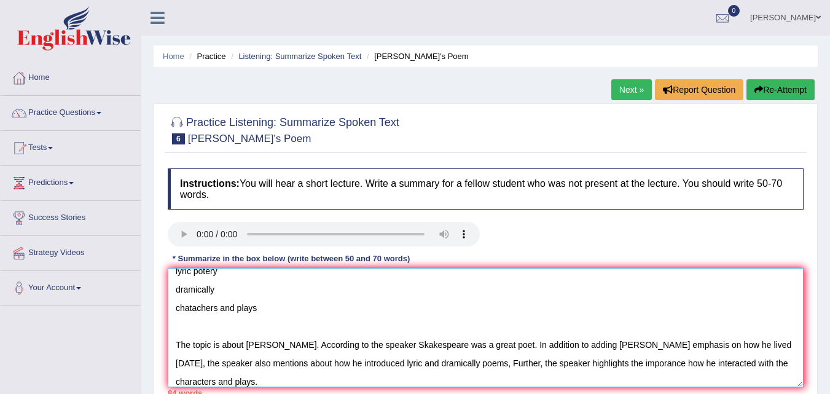
click at [654, 363] on textarea "ten things about sk live 400 years ago language who writing out of date for now…" at bounding box center [486, 327] width 636 height 119
click at [284, 381] on textarea "ten things about sk live 400 years ago language who writing out of date for now…" at bounding box center [486, 327] width 636 height 119
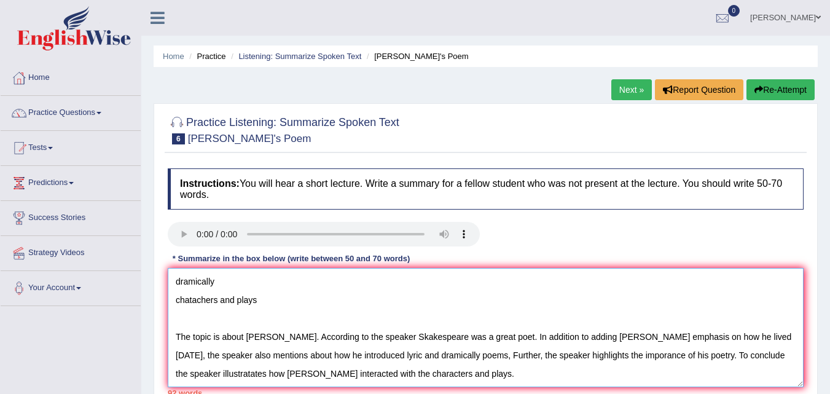
scroll to position [0, 0]
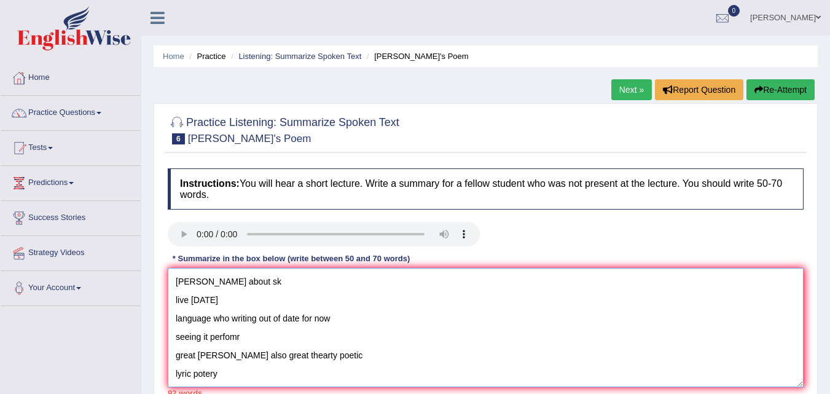
click at [175, 235] on div "Instructions: You will hear a short lecture. Write a summary for a fellow stude…" at bounding box center [486, 282] width 642 height 240
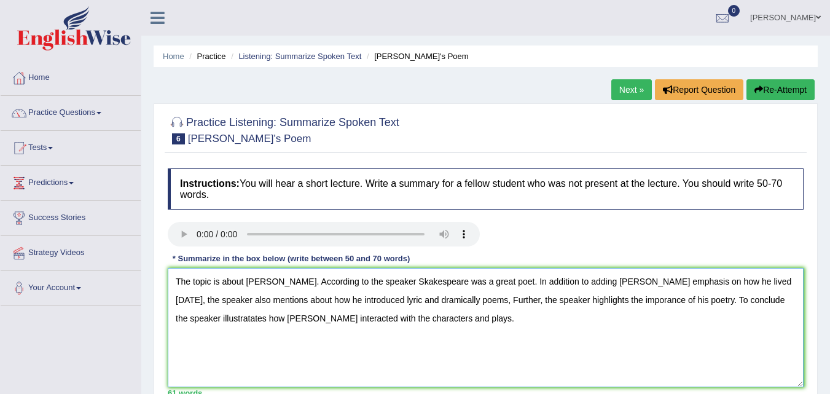
click at [178, 317] on textarea "The topic is about Shakespeare. According to the speaker Skakespeare was a grea…" at bounding box center [486, 327] width 636 height 119
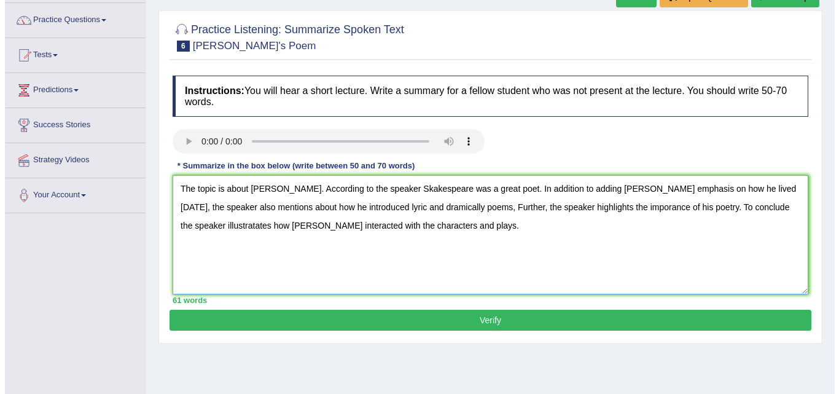
scroll to position [95, 0]
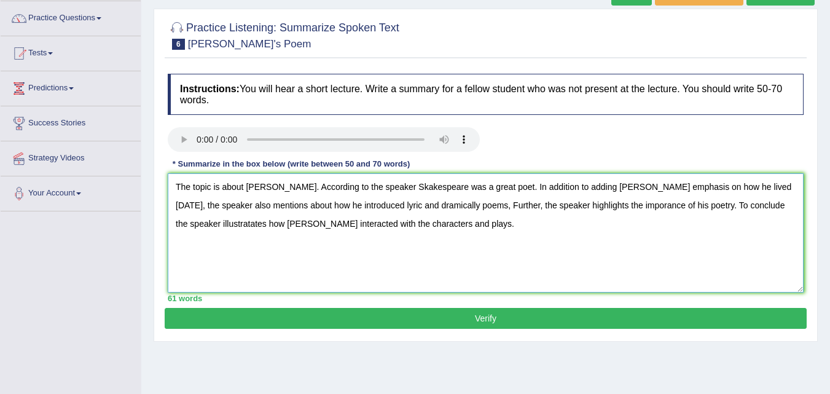
type textarea "The topic is about Shakespeare. According to the speaker Skakespeare was a grea…"
click at [630, 321] on button "Verify" at bounding box center [486, 318] width 642 height 21
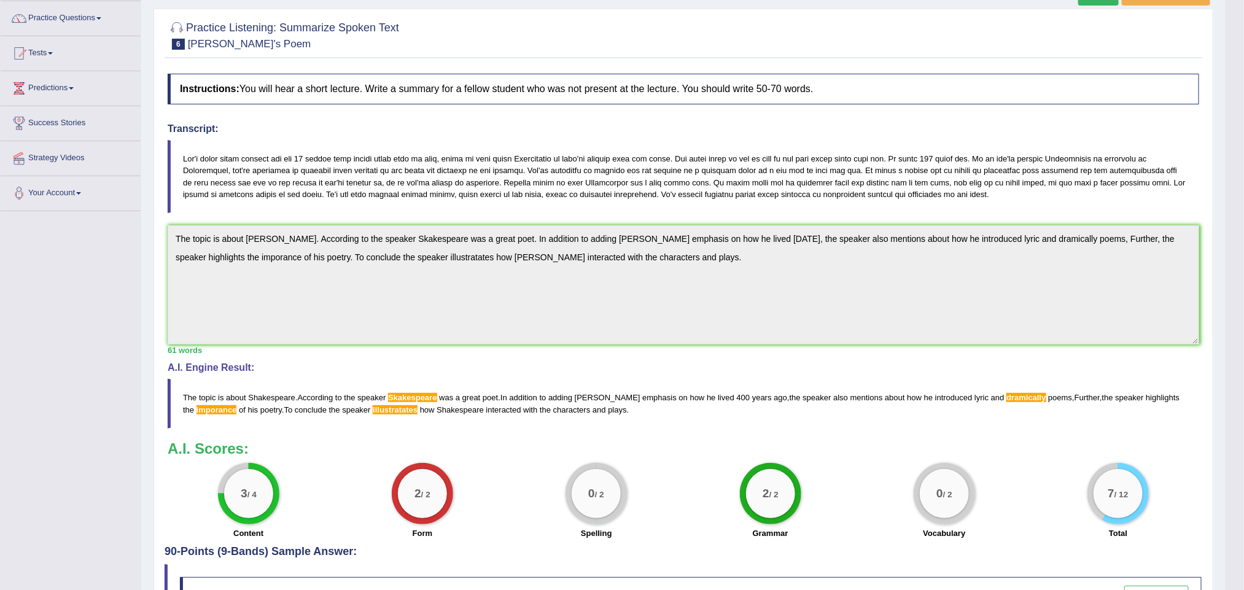
scroll to position [0, 0]
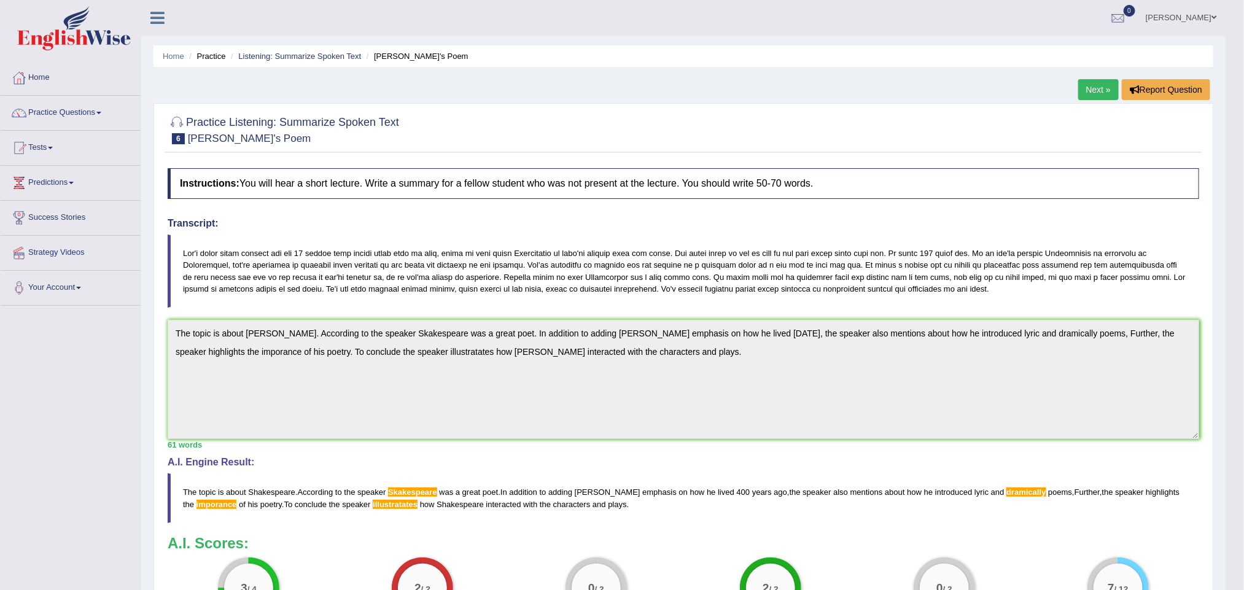
click at [921, 88] on link "Next »" at bounding box center [1098, 89] width 41 height 21
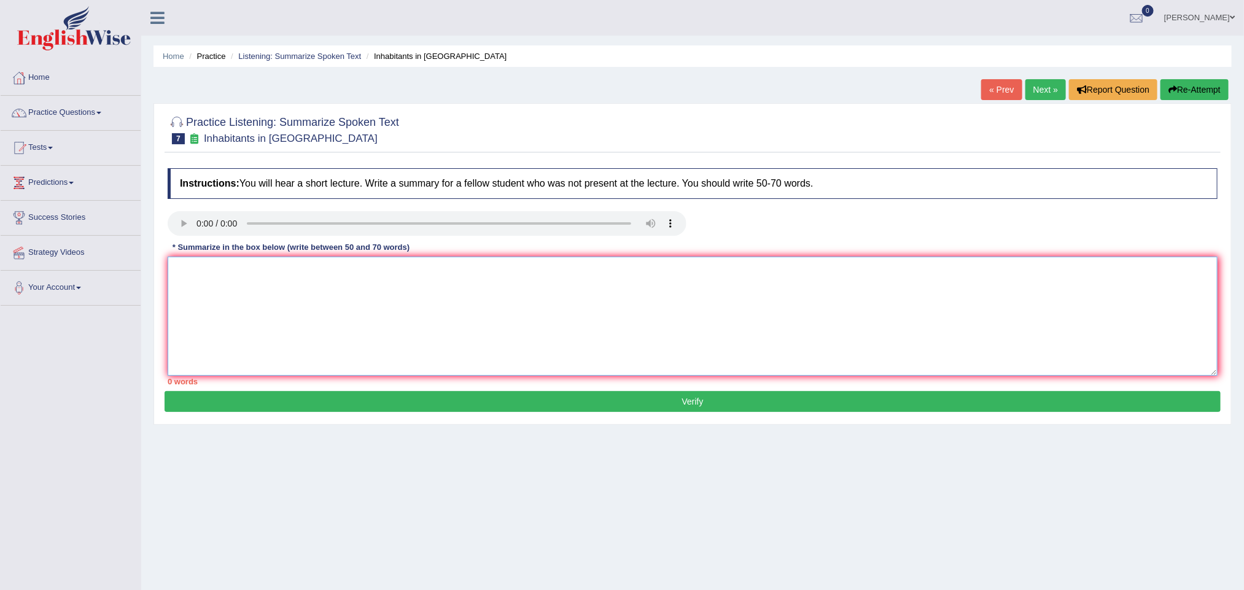
drag, startPoint x: 424, startPoint y: 301, endPoint x: 310, endPoint y: 281, distance: 115.4
click at [310, 282] on textarea at bounding box center [693, 316] width 1050 height 119
click at [187, 297] on textarea at bounding box center [693, 316] width 1050 height 119
click at [341, 57] on link "Listening: Summarize Spoken Text" at bounding box center [299, 56] width 123 height 9
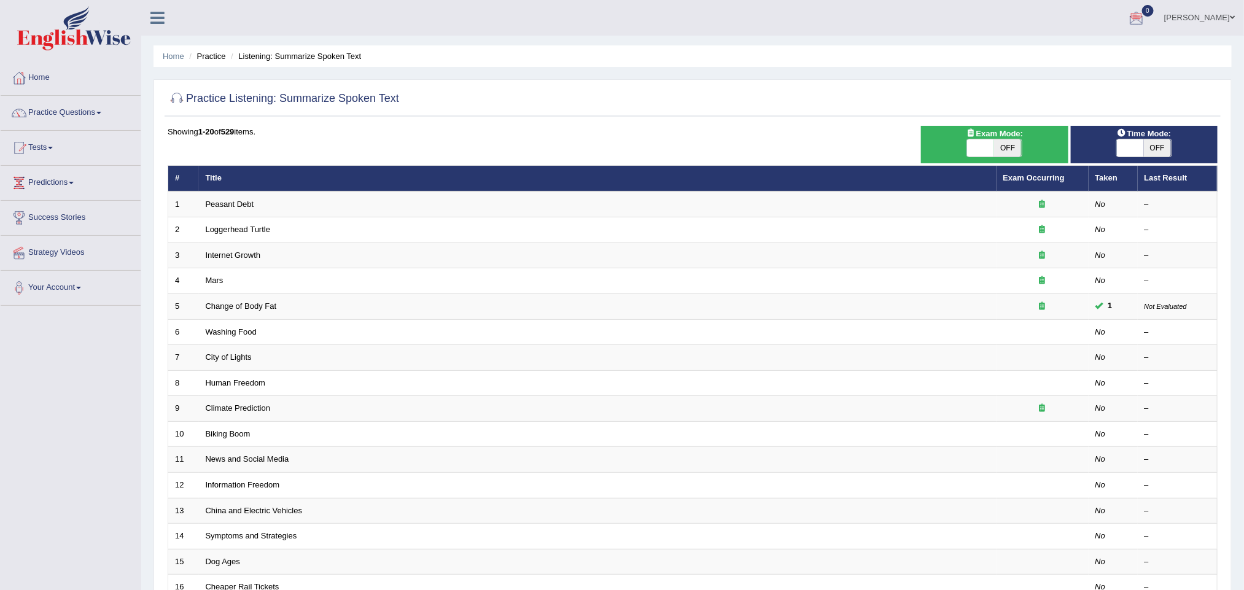
click at [1202, 21] on link "Mary Healy" at bounding box center [1199, 16] width 89 height 32
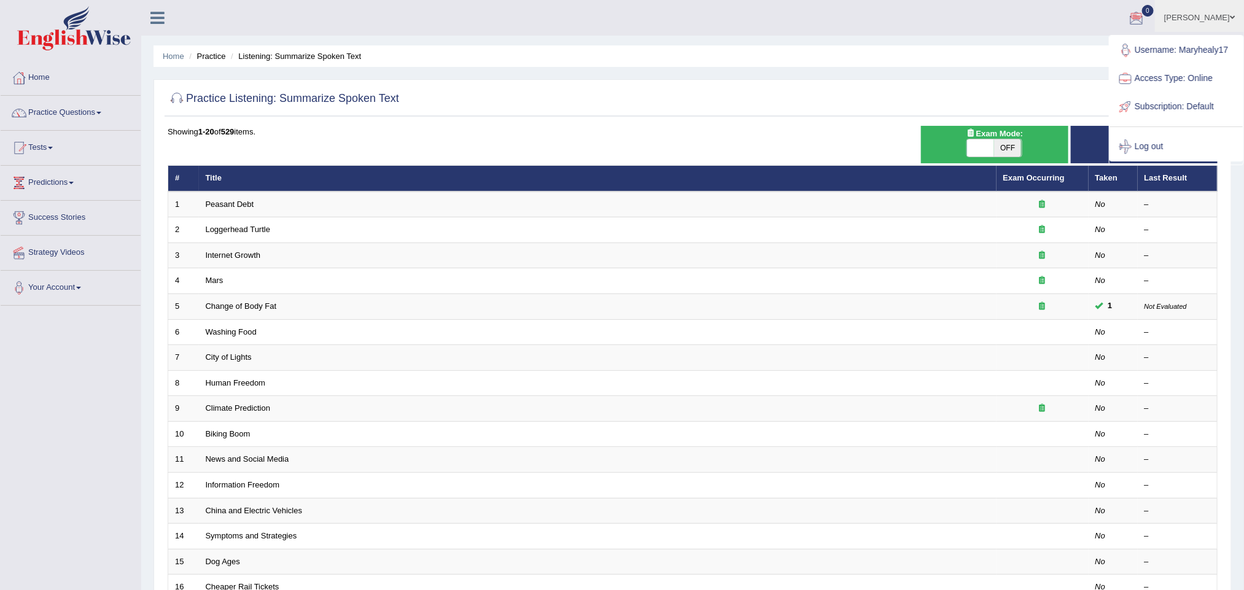
click at [1202, 21] on li "Mary Healy Toggle navigation Username: Maryhealy17 Access Type: Online Subscrip…" at bounding box center [1199, 17] width 89 height 35
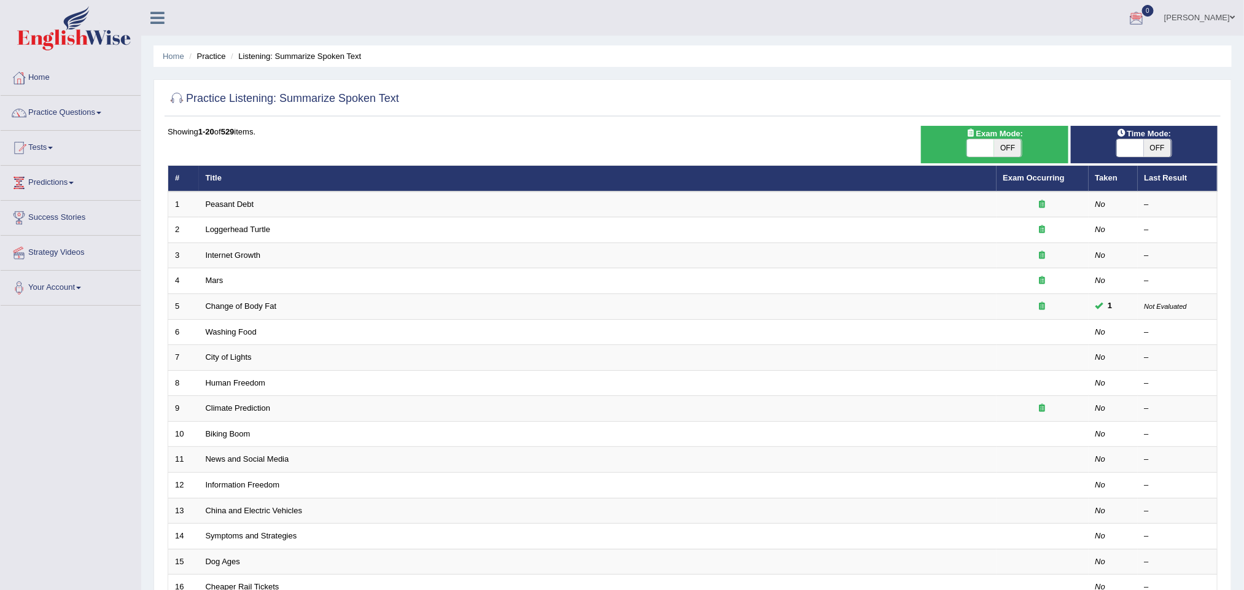
click at [1220, 15] on link "Mary Healy" at bounding box center [1199, 16] width 89 height 32
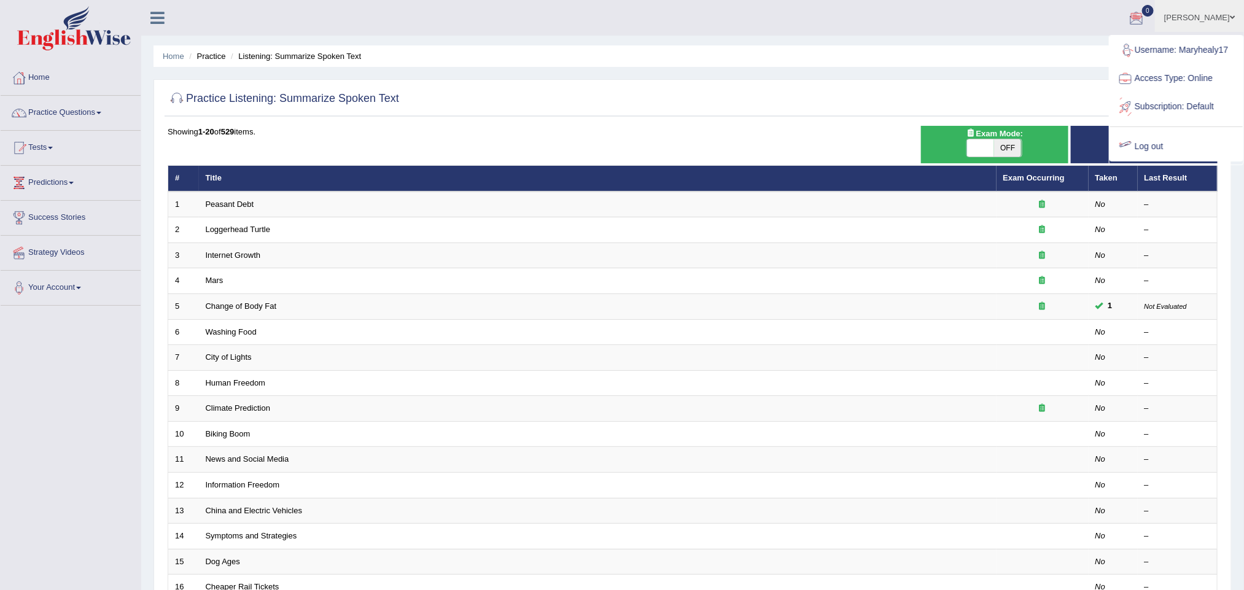
click at [1148, 151] on link "Log out" at bounding box center [1176, 147] width 133 height 28
